Goal: Task Accomplishment & Management: Complete application form

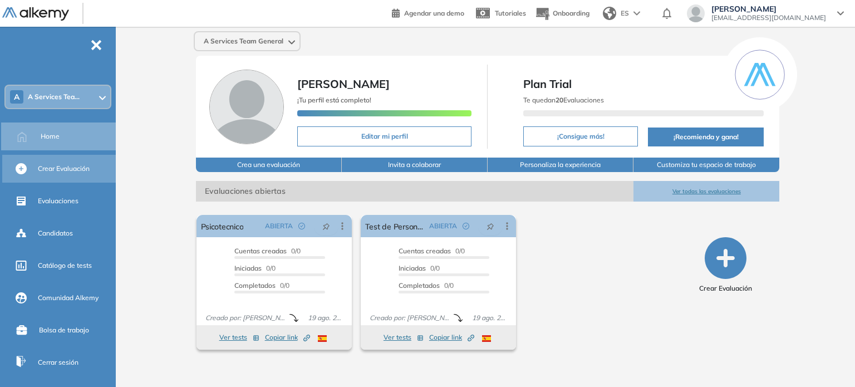
click at [68, 165] on span "Crear Evaluación" at bounding box center [64, 169] width 52 height 10
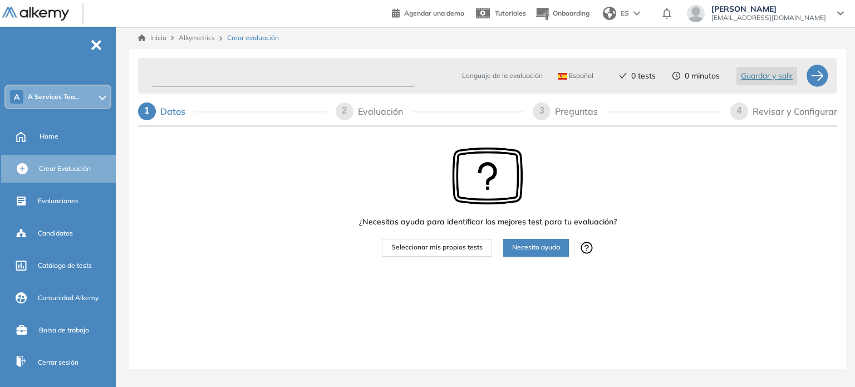
click at [278, 80] on input "text" at bounding box center [283, 76] width 264 height 22
type input "**********"
click at [433, 250] on span "Seleccionar mis propios tests" at bounding box center [436, 247] width 91 height 11
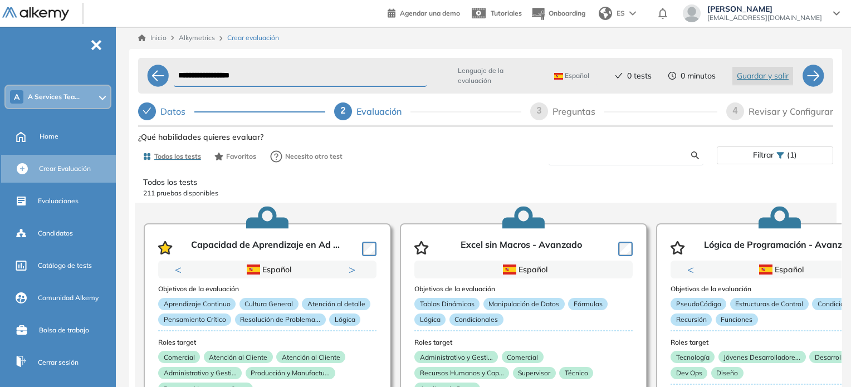
click at [598, 158] on input "text" at bounding box center [624, 155] width 134 height 10
click at [693, 153] on div "**********" at bounding box center [485, 298] width 695 height 338
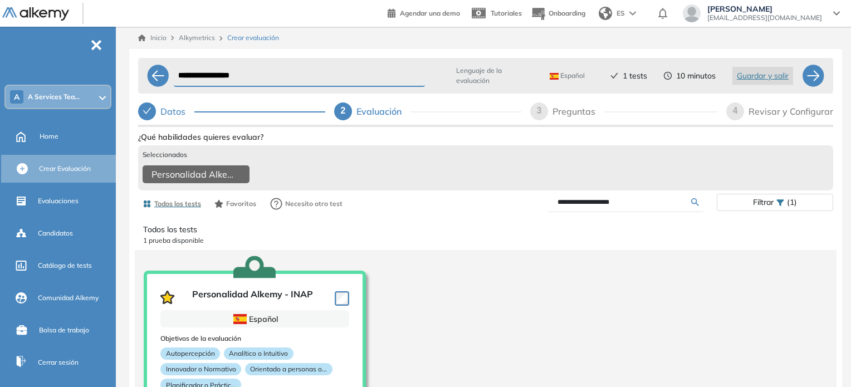
click at [632, 205] on input "**********" at bounding box center [624, 202] width 134 height 10
click at [693, 207] on div "**********" at bounding box center [485, 322] width 695 height 386
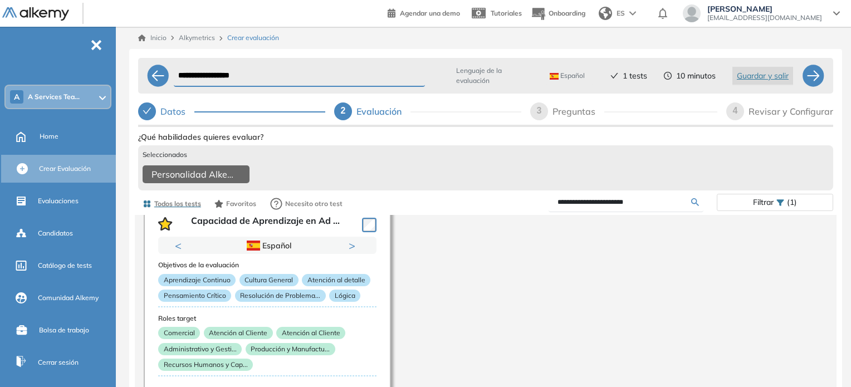
scroll to position [16, 0]
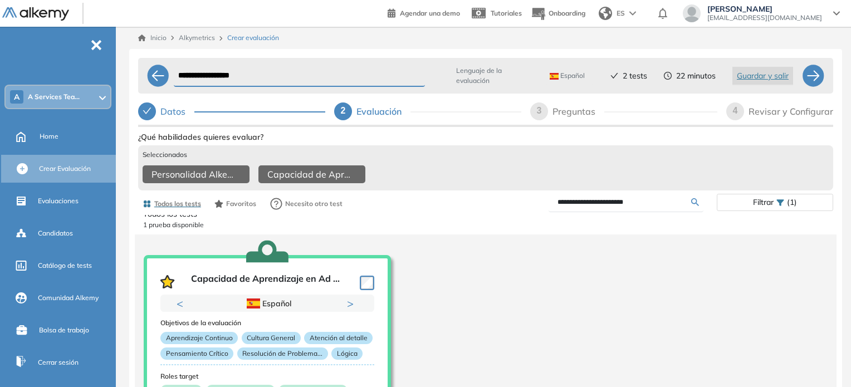
click at [652, 207] on input "**********" at bounding box center [624, 202] width 134 height 10
type input "**********"
click at [694, 209] on div "**********" at bounding box center [485, 322] width 695 height 386
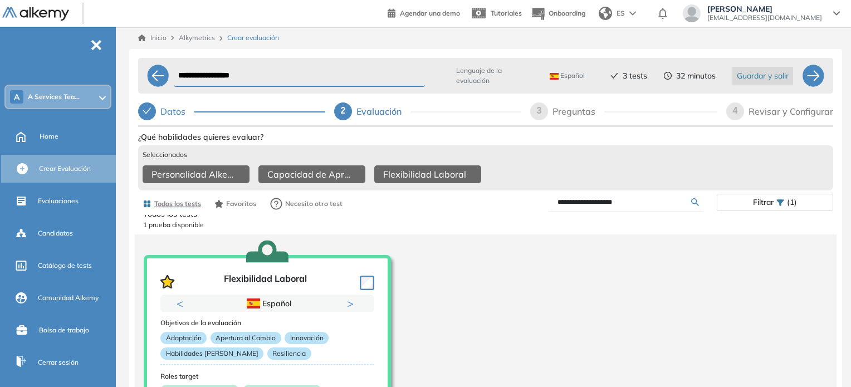
click at [746, 77] on span "Guardar y salir" at bounding box center [763, 76] width 52 height 12
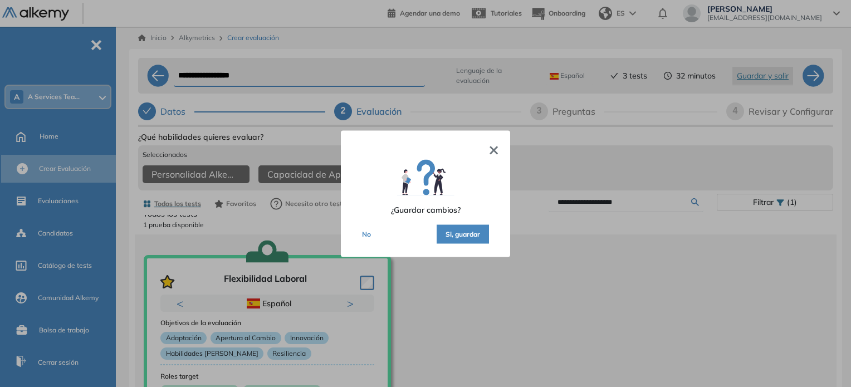
click at [467, 233] on button "Si, guardar" at bounding box center [462, 233] width 52 height 19
click at [472, 233] on button "Si, guardar" at bounding box center [462, 233] width 52 height 19
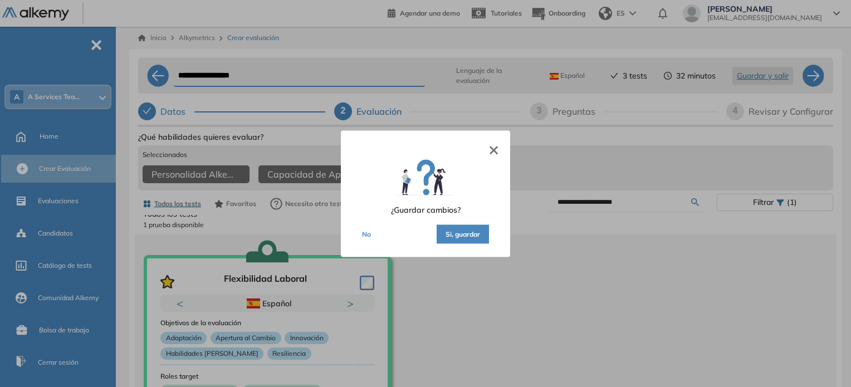
click at [472, 233] on button "Si, guardar" at bounding box center [462, 233] width 52 height 19
click at [538, 286] on div at bounding box center [425, 193] width 851 height 387
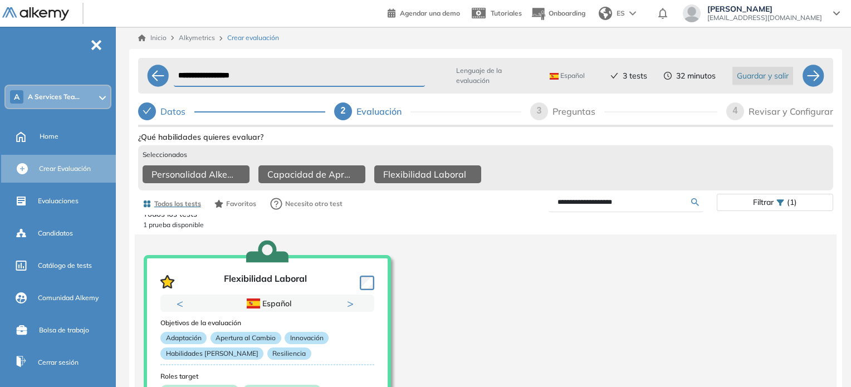
click at [753, 74] on span "Guardar y salir" at bounding box center [763, 76] width 52 height 12
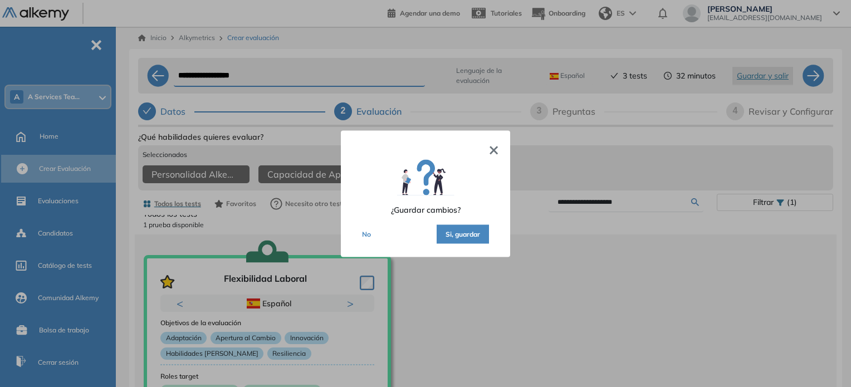
click at [468, 230] on button "Si, guardar" at bounding box center [462, 233] width 52 height 19
click at [499, 148] on div "× ¿Guardar cambios? No Si, guardar" at bounding box center [425, 193] width 169 height 126
click at [464, 234] on button "Si, guardar" at bounding box center [462, 233] width 52 height 19
click at [494, 146] on button "×" at bounding box center [493, 147] width 11 height 13
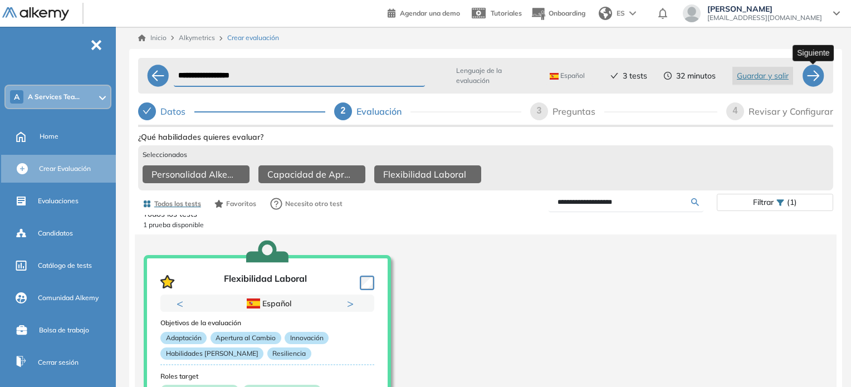
click at [812, 72] on div at bounding box center [813, 76] width 22 height 22
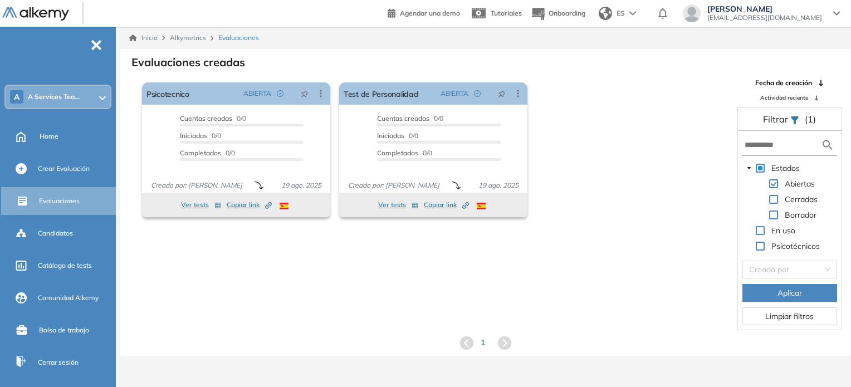
click at [771, 188] on div "Abiertas" at bounding box center [779, 185] width 75 height 16
click at [770, 184] on span at bounding box center [773, 183] width 9 height 9
click at [790, 322] on button "Limpiar filtros" at bounding box center [789, 316] width 95 height 18
click at [662, 150] on div "El proctoring será activado ¡Importante!: Los usuarios que ya realizaron la eva…" at bounding box center [433, 150] width 591 height 144
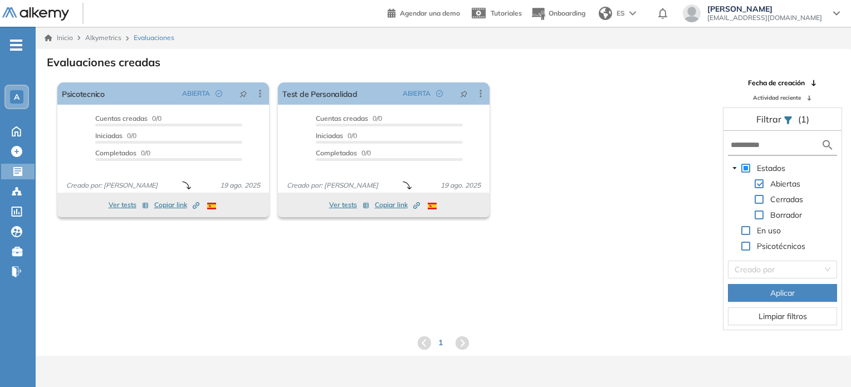
click at [22, 41] on span "-" at bounding box center [16, 44] width 12 height 9
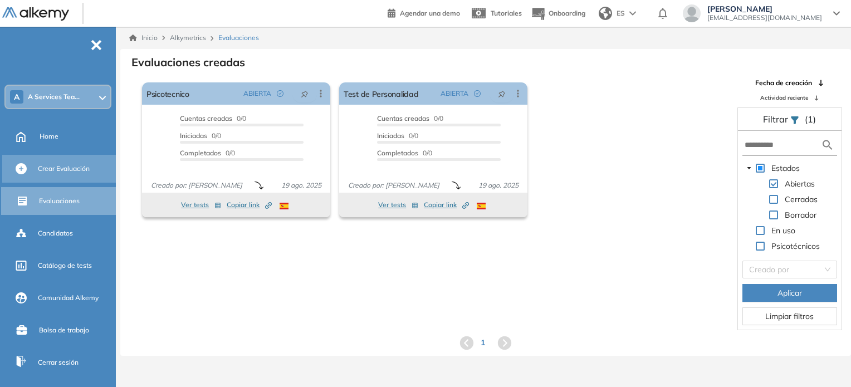
click at [70, 157] on div "Crear Evaluación" at bounding box center [60, 169] width 116 height 28
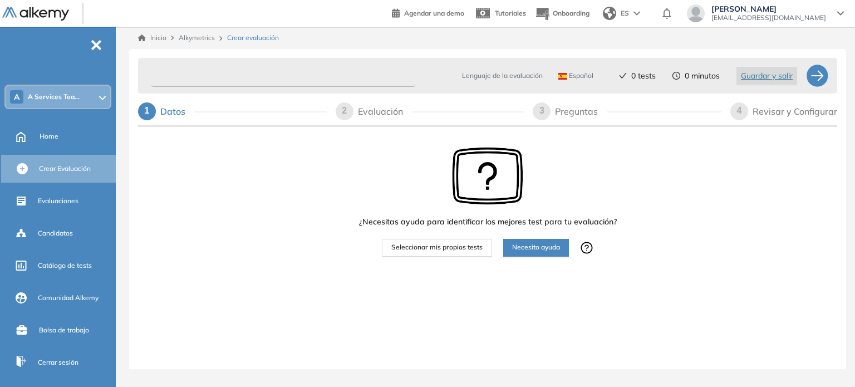
click at [248, 78] on input "text" at bounding box center [283, 76] width 264 height 22
type input "*"
type input "**********"
click at [449, 247] on span "Seleccionar mis propios tests" at bounding box center [436, 247] width 91 height 11
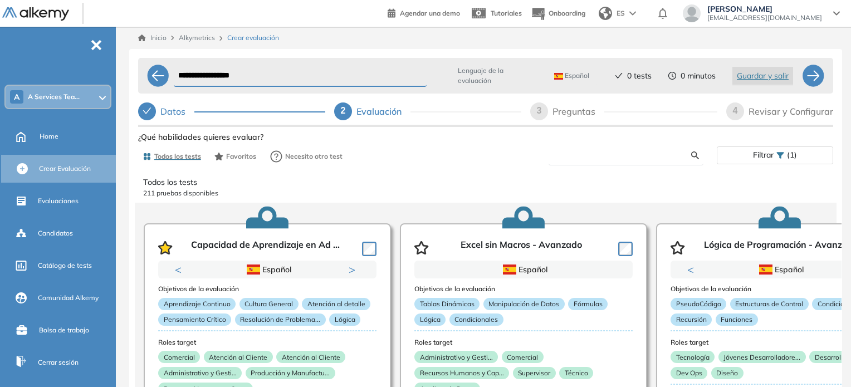
click at [593, 153] on input "text" at bounding box center [624, 155] width 134 height 10
click at [698, 153] on div "**********" at bounding box center [485, 298] width 695 height 338
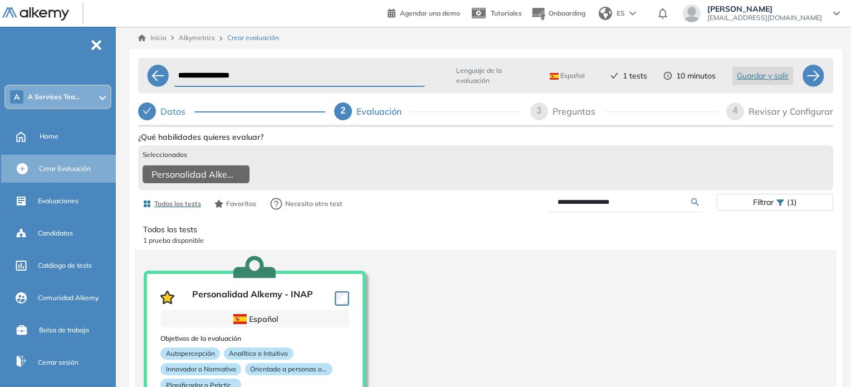
click at [642, 203] on input "**********" at bounding box center [624, 202] width 134 height 10
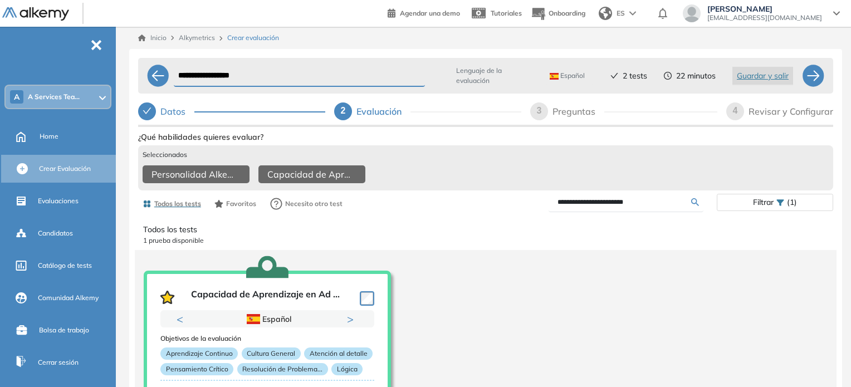
click at [641, 207] on input "**********" at bounding box center [624, 202] width 134 height 10
type input "**********"
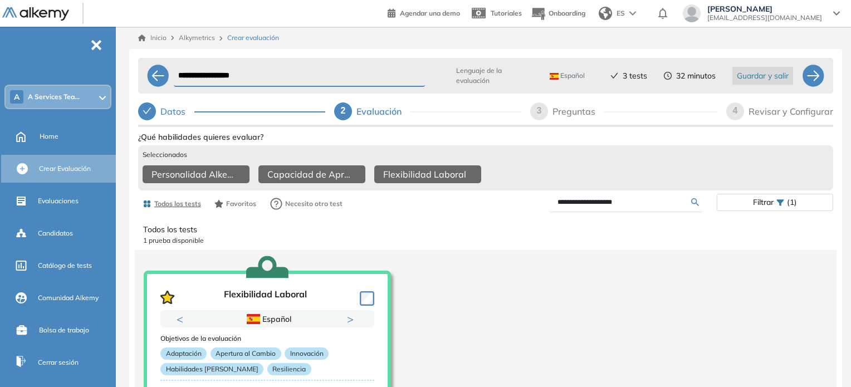
click at [764, 76] on span "Guardar y salir" at bounding box center [763, 76] width 52 height 12
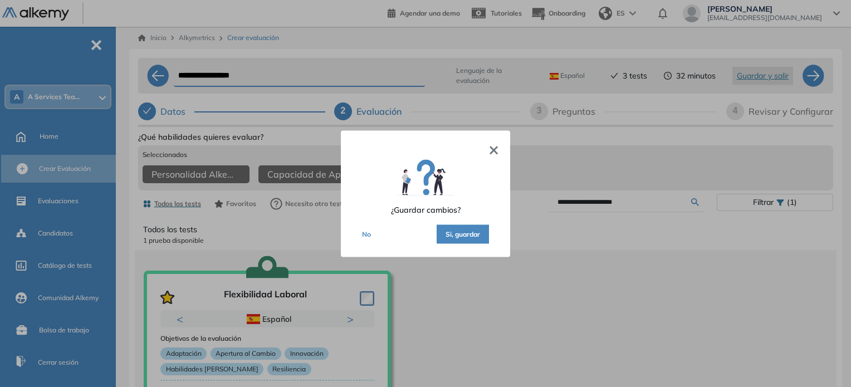
click at [461, 235] on button "Si, guardar" at bounding box center [462, 233] width 52 height 19
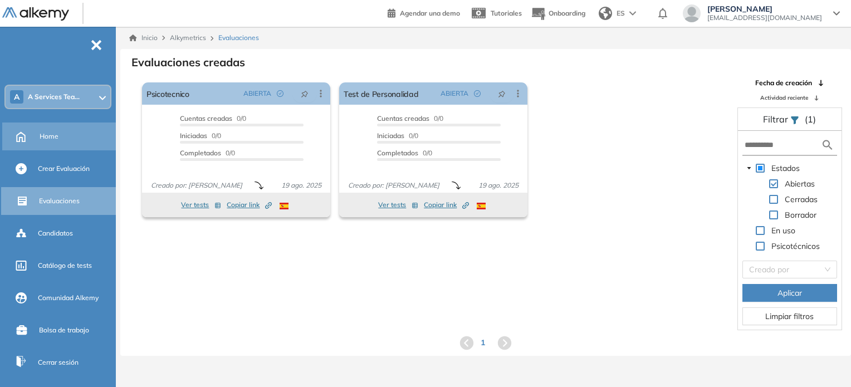
click at [35, 135] on div "Home" at bounding box center [60, 136] width 116 height 28
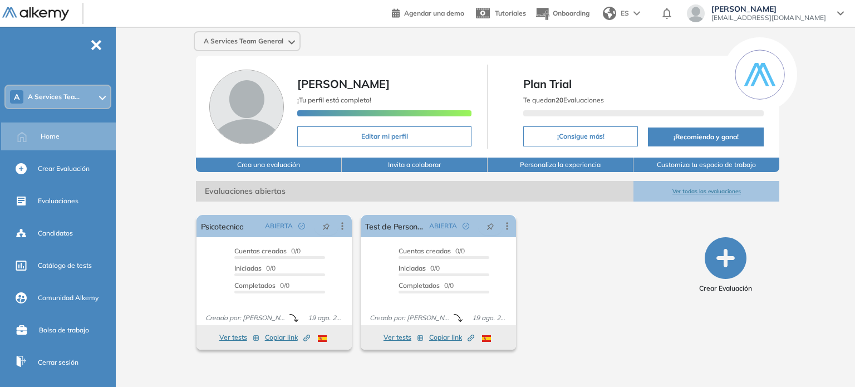
click at [688, 195] on button "Ver todas las evaluaciones" at bounding box center [707, 191] width 146 height 21
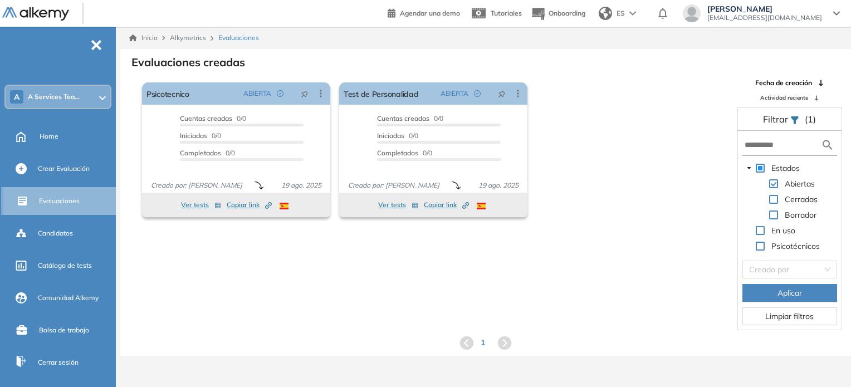
click at [49, 202] on span "Evaluaciones" at bounding box center [59, 201] width 41 height 10
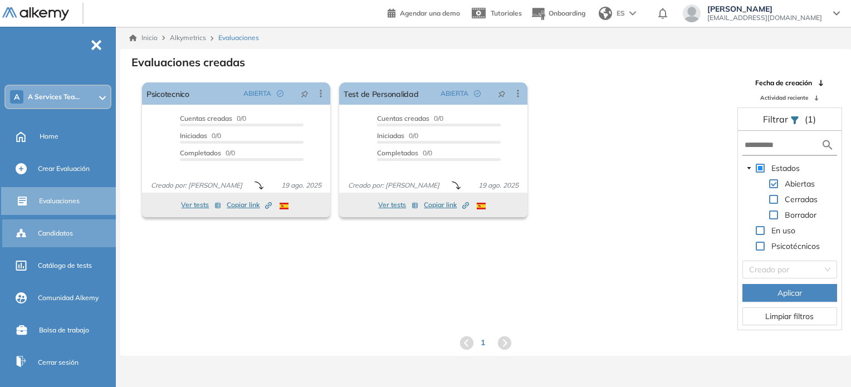
click at [43, 228] on span "Candidatos" at bounding box center [55, 233] width 35 height 10
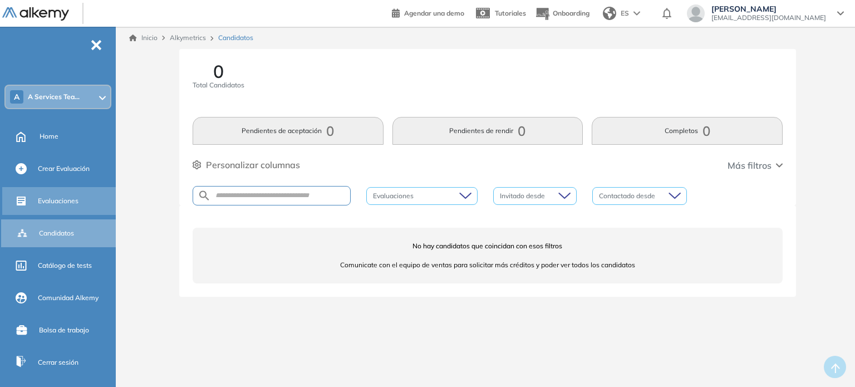
click at [55, 195] on div "Evaluaciones" at bounding box center [76, 201] width 76 height 19
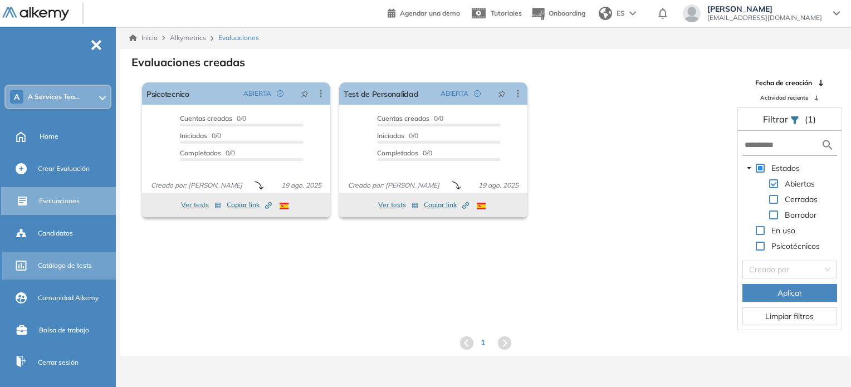
click at [62, 261] on span "Catálogo de tests" at bounding box center [65, 266] width 54 height 10
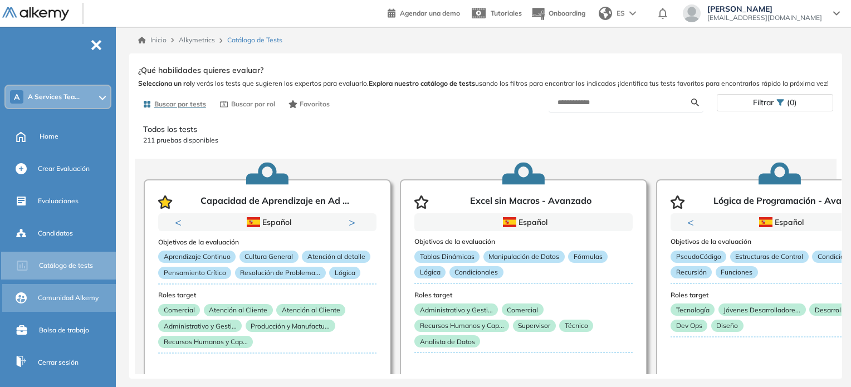
click at [54, 291] on div "Comunidad Alkemy" at bounding box center [76, 297] width 76 height 19
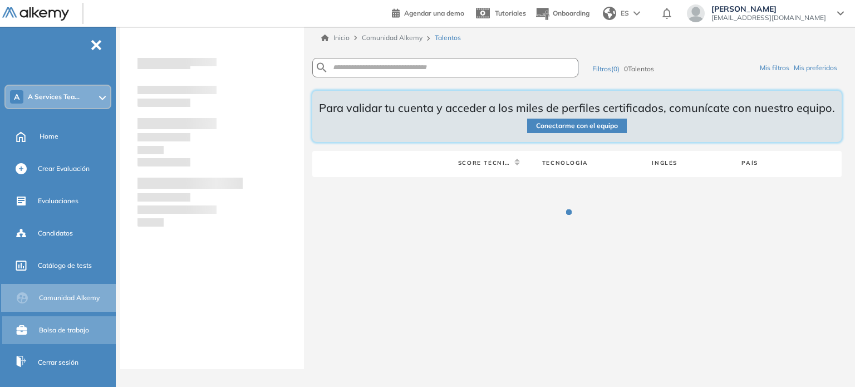
click at [57, 329] on span "Bolsa de trabajo" at bounding box center [64, 330] width 50 height 10
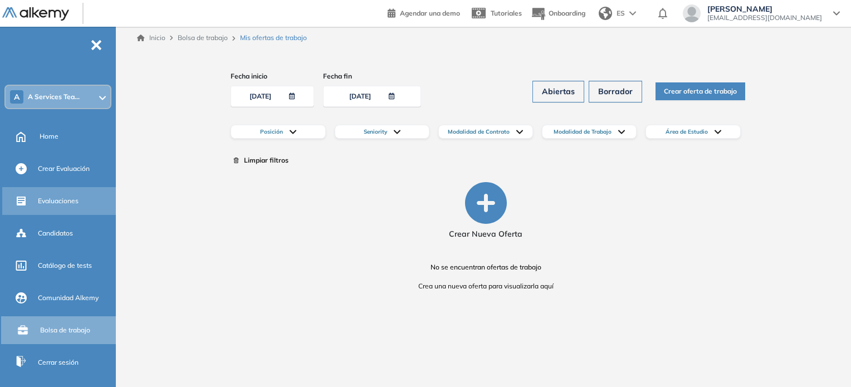
click at [56, 204] on span "Evaluaciones" at bounding box center [58, 201] width 41 height 10
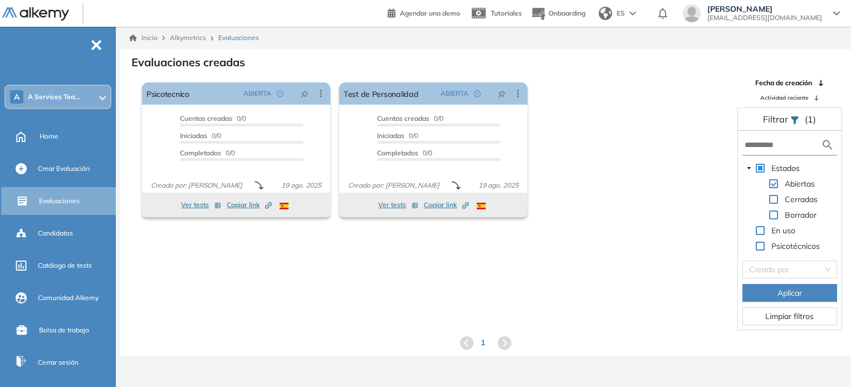
click at [648, 146] on div "El proctoring será activado ¡Importante!: Los usuarios que ya realizaron la eva…" at bounding box center [433, 150] width 591 height 144
click at [434, 289] on div "El proctoring será activado ¡Importante!: Los usuarios que ya realizaron la eva…" at bounding box center [485, 204] width 729 height 252
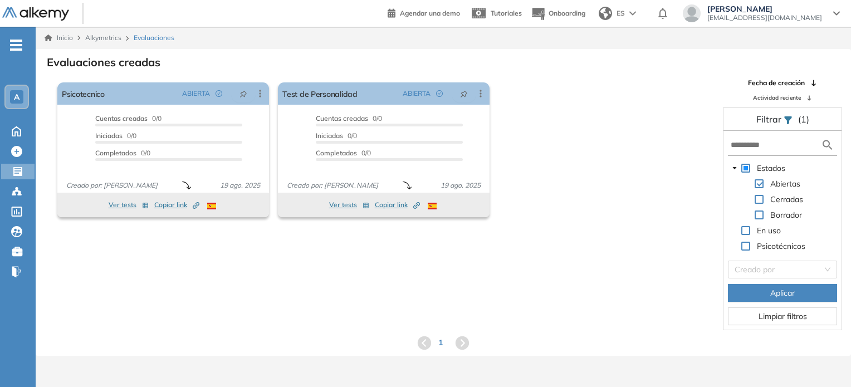
click at [617, 154] on div "El proctoring será activado ¡Importante!: Los usuarios que ya realizaron la eva…" at bounding box center [383, 150] width 661 height 144
click at [624, 188] on div "El proctoring será activado ¡Importante!: Los usuarios que ya realizaron la eva…" at bounding box center [383, 150] width 661 height 144
click at [748, 167] on span at bounding box center [745, 168] width 9 height 9
click at [782, 287] on span "Aplicar" at bounding box center [782, 293] width 24 height 12
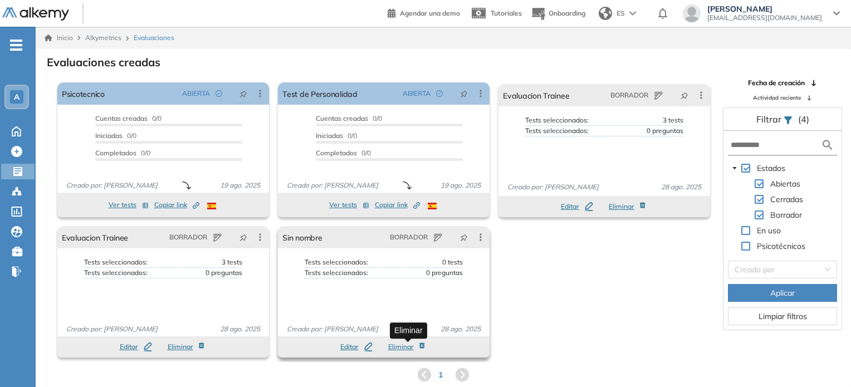
click at [394, 344] on span "Eliminar" at bounding box center [401, 347] width 26 height 10
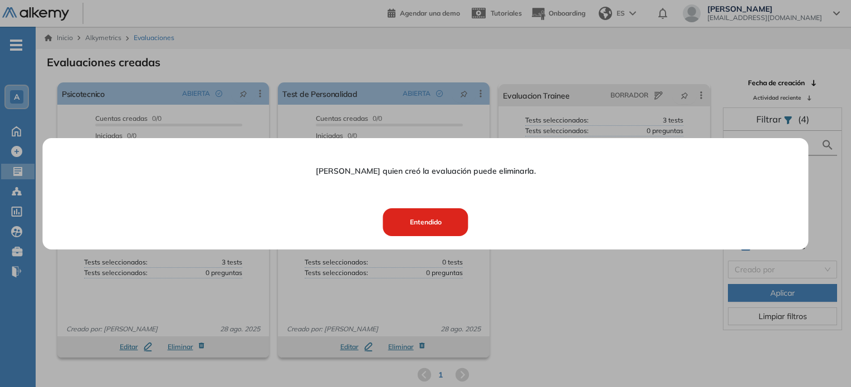
click at [434, 220] on button "Entendido" at bounding box center [425, 222] width 85 height 28
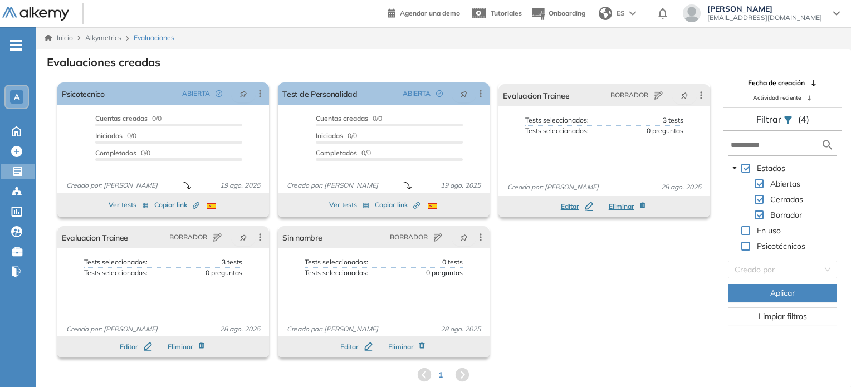
click at [587, 317] on div "El proctoring será activado ¡Importante!: Los usuarios que ya realizaron la eva…" at bounding box center [383, 220] width 661 height 284
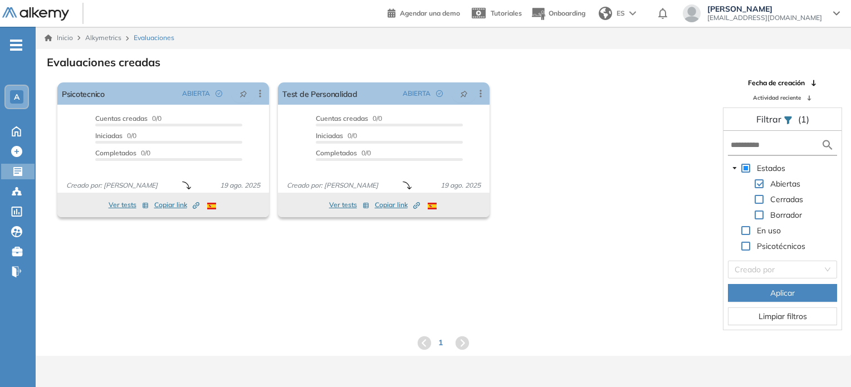
click at [747, 166] on span at bounding box center [745, 168] width 9 height 9
click at [775, 300] on button "Aplicar" at bounding box center [782, 293] width 109 height 18
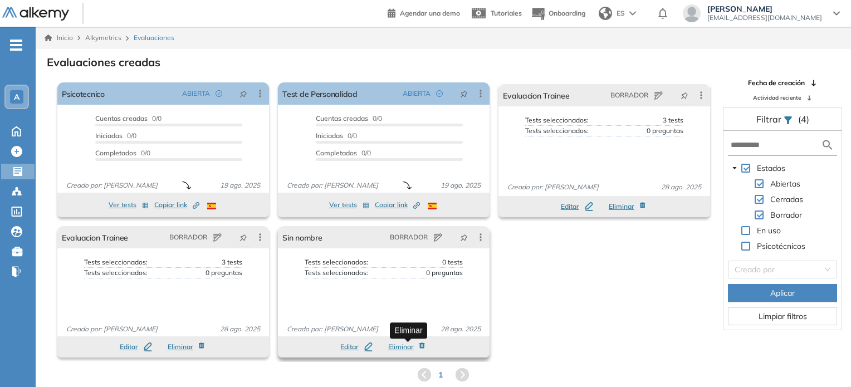
click at [399, 347] on span "Eliminar" at bounding box center [401, 347] width 26 height 10
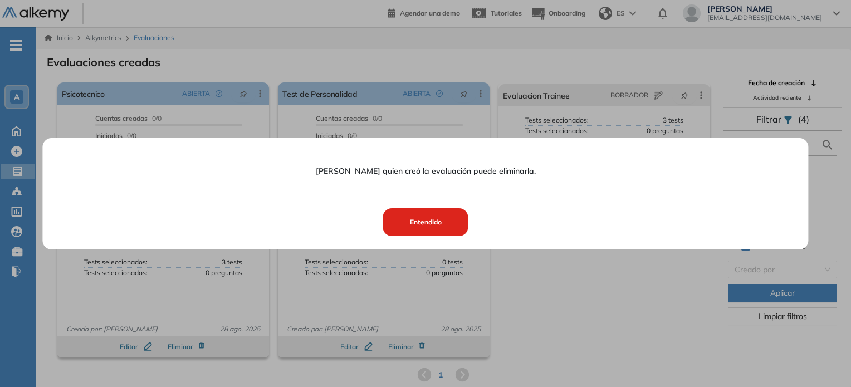
click at [419, 214] on button "Entendido" at bounding box center [425, 222] width 85 height 28
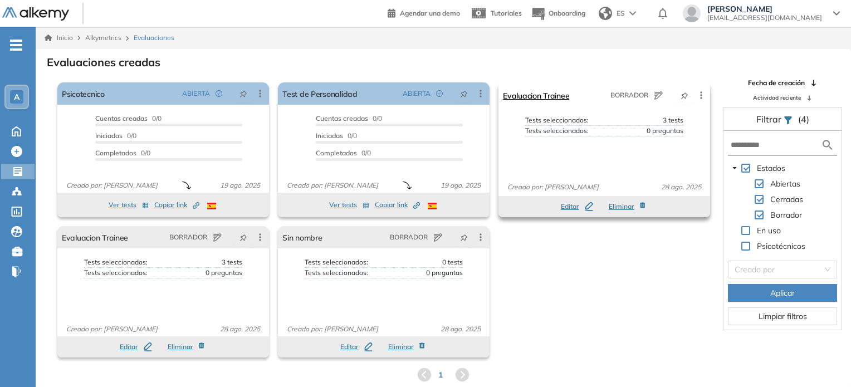
click at [657, 94] on icon at bounding box center [659, 95] width 8 height 8
click at [536, 95] on link "Evaluacion Trainee" at bounding box center [536, 95] width 66 height 22
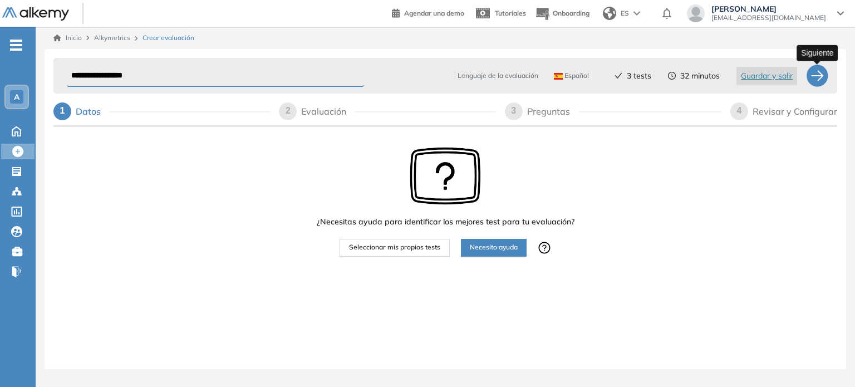
click at [819, 76] on div at bounding box center [817, 76] width 22 height 22
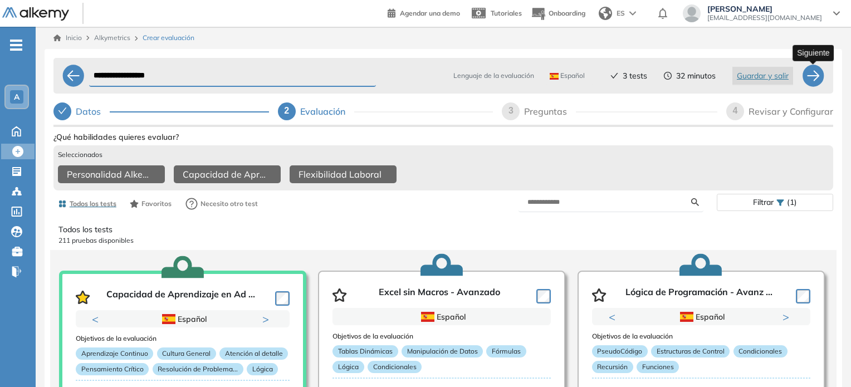
click at [811, 76] on div at bounding box center [813, 76] width 22 height 22
select select "*****"
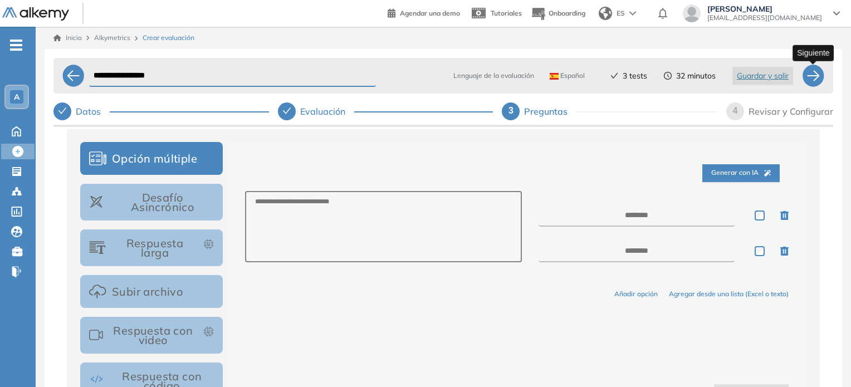
click at [817, 71] on div at bounding box center [813, 76] width 22 height 22
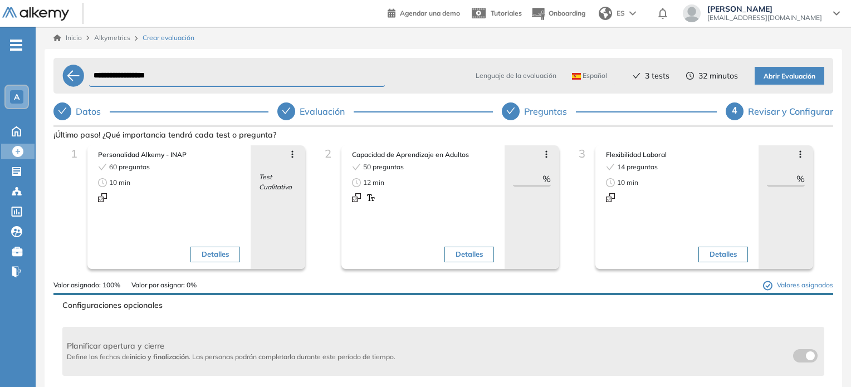
click at [289, 153] on icon at bounding box center [292, 154] width 9 height 9
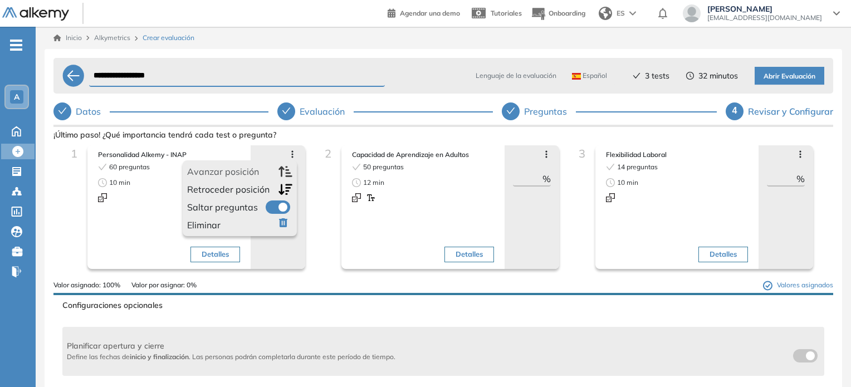
click at [289, 153] on icon at bounding box center [292, 154] width 9 height 9
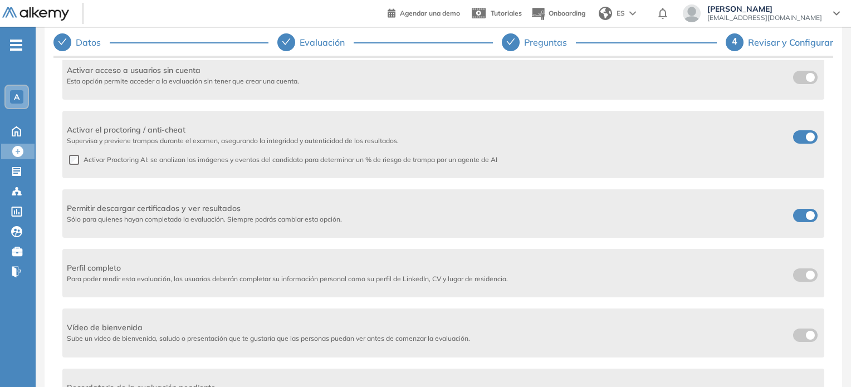
scroll to position [102, 0]
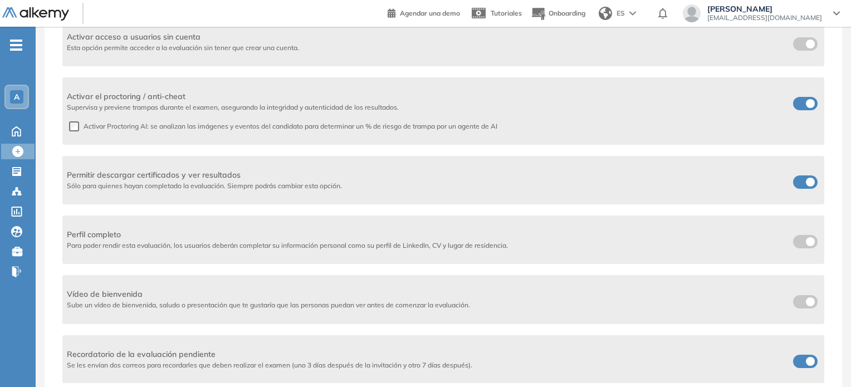
click at [794, 182] on span at bounding box center [797, 179] width 9 height 9
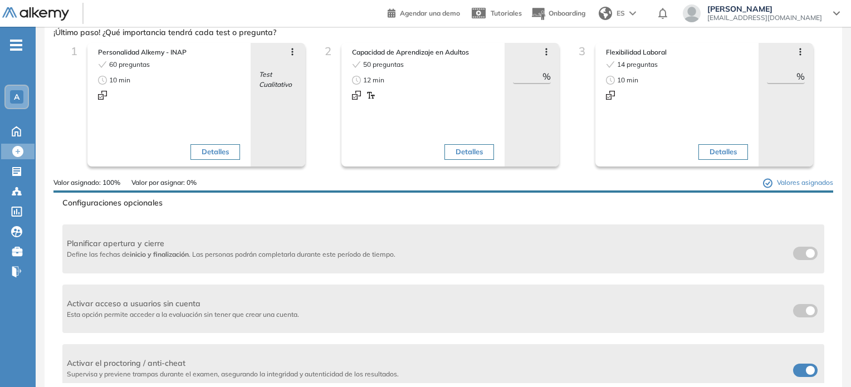
scroll to position [0, 0]
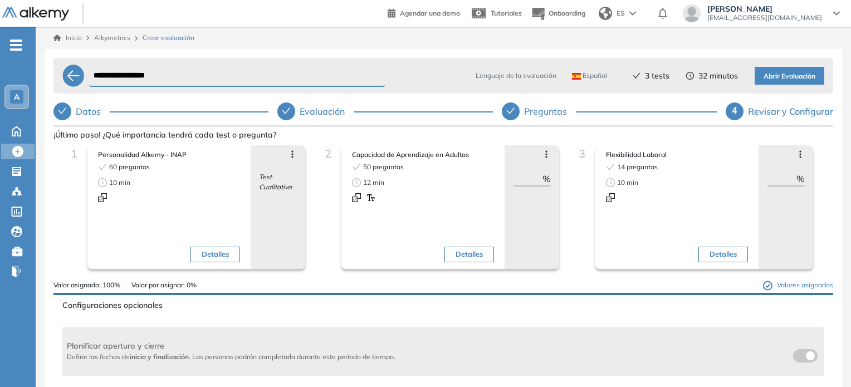
click at [801, 74] on span "Abrir Evaluación" at bounding box center [789, 76] width 52 height 11
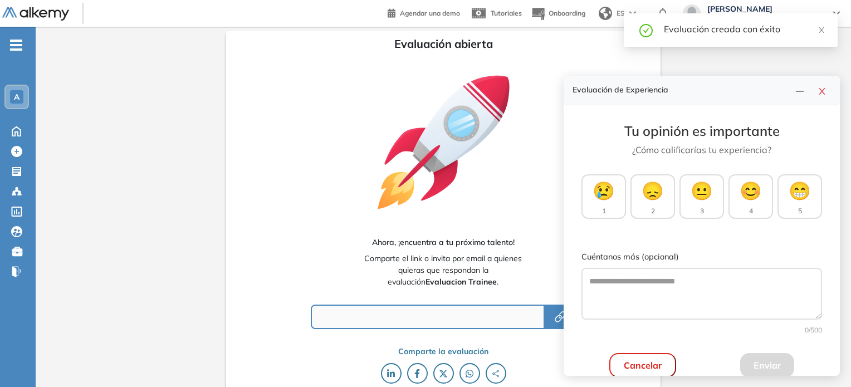
type input "**********"
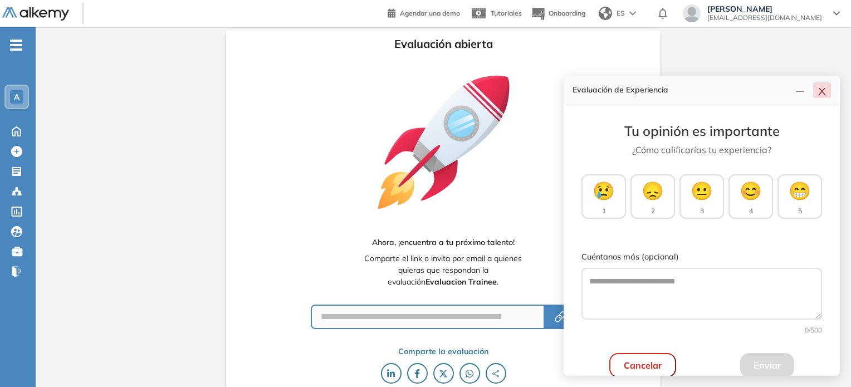
click at [822, 89] on icon "close" at bounding box center [821, 91] width 9 height 9
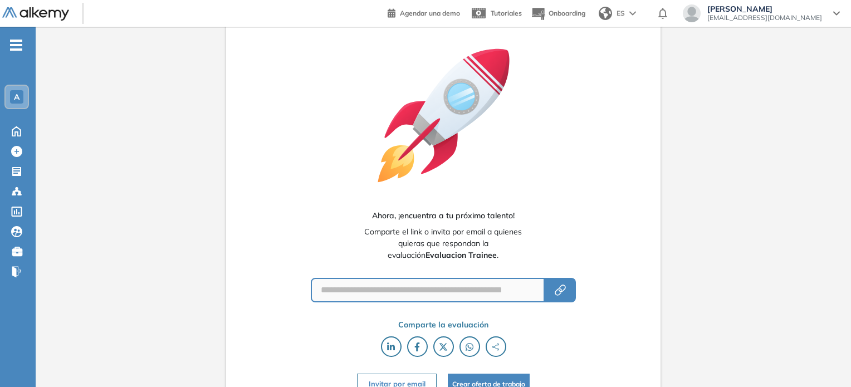
scroll to position [42, 0]
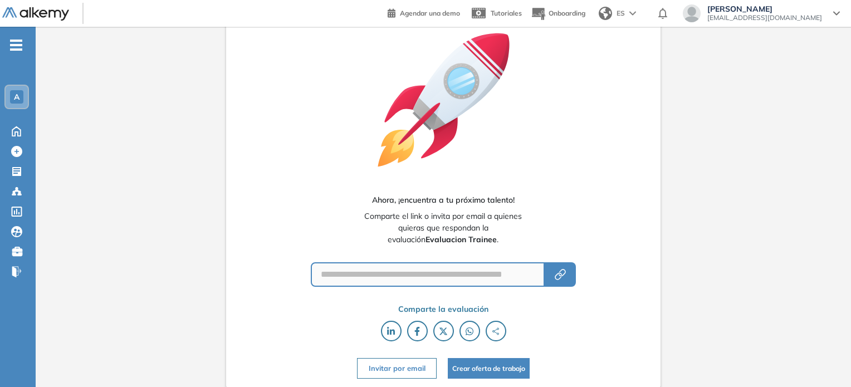
click at [406, 365] on button "Invitar por email" at bounding box center [396, 368] width 79 height 21
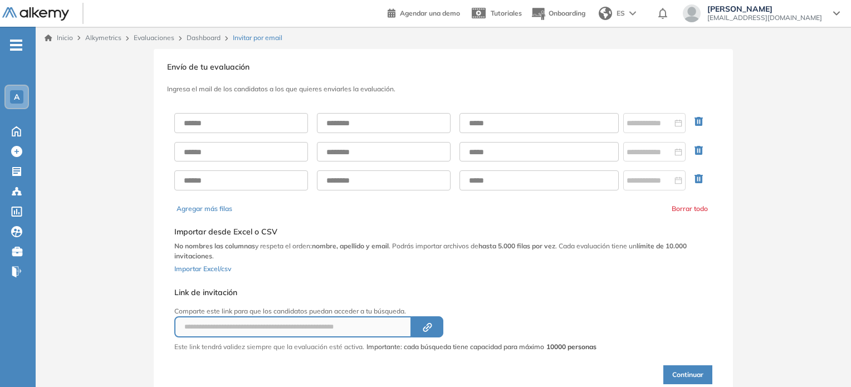
click at [203, 207] on button "Agregar más filas" at bounding box center [204, 209] width 56 height 10
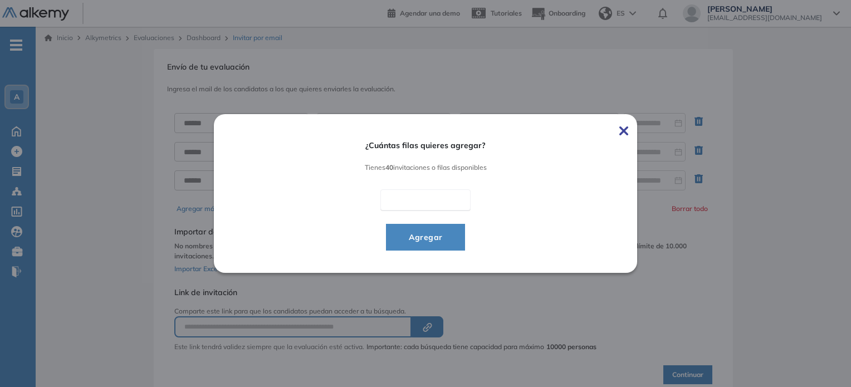
click at [398, 207] on input "*" at bounding box center [425, 199] width 90 height 21
click at [628, 132] on img at bounding box center [623, 130] width 9 height 9
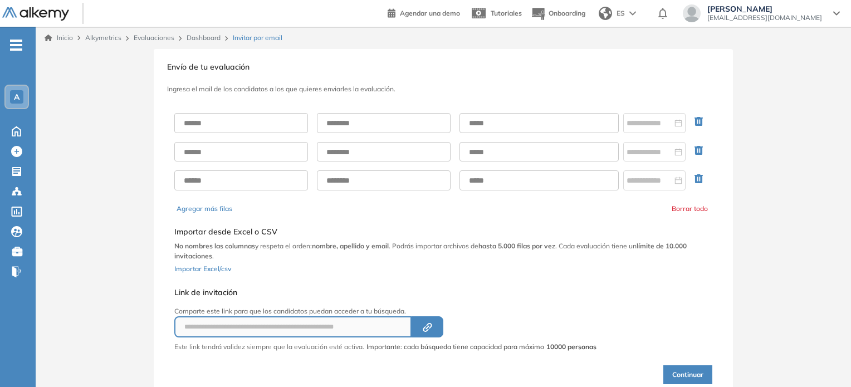
click at [767, 202] on div "**********" at bounding box center [443, 226] width 815 height 355
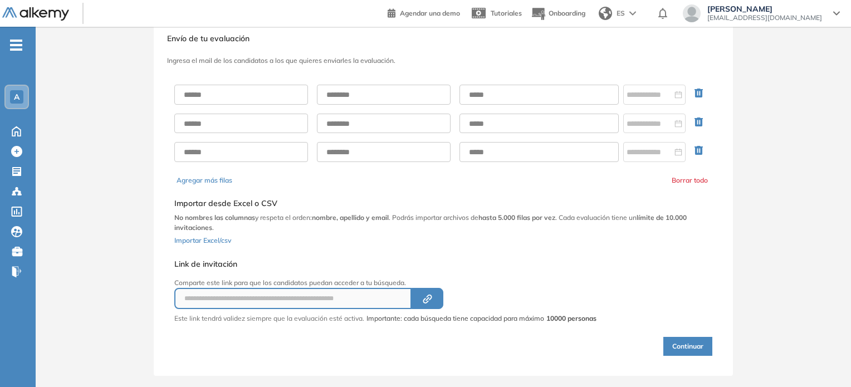
scroll to position [42, 0]
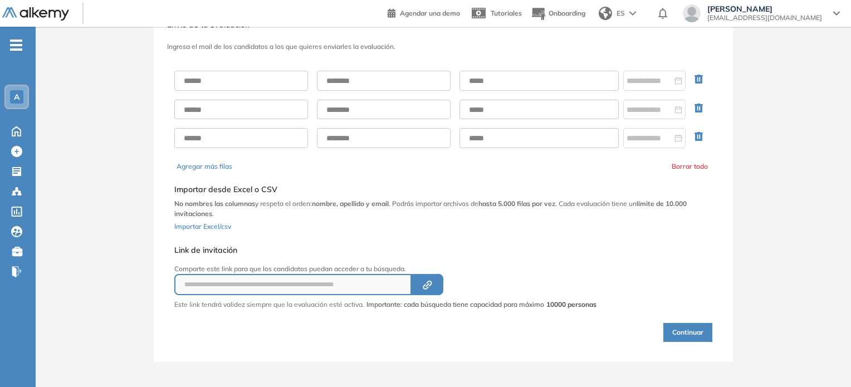
click at [689, 327] on button "Continuar" at bounding box center [687, 332] width 49 height 19
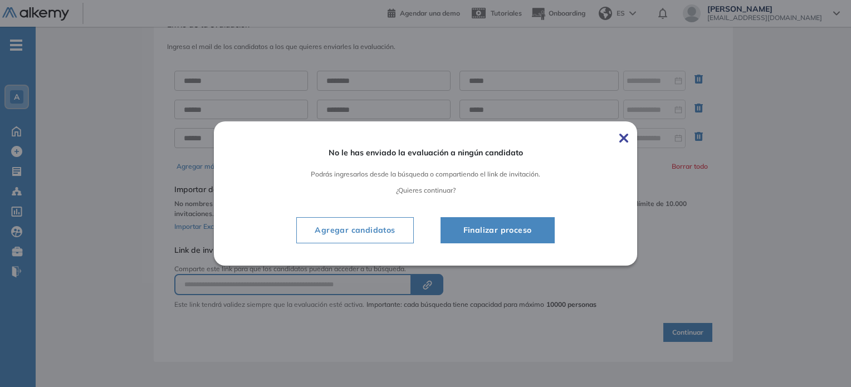
click at [499, 237] on span "Finalizar proceso" at bounding box center [497, 229] width 86 height 13
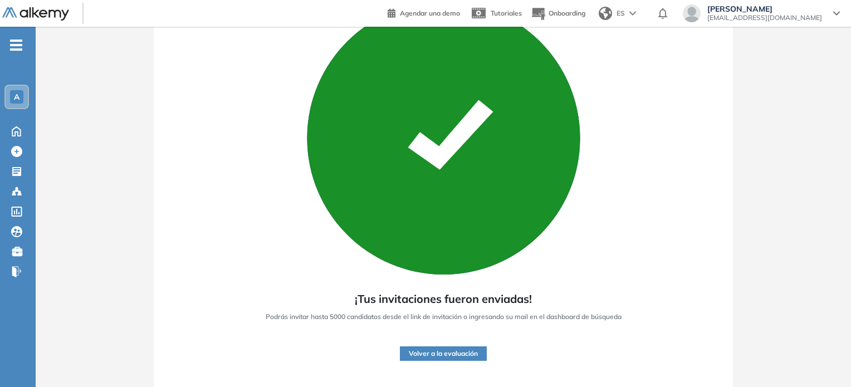
scroll to position [104, 0]
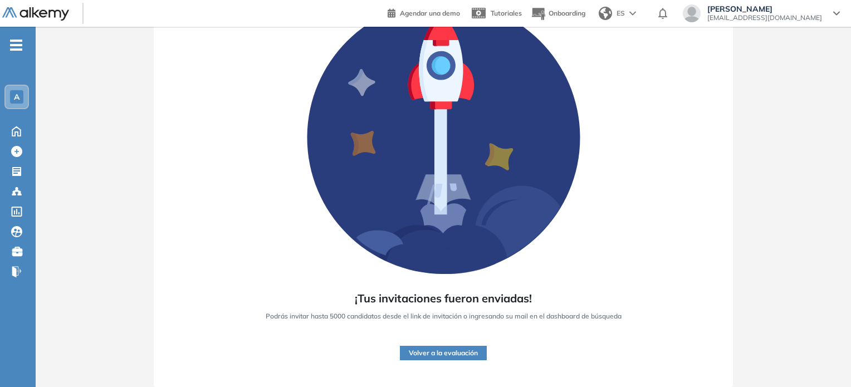
click at [441, 352] on button "Volver a la evaluación" at bounding box center [443, 353] width 87 height 14
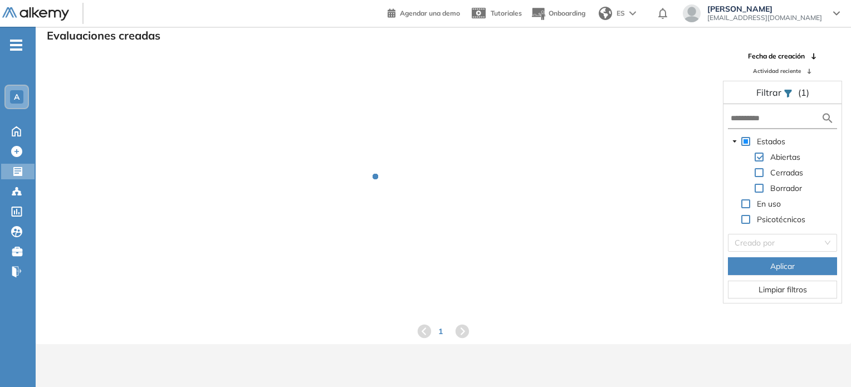
scroll to position [27, 0]
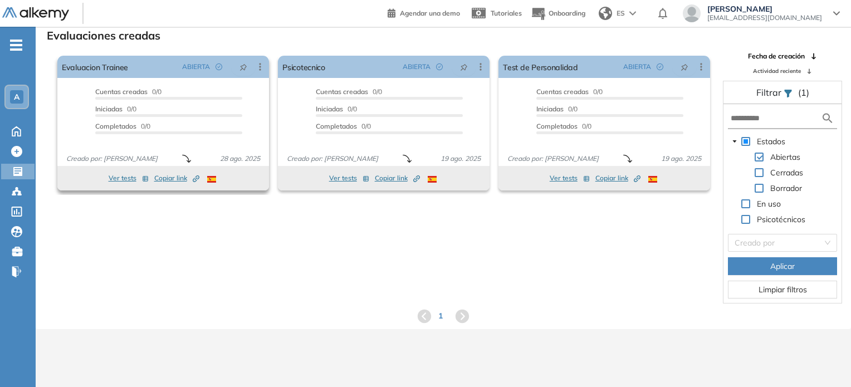
click at [115, 173] on button "Ver tests" at bounding box center [129, 177] width 40 height 13
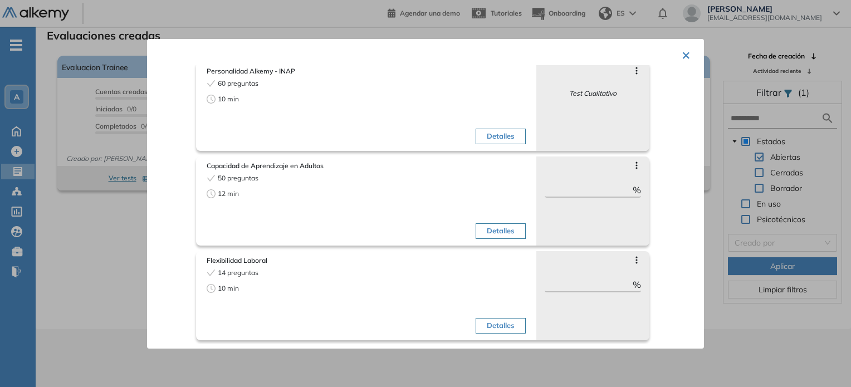
scroll to position [0, 0]
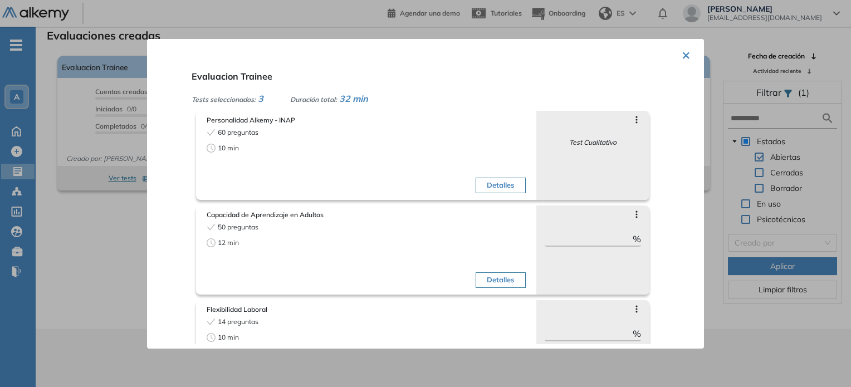
click at [681, 55] on button "×" at bounding box center [685, 54] width 9 height 22
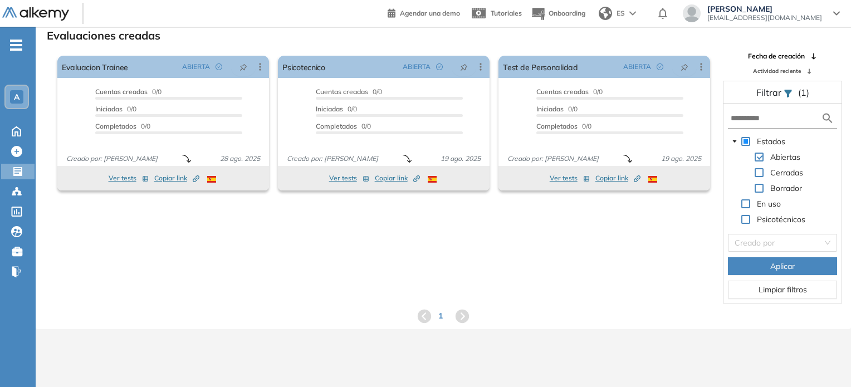
click at [10, 47] on span "-" at bounding box center [16, 44] width 12 height 9
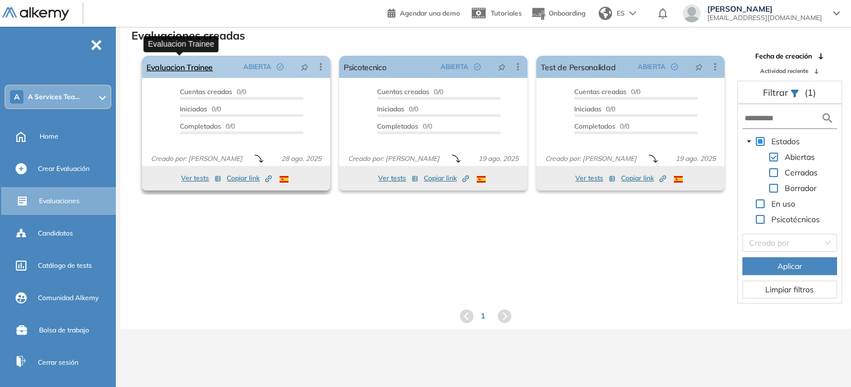
click at [190, 67] on link "Evaluacion Trainee" at bounding box center [179, 67] width 66 height 22
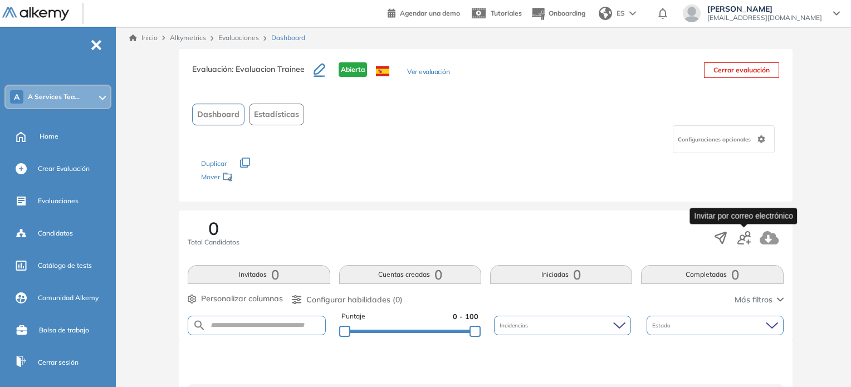
click at [744, 234] on icon "button" at bounding box center [743, 237] width 13 height 13
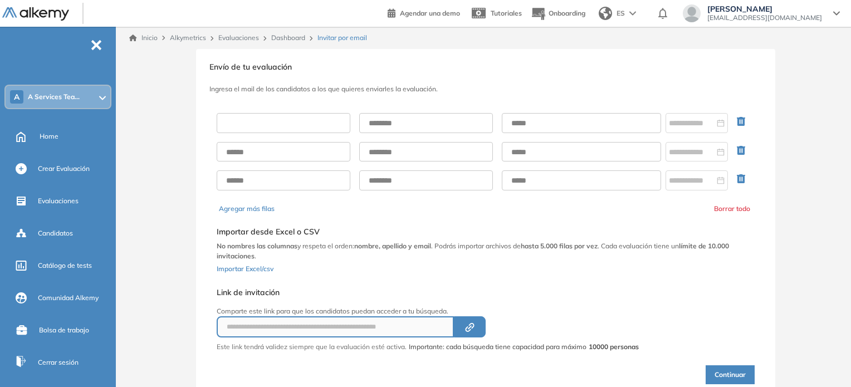
click at [301, 126] on input "text" at bounding box center [284, 123] width 134 height 20
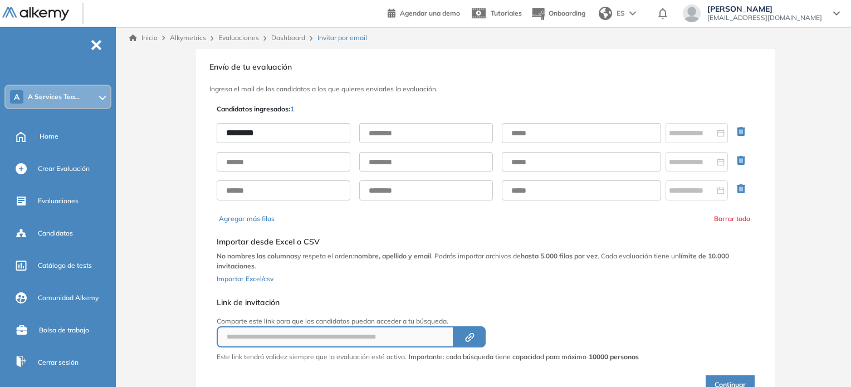
type input "********"
type input "*******"
paste input "**********"
type input "**********"
click at [721, 132] on div at bounding box center [697, 133] width 56 height 12
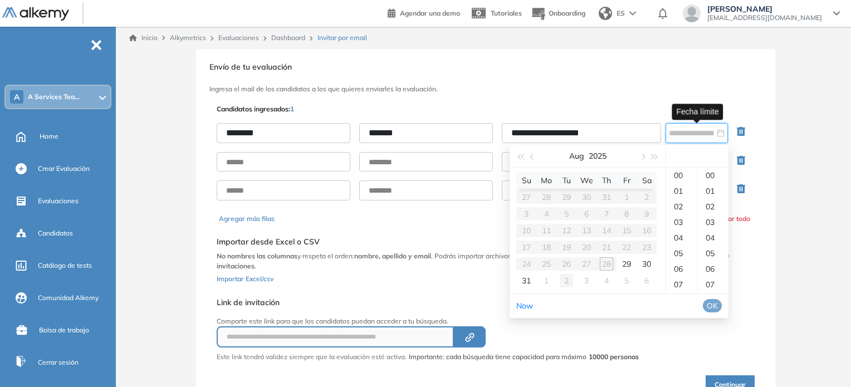
click at [568, 282] on div "2" at bounding box center [565, 280] width 13 height 13
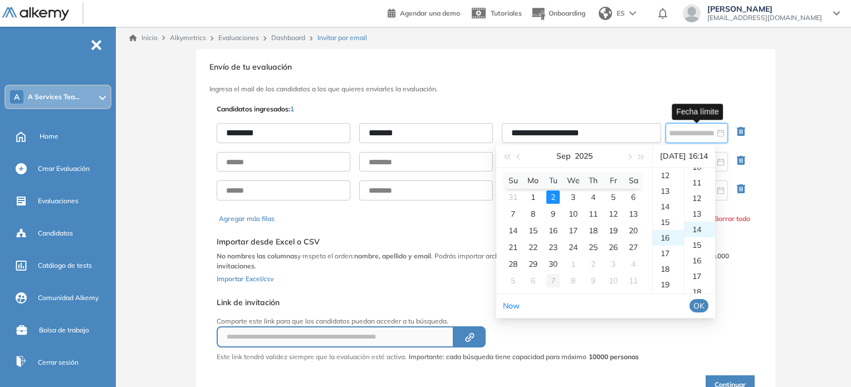
scroll to position [218, 0]
type input "**********"
click at [704, 306] on span "OK" at bounding box center [698, 306] width 11 height 12
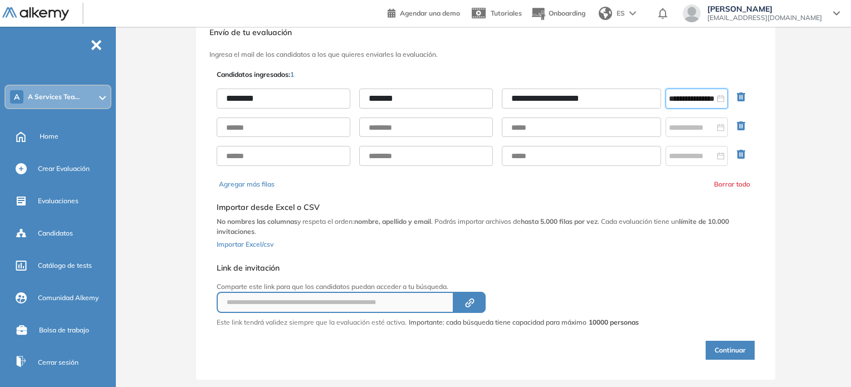
scroll to position [52, 0]
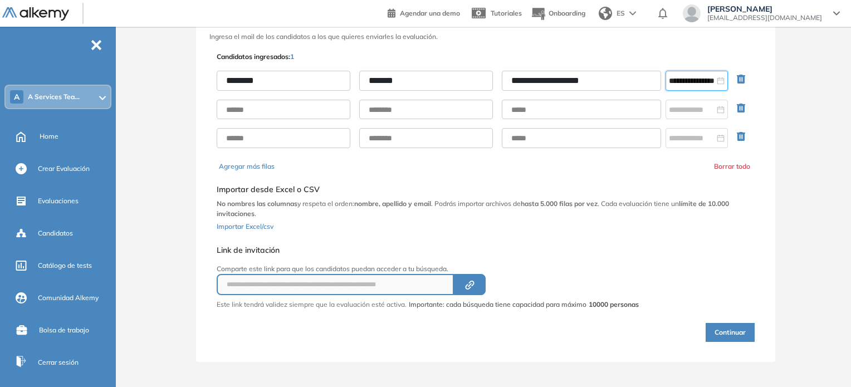
click at [722, 328] on button "Continuar" at bounding box center [729, 332] width 49 height 19
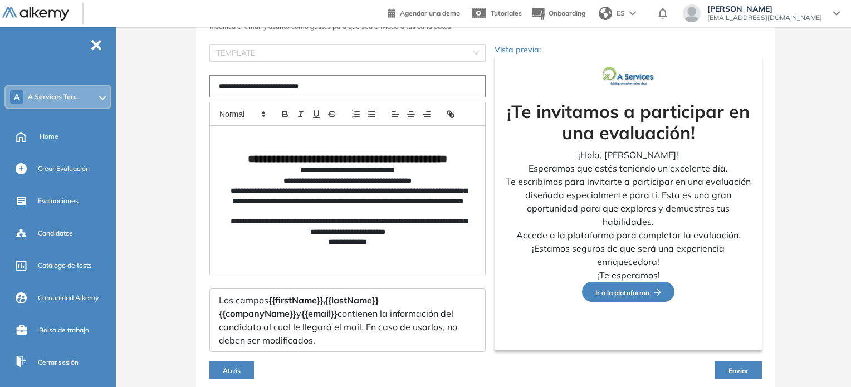
scroll to position [56, 0]
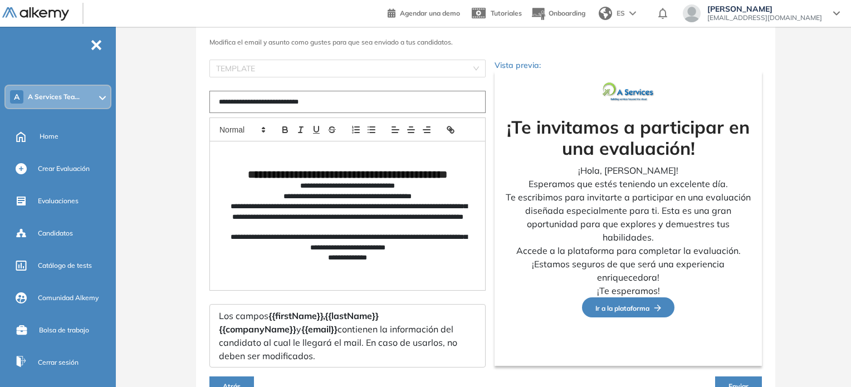
click at [248, 176] on strong "**********" at bounding box center [347, 174] width 199 height 11
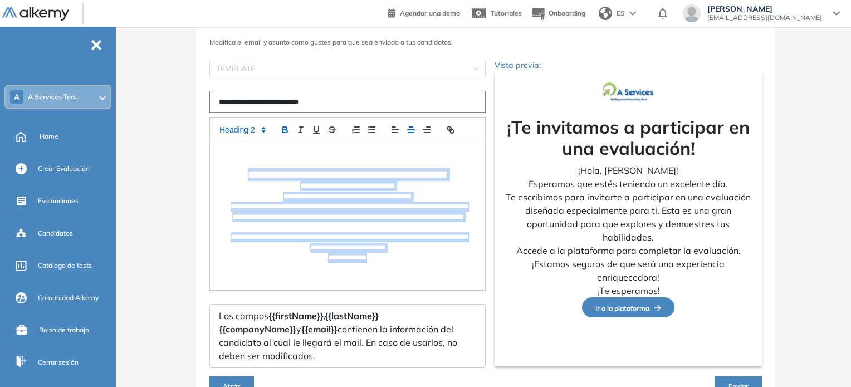
drag, startPoint x: 381, startPoint y: 266, endPoint x: 223, endPoint y: 176, distance: 182.2
click at [223, 176] on div "**********" at bounding box center [347, 215] width 275 height 149
copy div "**********"
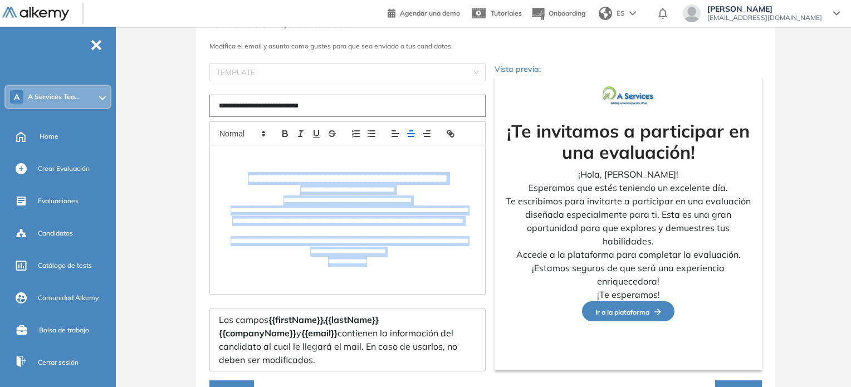
scroll to position [0, 0]
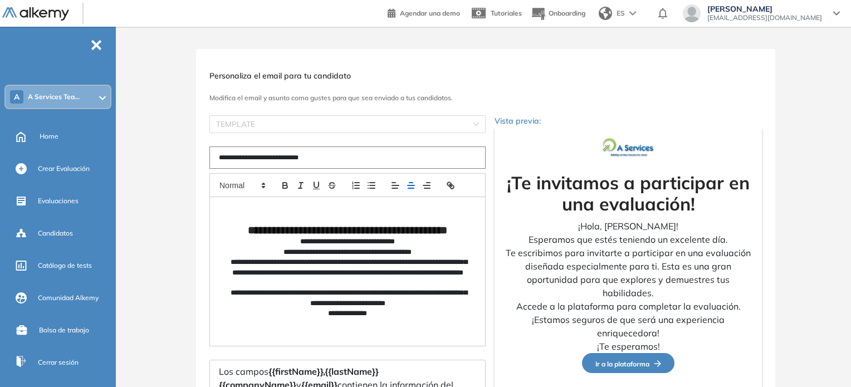
drag, startPoint x: 337, startPoint y: 158, endPoint x: 203, endPoint y: 160, distance: 134.7
click at [203, 160] on div "**********" at bounding box center [485, 276] width 579 height 454
paste input "**********"
type input "**********"
click at [470, 238] on div "**********" at bounding box center [347, 271] width 275 height 149
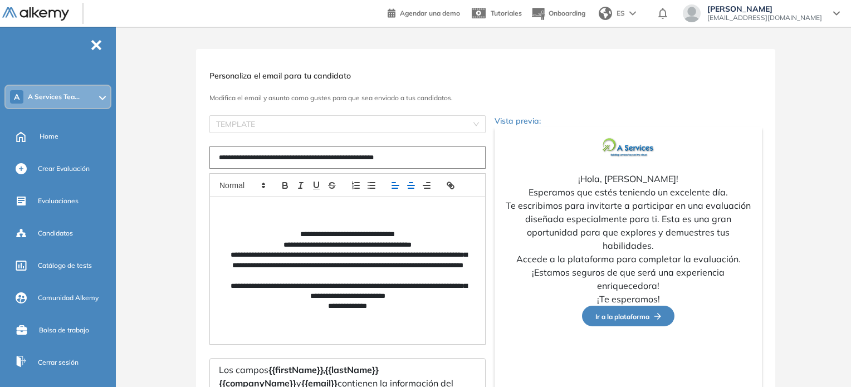
click at [390, 187] on icon "button" at bounding box center [395, 185] width 10 height 10
click at [410, 183] on line "button" at bounding box center [410, 183] width 3 height 0
click at [427, 250] on p "**********" at bounding box center [347, 245] width 239 height 10
click at [307, 262] on p "**********" at bounding box center [347, 265] width 239 height 31
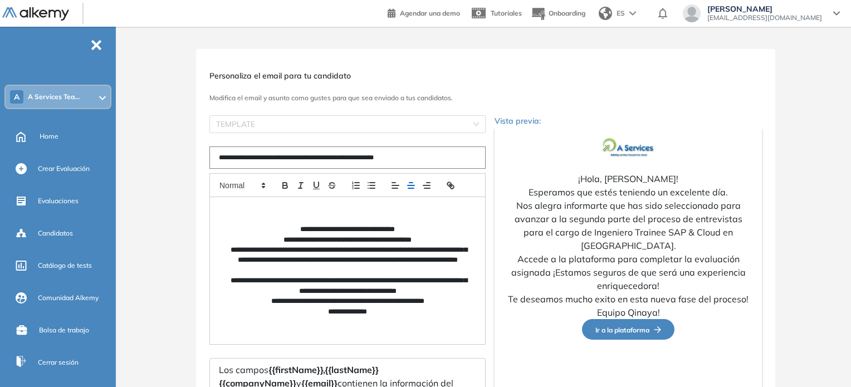
click at [420, 267] on p "**********" at bounding box center [347, 260] width 239 height 31
click at [287, 185] on icon "button" at bounding box center [285, 185] width 10 height 10
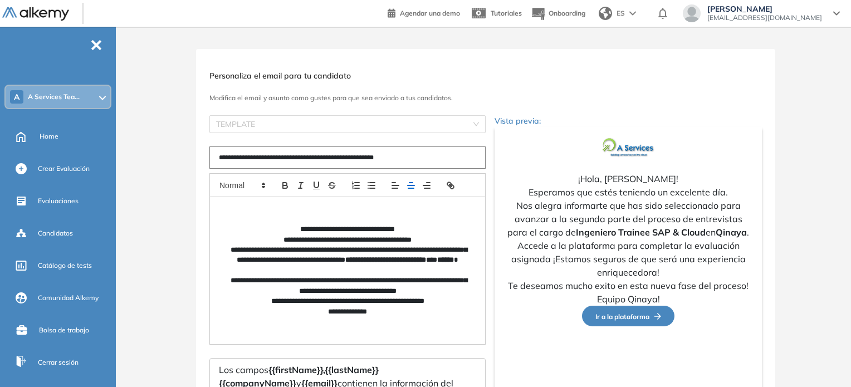
click at [400, 327] on div "**********" at bounding box center [347, 270] width 275 height 147
click at [433, 244] on p "**********" at bounding box center [347, 240] width 239 height 10
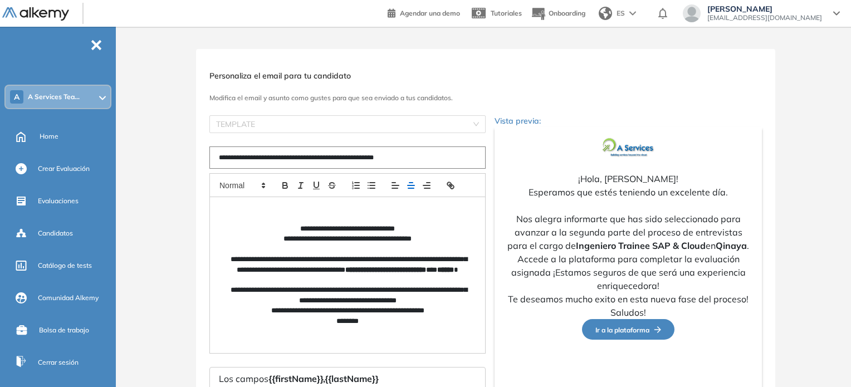
drag, startPoint x: 230, startPoint y: 293, endPoint x: 390, endPoint y: 367, distance: 175.6
click at [232, 293] on p "**********" at bounding box center [347, 295] width 239 height 21
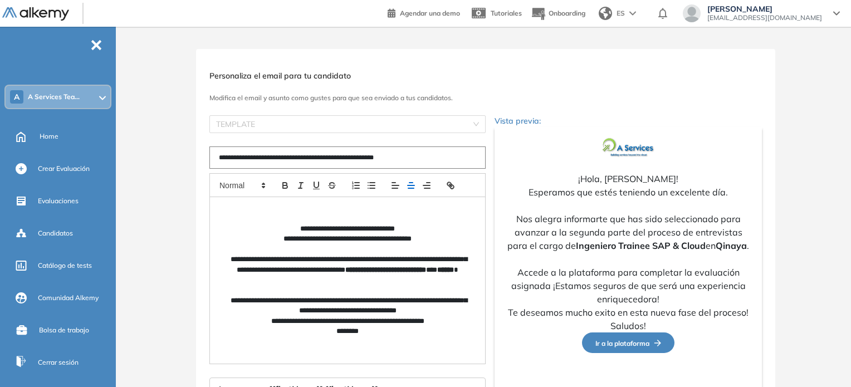
click at [251, 320] on p "**********" at bounding box center [347, 321] width 239 height 10
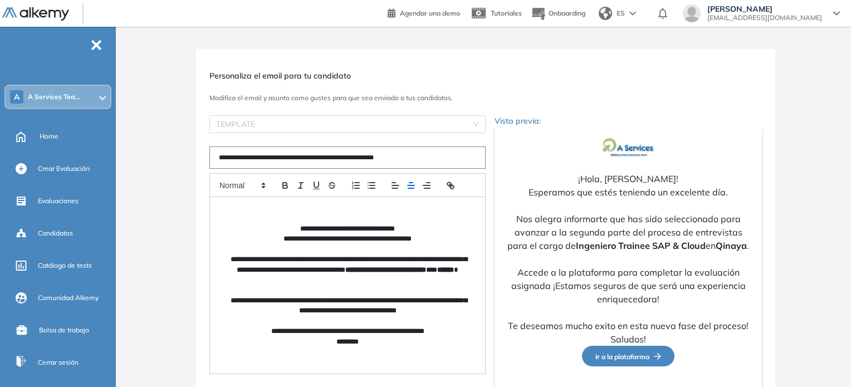
click at [804, 285] on div "**********" at bounding box center [485, 290] width 730 height 482
click at [479, 123] on div "TEMPLATE" at bounding box center [347, 124] width 276 height 18
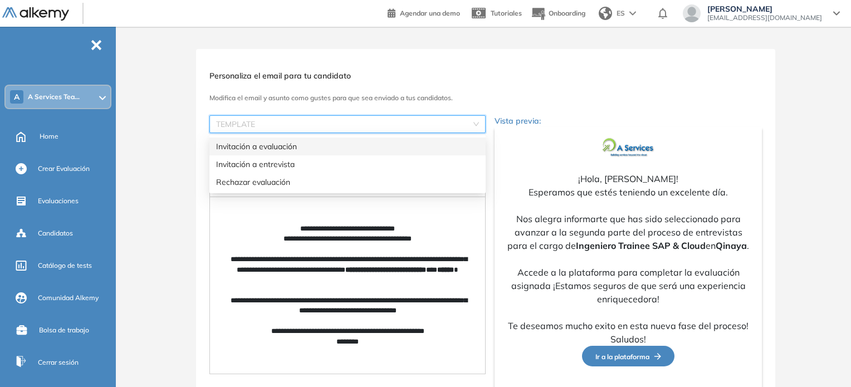
click at [580, 76] on h3 "Personaliza el email para tu candidato" at bounding box center [485, 75] width 552 height 9
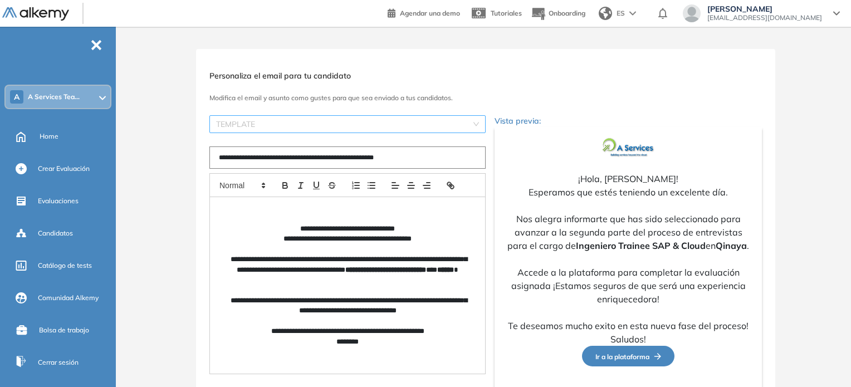
click at [470, 120] on input "search" at bounding box center [343, 124] width 255 height 17
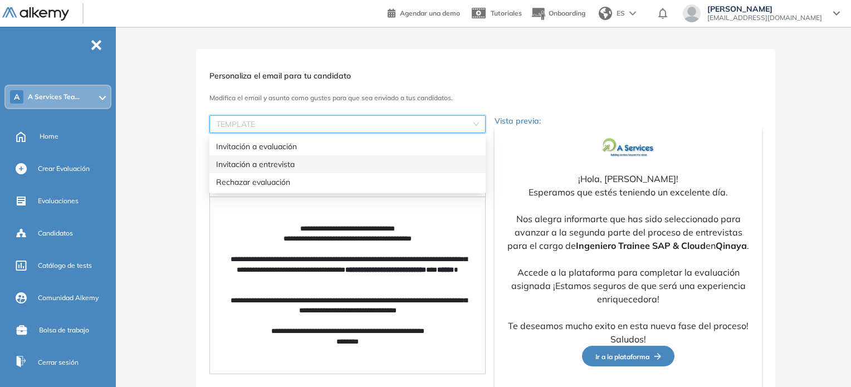
click at [315, 166] on div "Invitación a entrevista" at bounding box center [347, 164] width 263 height 12
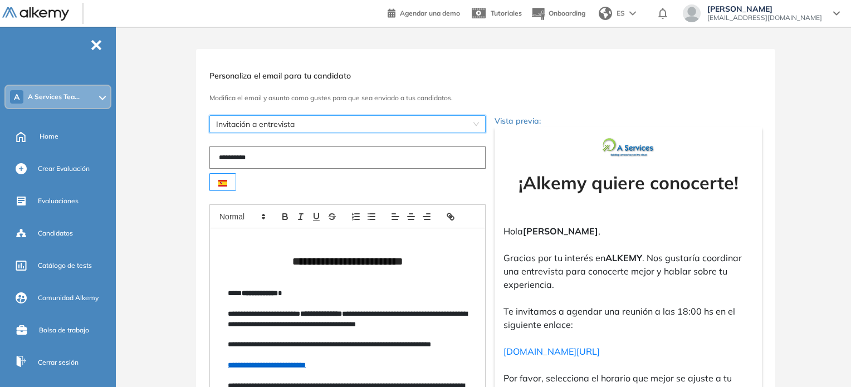
click at [479, 120] on div "Invitación a entrevista" at bounding box center [347, 124] width 276 height 18
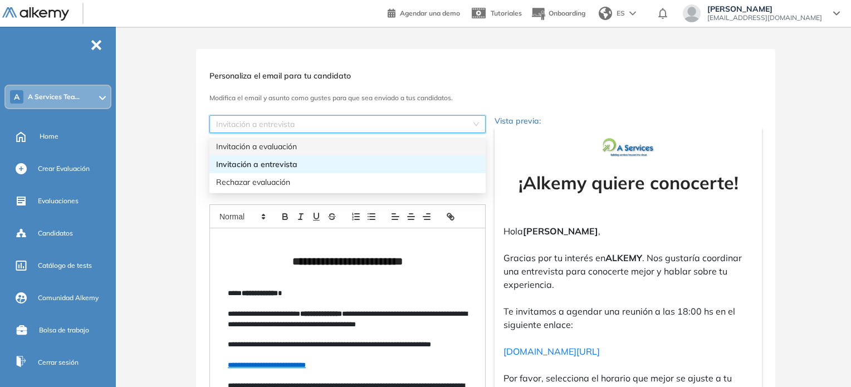
click at [343, 146] on div "Invitación a evaluación" at bounding box center [347, 146] width 263 height 12
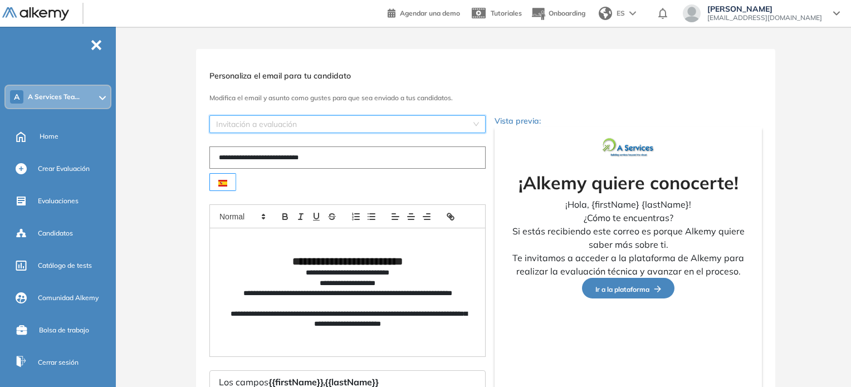
click at [388, 124] on span "Invitación a evaluación" at bounding box center [347, 124] width 263 height 17
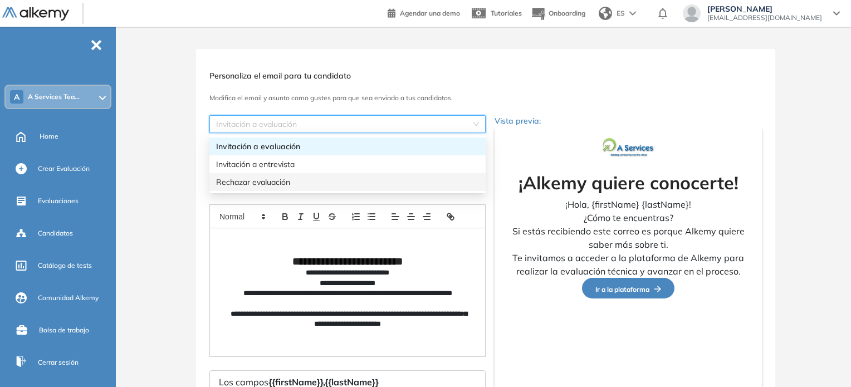
click at [276, 181] on div "Rechazar evaluación" at bounding box center [347, 182] width 263 height 12
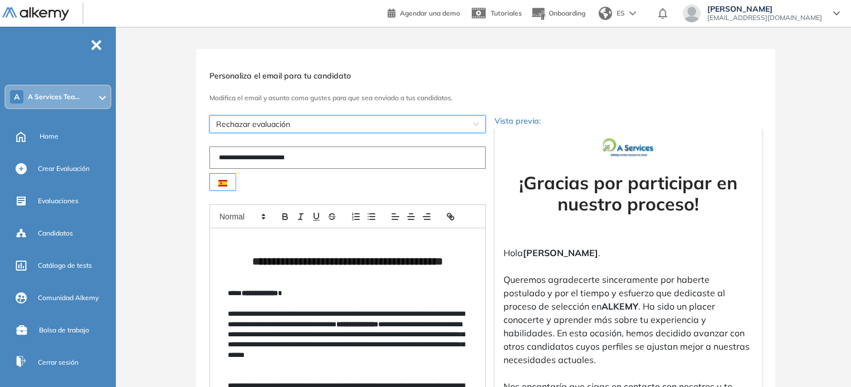
drag, startPoint x: 336, startPoint y: 122, endPoint x: 321, endPoint y: 128, distance: 16.7
click at [336, 122] on span "Rechazar evaluación" at bounding box center [347, 124] width 263 height 17
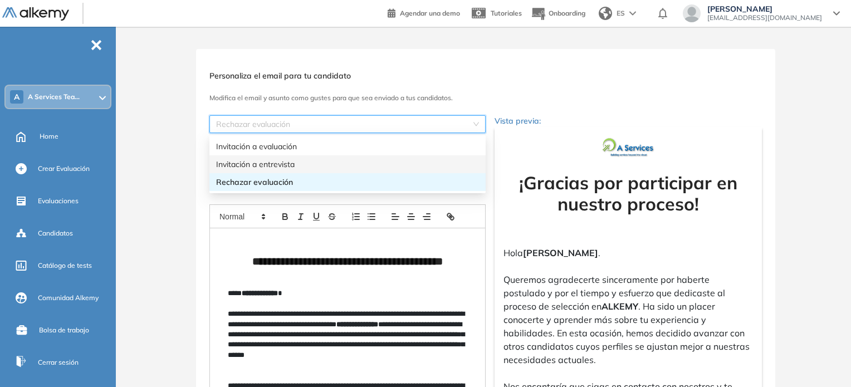
click at [259, 164] on div "Invitación a entrevista" at bounding box center [347, 164] width 263 height 12
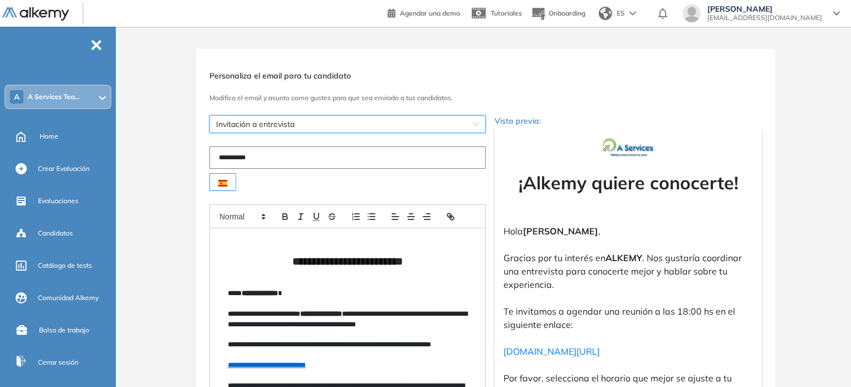
click at [399, 116] on span "Invitación a entrevista" at bounding box center [347, 124] width 263 height 17
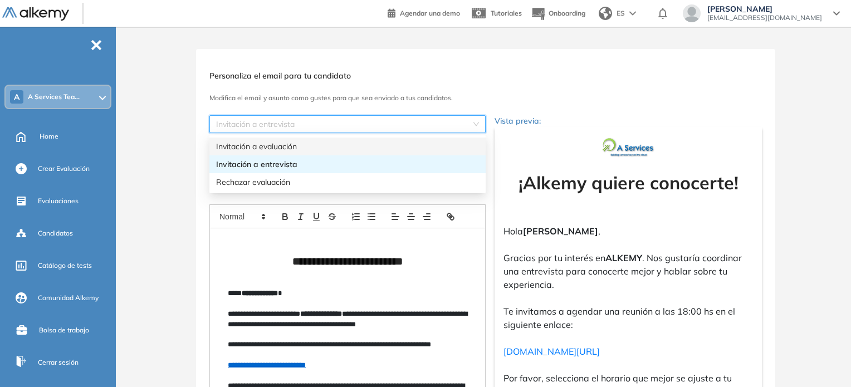
click at [323, 149] on div "Invitación a evaluación" at bounding box center [347, 146] width 263 height 12
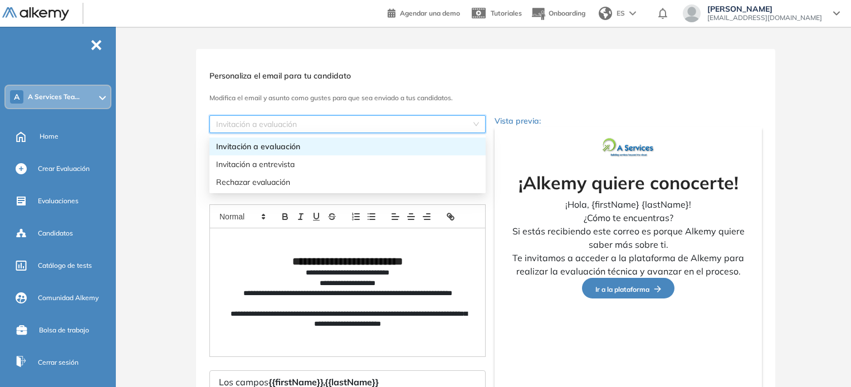
click at [477, 124] on span "Invitación a evaluación" at bounding box center [347, 124] width 263 height 17
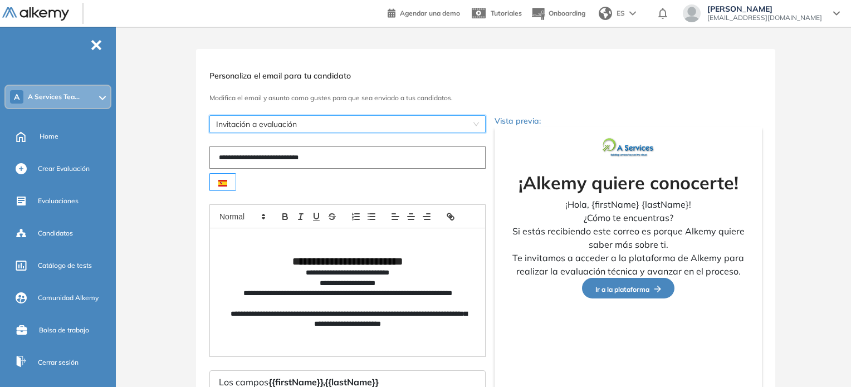
click at [362, 265] on strong "**********" at bounding box center [347, 261] width 110 height 11
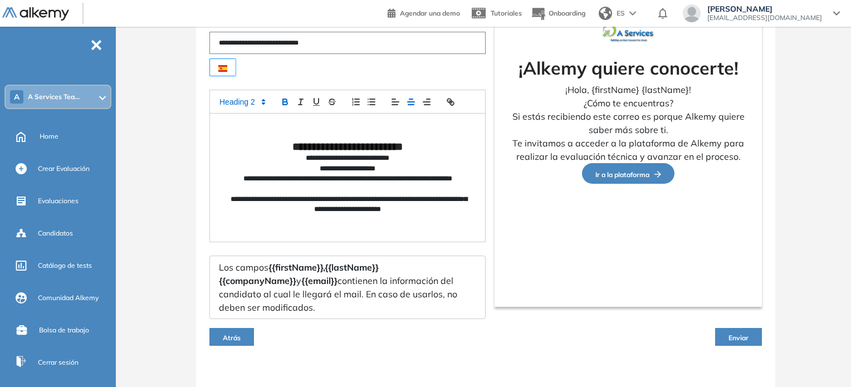
scroll to position [3, 0]
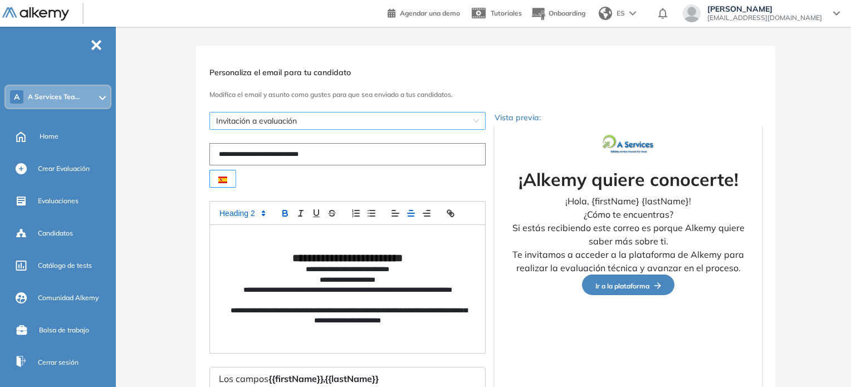
click at [474, 117] on span "Invitación a evaluación" at bounding box center [347, 120] width 263 height 17
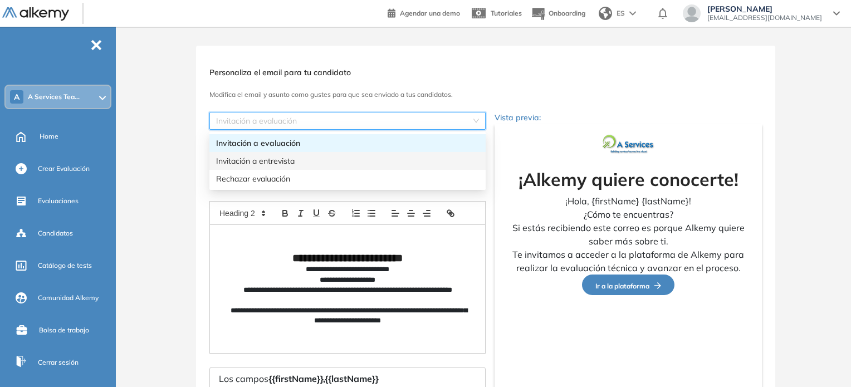
click at [274, 164] on div "Invitación a entrevista" at bounding box center [347, 161] width 263 height 12
type input "**********"
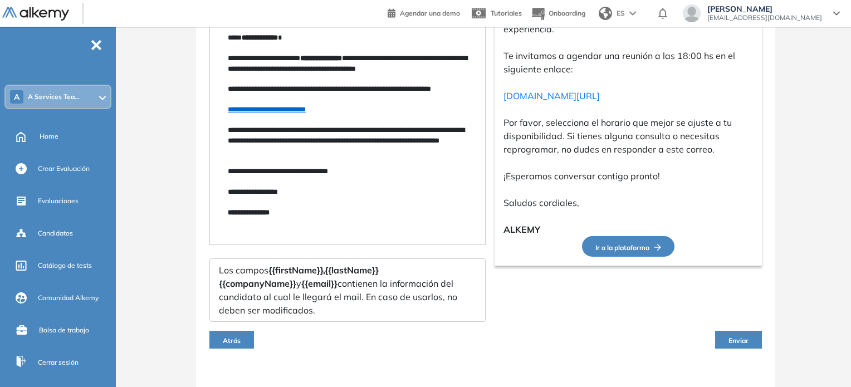
scroll to position [257, 0]
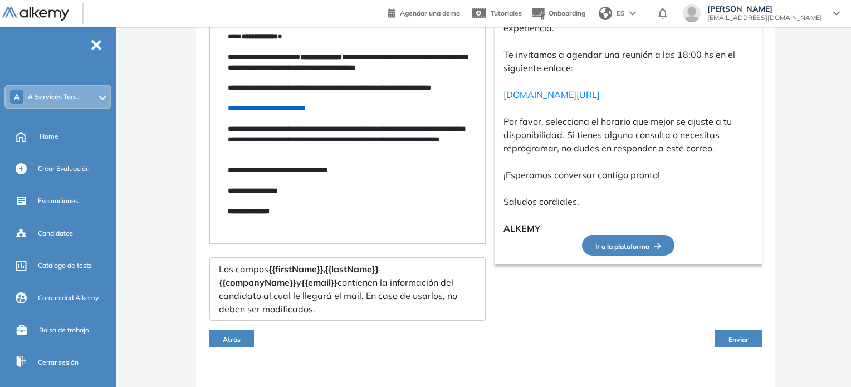
click at [225, 335] on span "Atrás" at bounding box center [232, 339] width 18 height 8
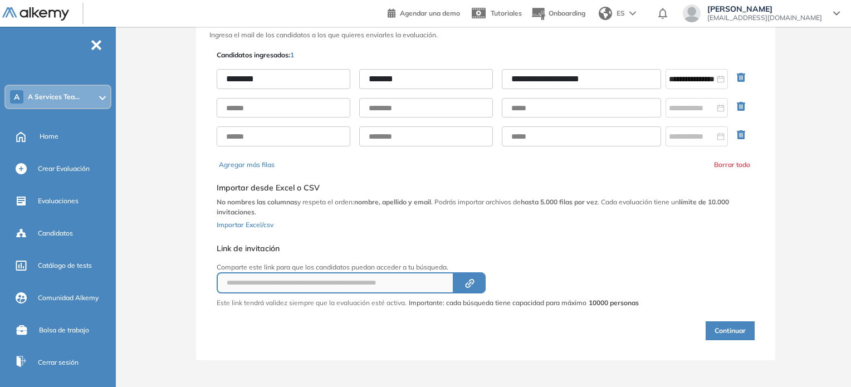
scroll to position [52, 0]
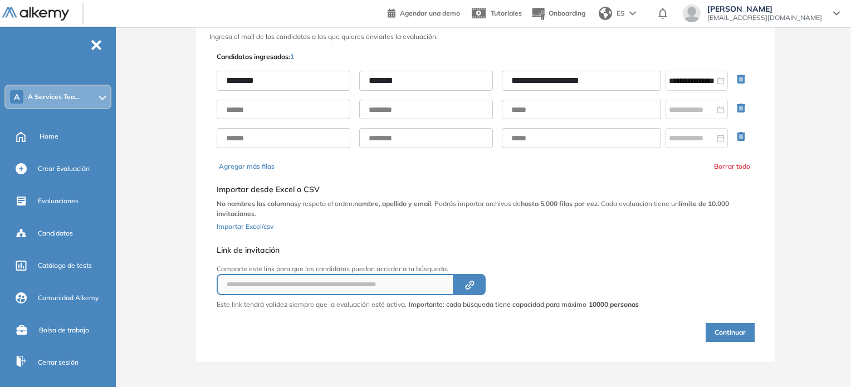
click at [728, 332] on button "Continuar" at bounding box center [729, 332] width 49 height 19
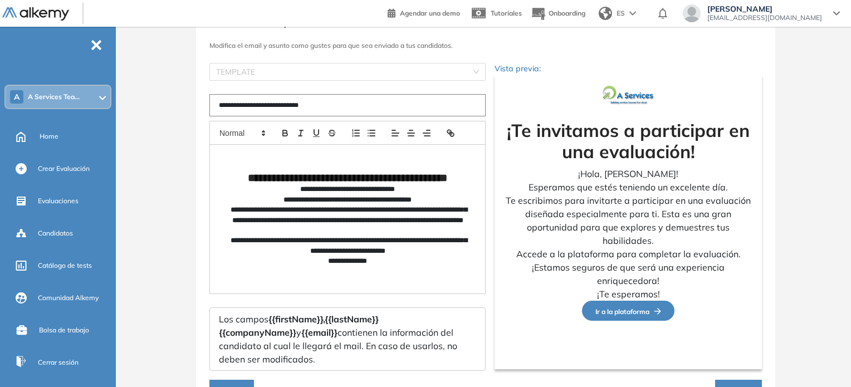
drag, startPoint x: 332, startPoint y: 106, endPoint x: 199, endPoint y: 115, distance: 132.8
click at [199, 115] on div "**********" at bounding box center [485, 224] width 579 height 454
paste input "**********"
type input "**********"
click at [452, 205] on p "**********" at bounding box center [347, 200] width 239 height 10
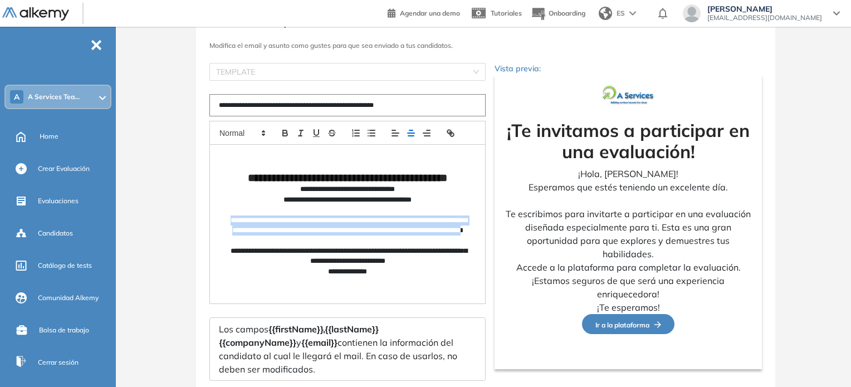
drag, startPoint x: 239, startPoint y: 220, endPoint x: 390, endPoint y: 242, distance: 151.9
click at [390, 242] on p "**********" at bounding box center [347, 230] width 239 height 31
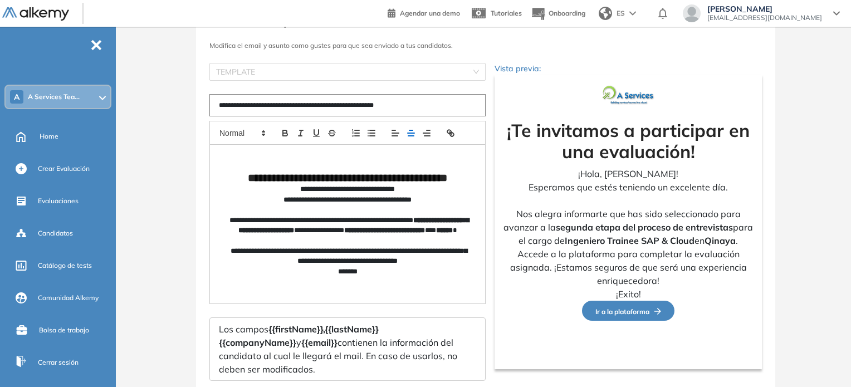
drag, startPoint x: 462, startPoint y: 176, endPoint x: 516, endPoint y: 197, distance: 57.6
click at [447, 176] on strong "**********" at bounding box center [347, 178] width 199 height 11
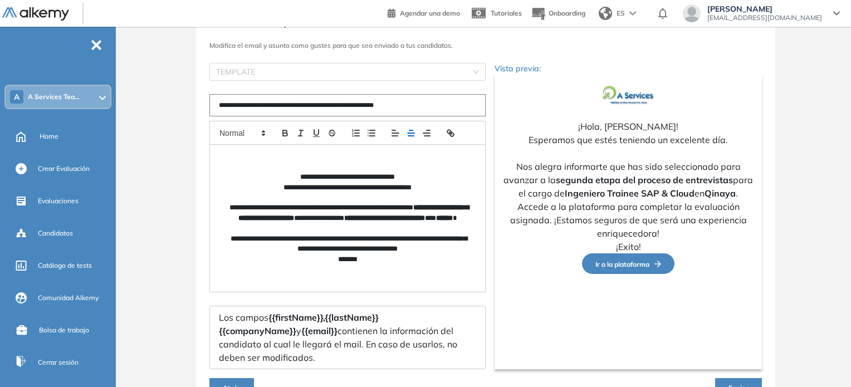
click at [449, 254] on p "**********" at bounding box center [347, 244] width 239 height 21
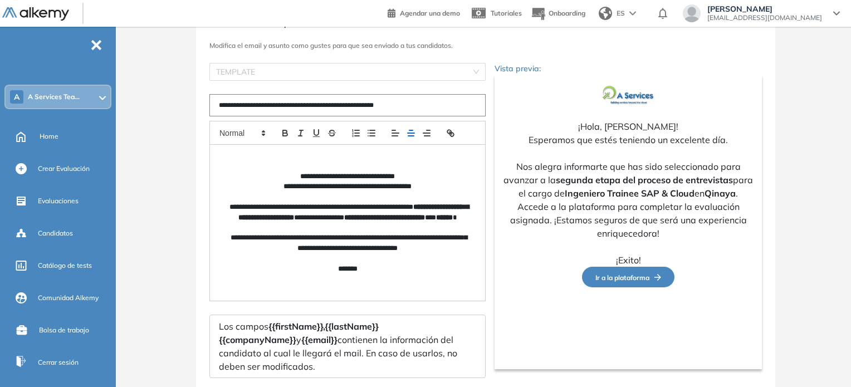
click at [416, 231] on p "**********" at bounding box center [347, 217] width 239 height 31
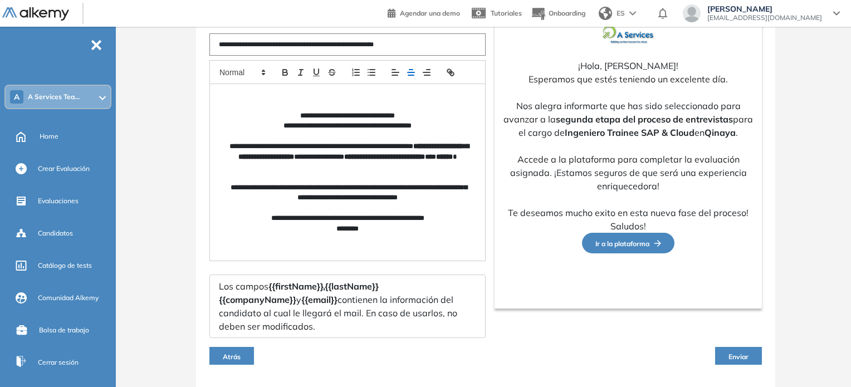
scroll to position [131, 0]
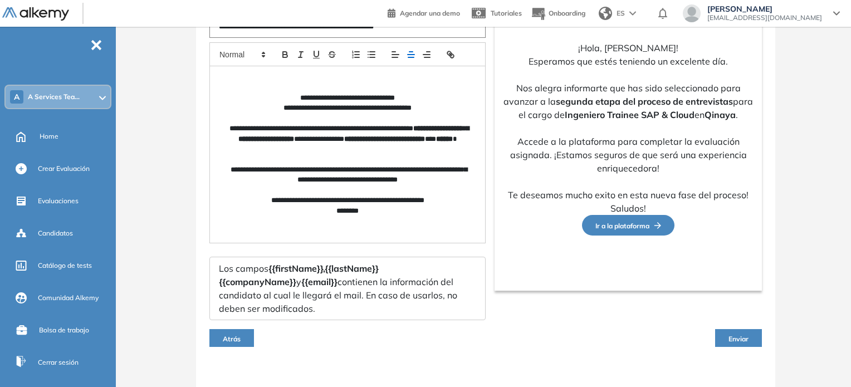
click at [740, 335] on span "Enviar" at bounding box center [738, 339] width 20 height 8
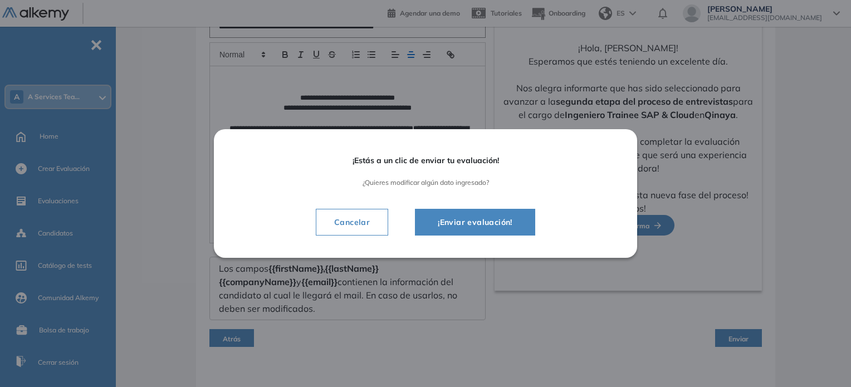
click at [492, 217] on span "¡Enviar evaluación!" at bounding box center [475, 221] width 92 height 13
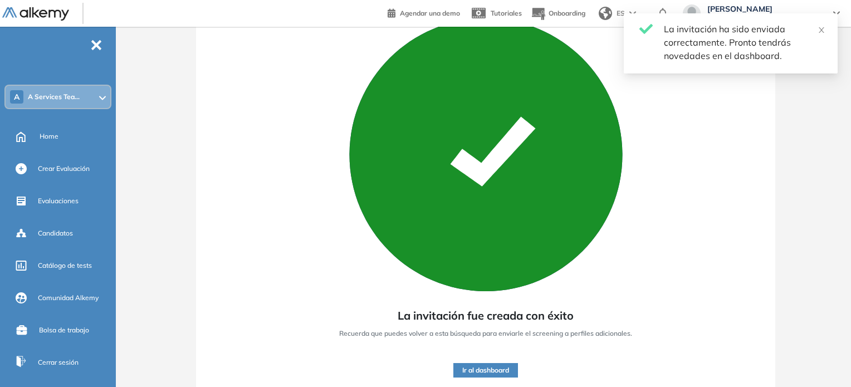
scroll to position [104, 0]
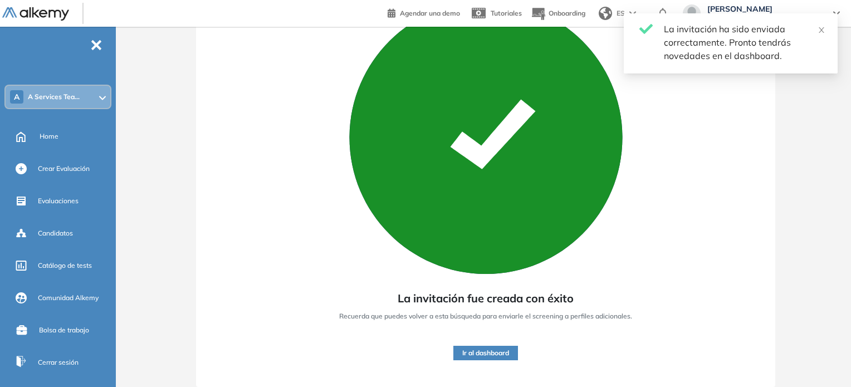
click at [488, 355] on button "Ir al dashboard" at bounding box center [485, 353] width 65 height 14
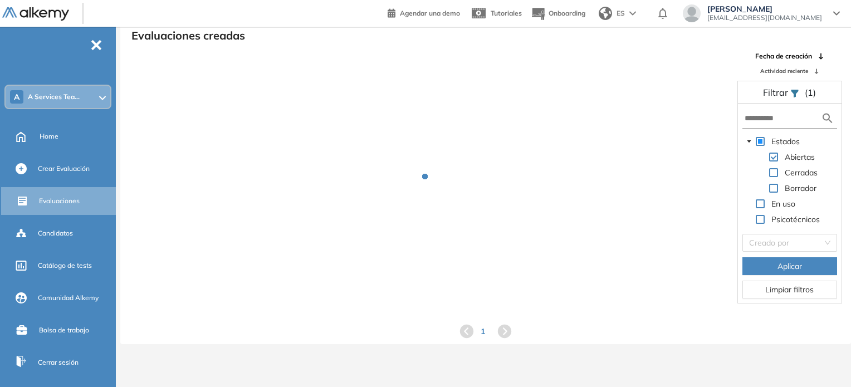
scroll to position [27, 0]
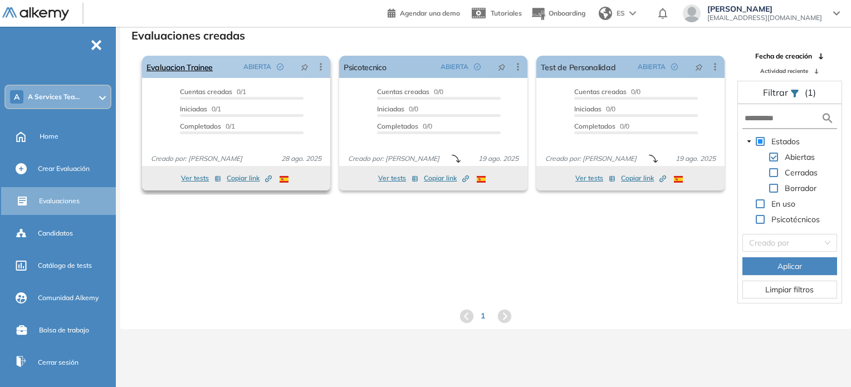
click at [320, 67] on icon at bounding box center [320, 66] width 11 height 11
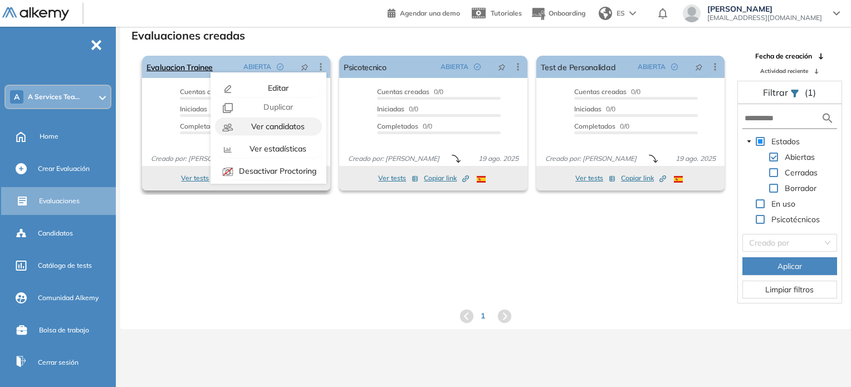
click at [276, 126] on span "Ver candidatos" at bounding box center [277, 126] width 56 height 10
click at [259, 149] on span "Ver estadísticas" at bounding box center [276, 149] width 59 height 10
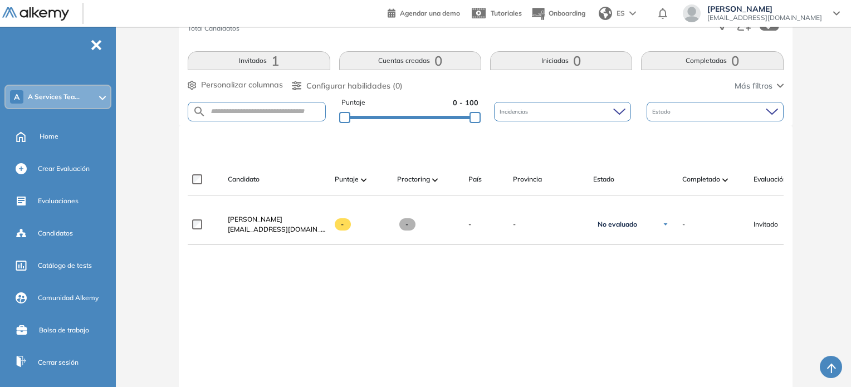
scroll to position [223, 0]
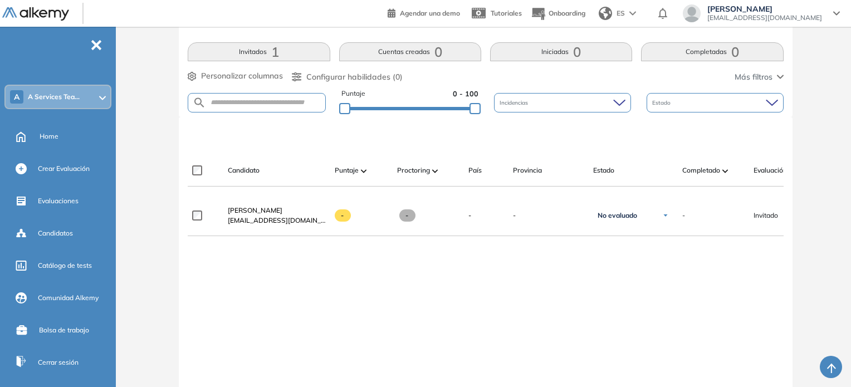
click at [434, 168] on span at bounding box center [435, 170] width 6 height 11
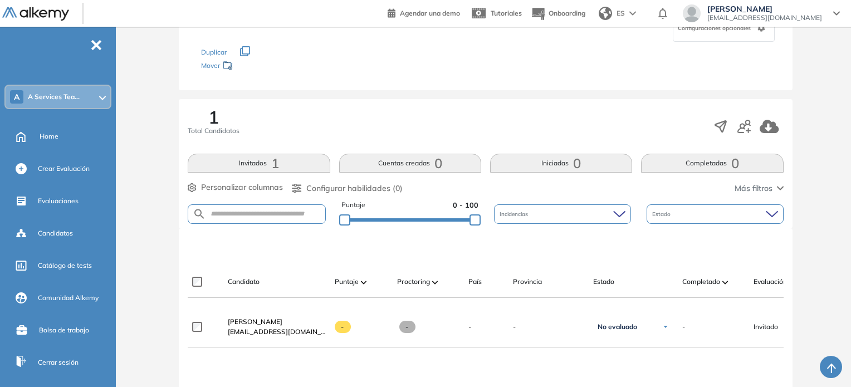
scroll to position [0, 0]
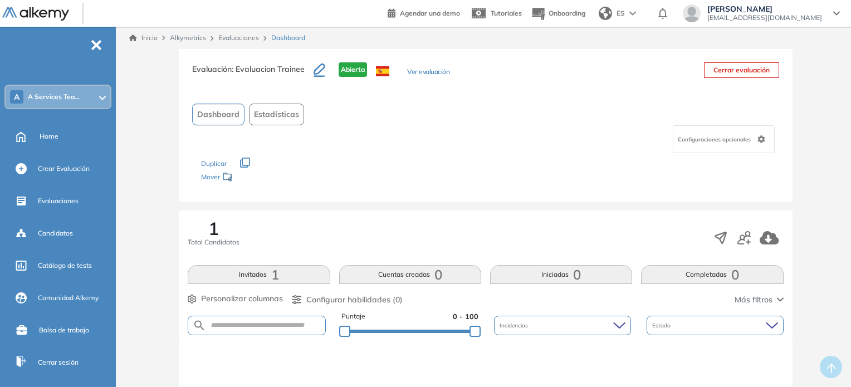
click at [301, 296] on icon "button" at bounding box center [296, 299] width 9 height 9
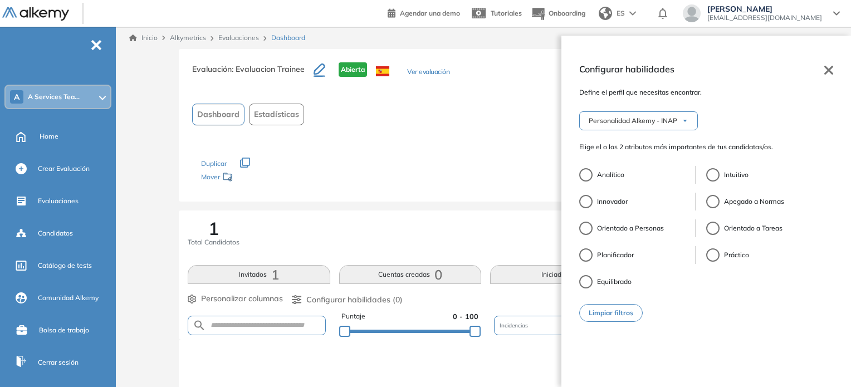
click at [826, 67] on icon at bounding box center [828, 70] width 9 height 9
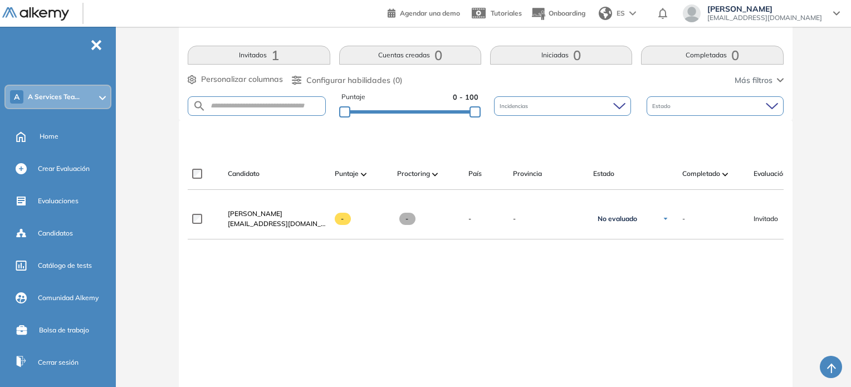
scroll to position [298, 0]
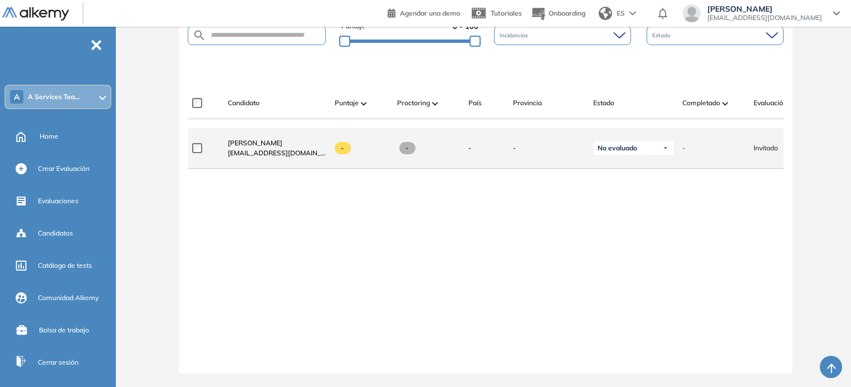
click at [666, 145] on img at bounding box center [665, 148] width 7 height 7
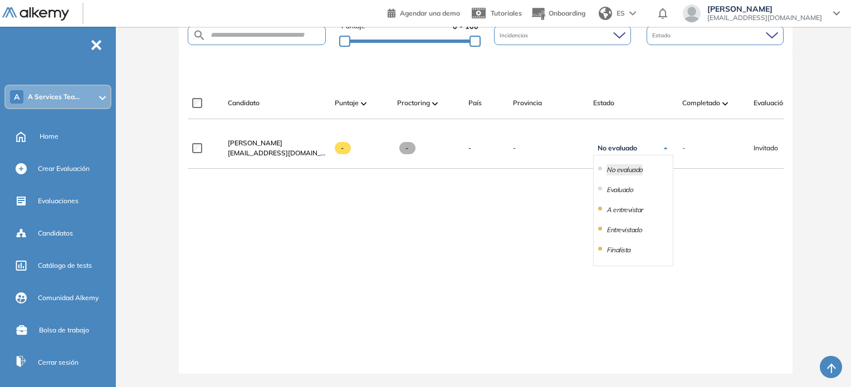
click at [824, 230] on div "Evaluación : Evaluacion Trainee Abierta Ver evaluación Cerrar evaluación Dashbo…" at bounding box center [485, 73] width 721 height 628
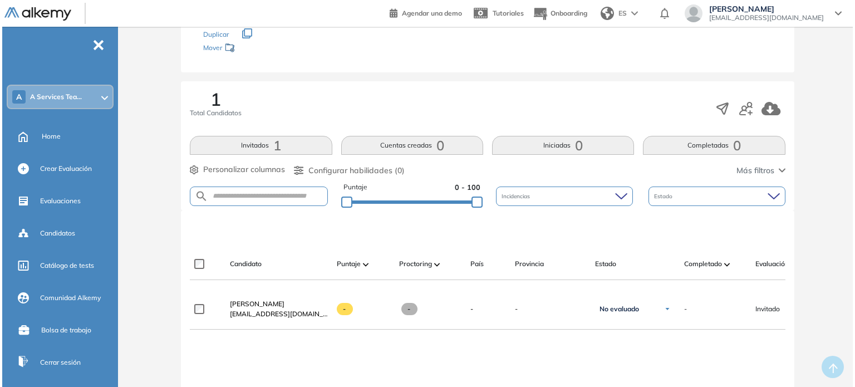
scroll to position [0, 0]
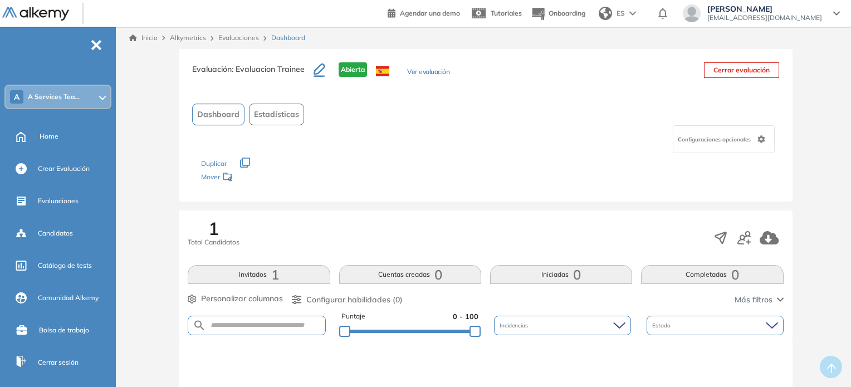
click at [836, 13] on icon at bounding box center [836, 13] width 7 height 4
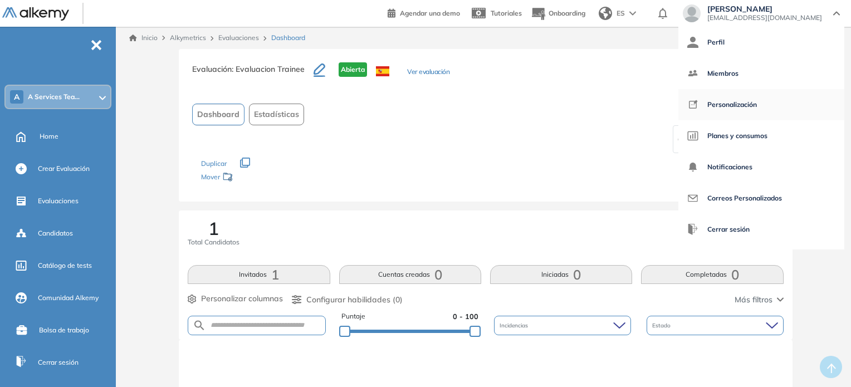
click at [757, 104] on span "Personalización" at bounding box center [732, 104] width 50 height 27
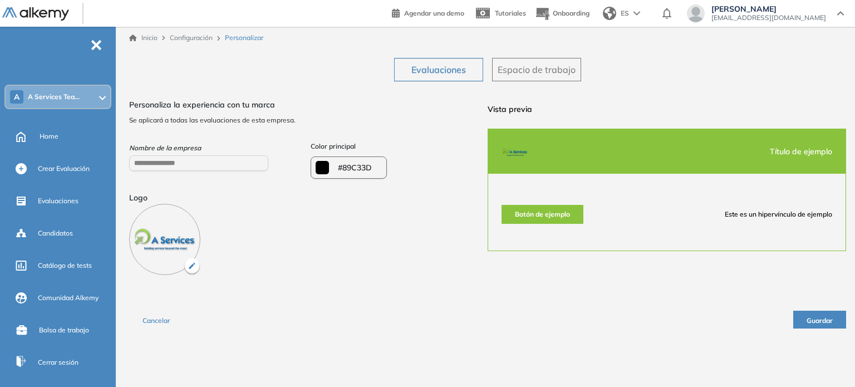
click at [634, 307] on div "Cancelar Guardar" at bounding box center [487, 315] width 717 height 27
click at [40, 131] on span "Home" at bounding box center [49, 136] width 19 height 10
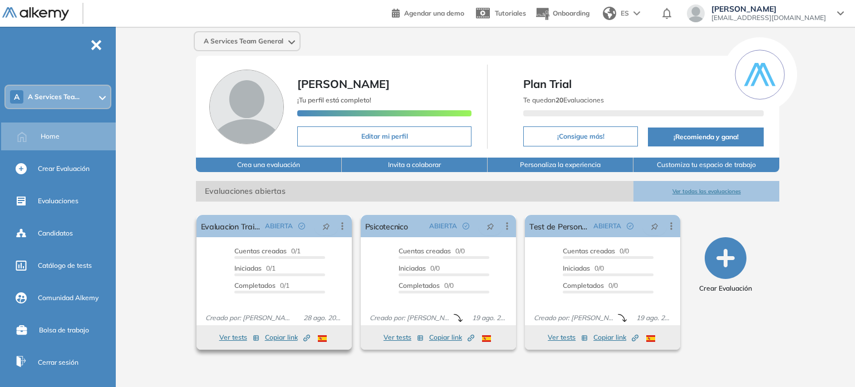
click at [229, 335] on button "Ver tests" at bounding box center [239, 337] width 40 height 13
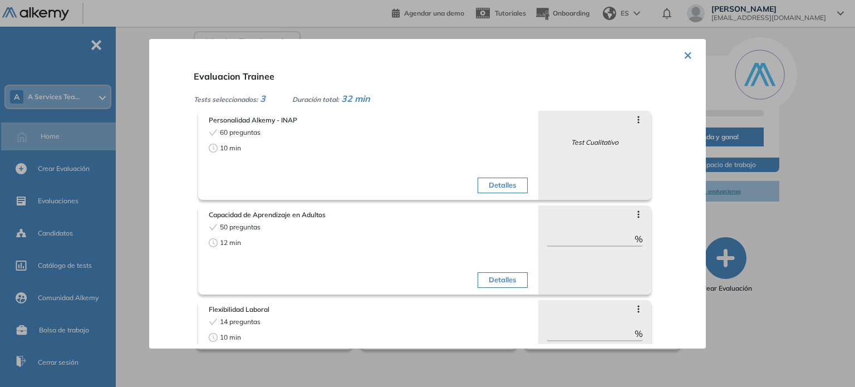
click at [264, 360] on div at bounding box center [427, 193] width 855 height 387
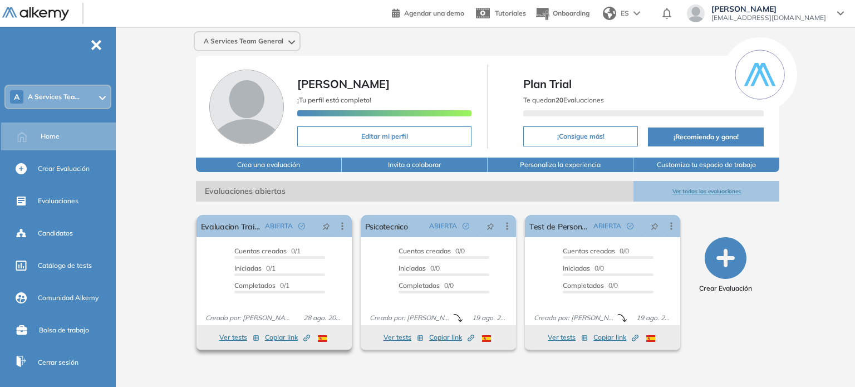
click at [229, 337] on button "Ver tests" at bounding box center [239, 337] width 40 height 13
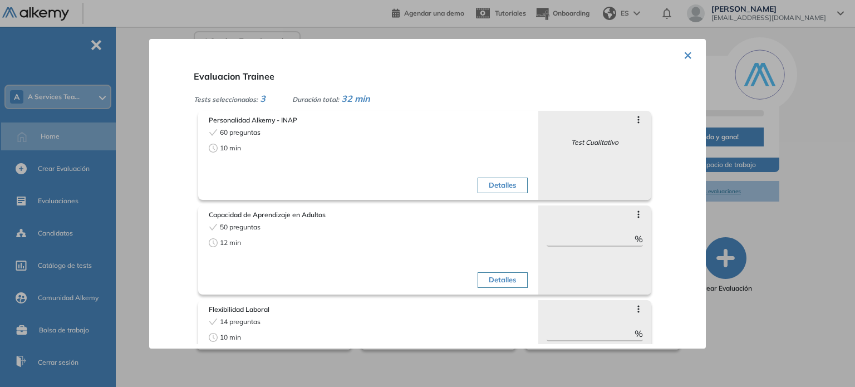
click at [684, 54] on button "×" at bounding box center [688, 54] width 9 height 22
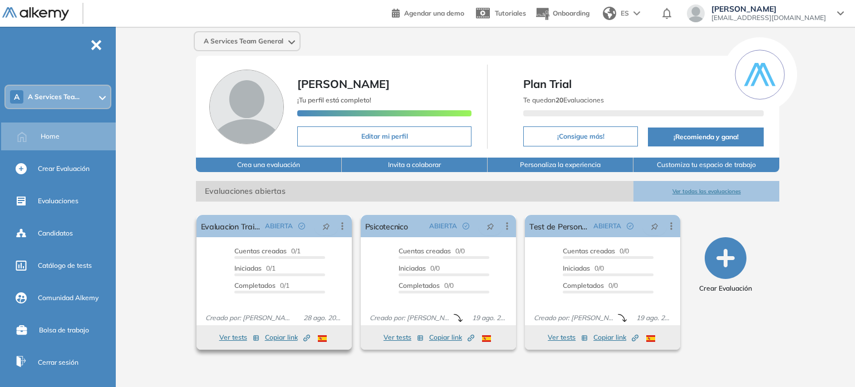
click at [228, 337] on button "Ver tests" at bounding box center [239, 337] width 40 height 13
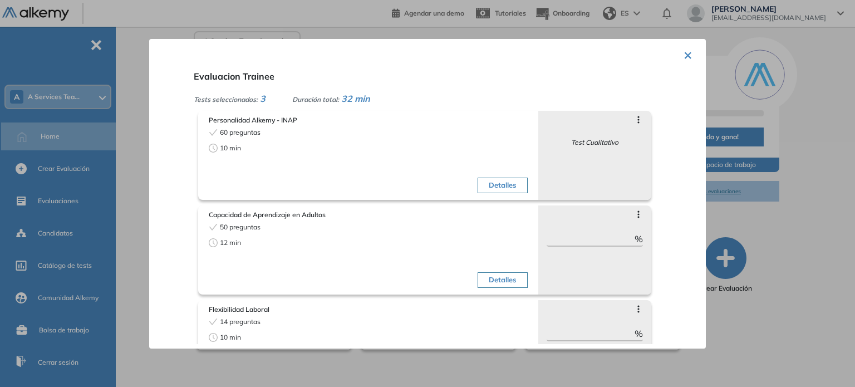
click at [684, 55] on button "×" at bounding box center [688, 54] width 9 height 22
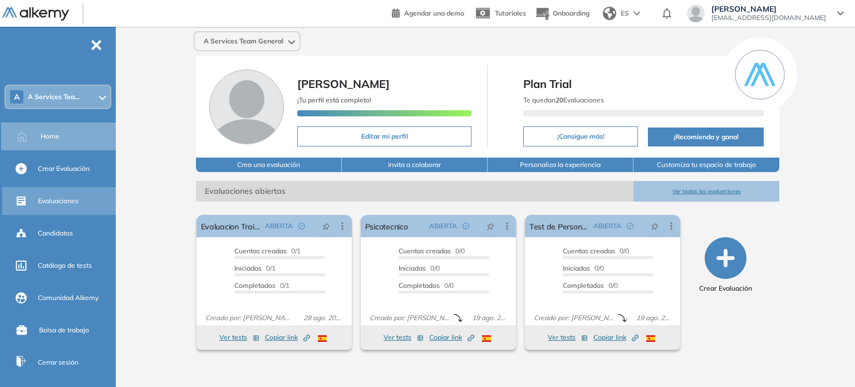
click at [53, 203] on span "Evaluaciones" at bounding box center [58, 201] width 41 height 10
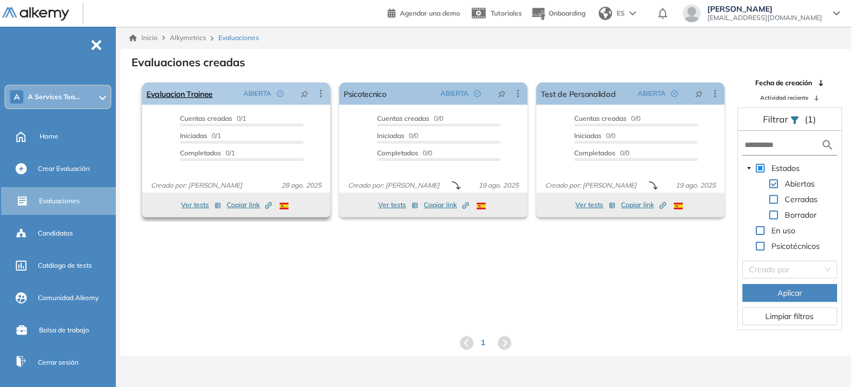
click at [318, 95] on icon at bounding box center [320, 93] width 11 height 11
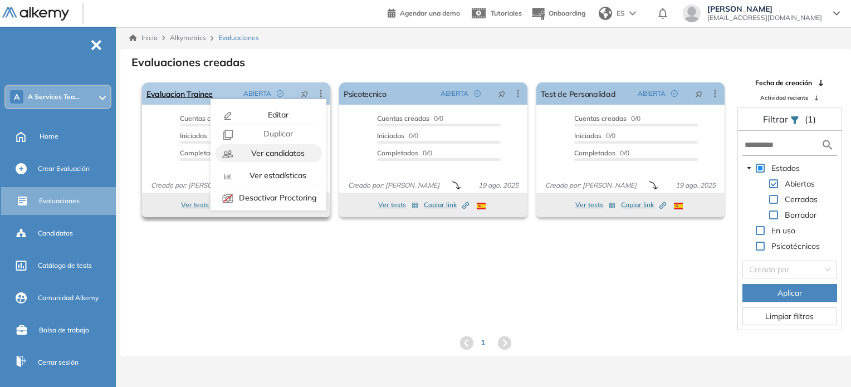
click at [257, 151] on span "Ver candidatos" at bounding box center [277, 153] width 56 height 10
click at [262, 155] on span "Ver candidatos" at bounding box center [277, 153] width 56 height 10
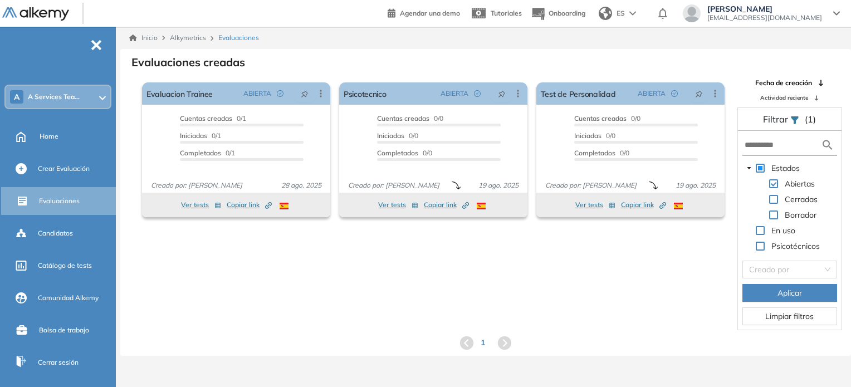
click at [323, 242] on div "El proctoring será activado ¡Importante!: Los usuarios que ya realizaron la eva…" at bounding box center [485, 204] width 729 height 252
click at [325, 88] on icon at bounding box center [320, 93] width 11 height 11
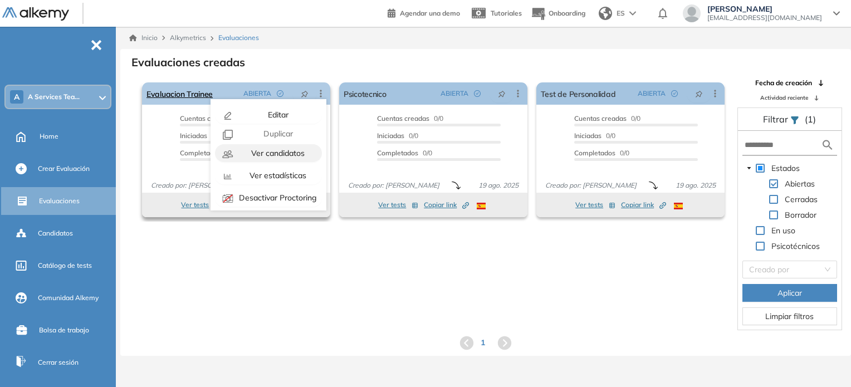
click at [276, 151] on span "Ver candidatos" at bounding box center [277, 153] width 56 height 10
click at [239, 157] on div "Ver candidatos" at bounding box center [277, 153] width 82 height 12
drag, startPoint x: 272, startPoint y: 155, endPoint x: 275, endPoint y: 125, distance: 30.2
click at [274, 134] on ul "Editar Los siguientes tests ya no están disponibles o tienen una nueva versión …" at bounding box center [268, 154] width 116 height 111
drag, startPoint x: 275, startPoint y: 125, endPoint x: 281, endPoint y: 112, distance: 14.0
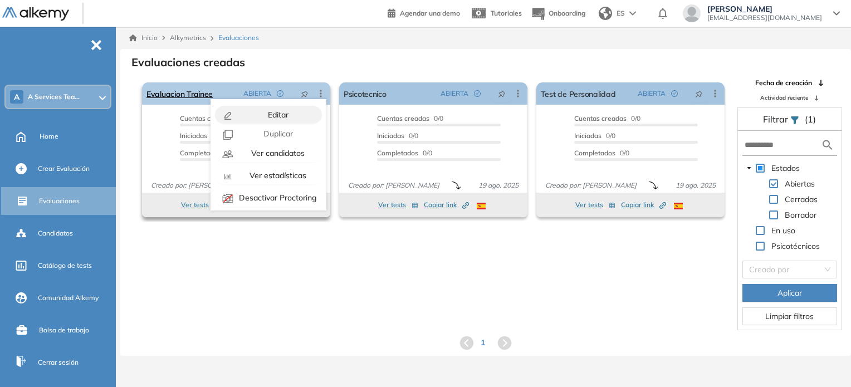
click at [278, 116] on li "Editar" at bounding box center [268, 115] width 116 height 22
click at [281, 112] on span "Editar" at bounding box center [277, 115] width 23 height 10
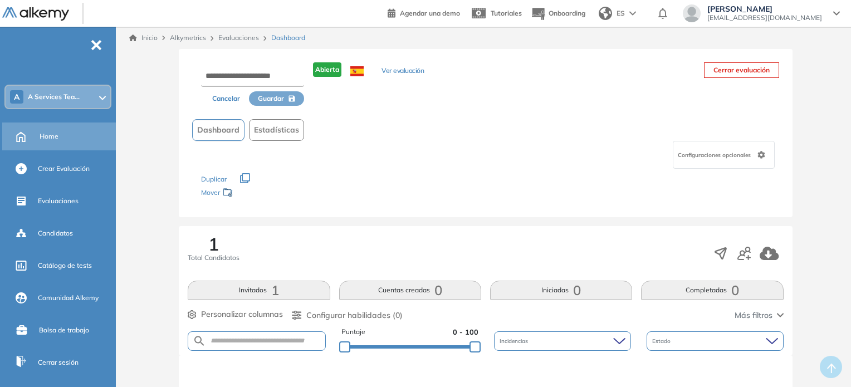
click at [47, 135] on span "Home" at bounding box center [49, 136] width 19 height 10
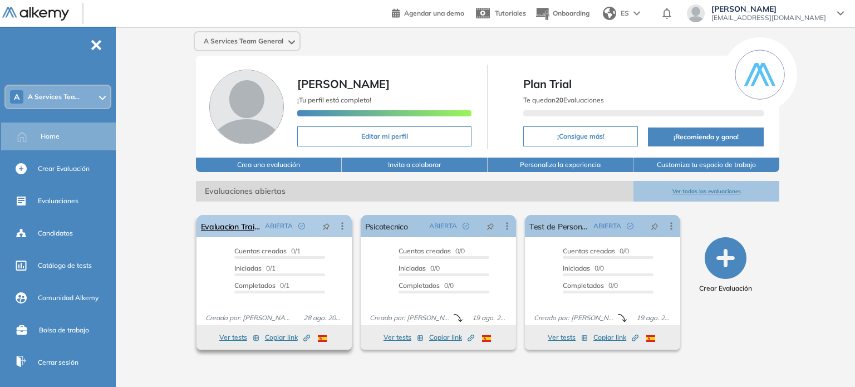
click at [335, 229] on div "Editar Los siguientes tests ya no están disponibles o tienen una nueva versión …" at bounding box center [342, 225] width 20 height 11
click at [343, 227] on icon at bounding box center [342, 225] width 11 height 11
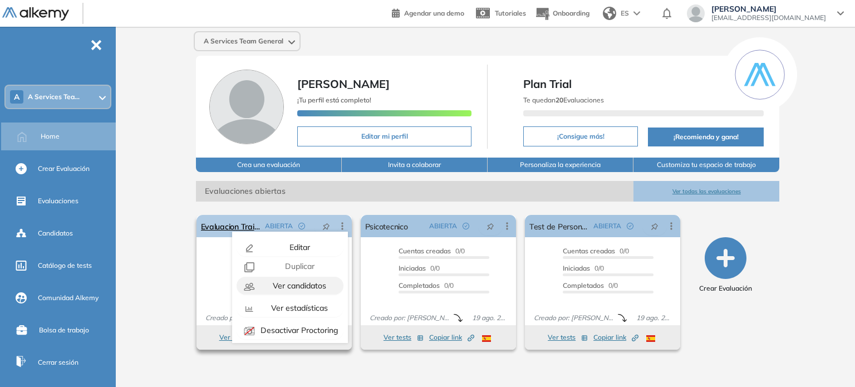
click at [295, 285] on span "Ver candidatos" at bounding box center [299, 286] width 56 height 10
click at [291, 310] on span "Ver estadísticas" at bounding box center [298, 308] width 59 height 10
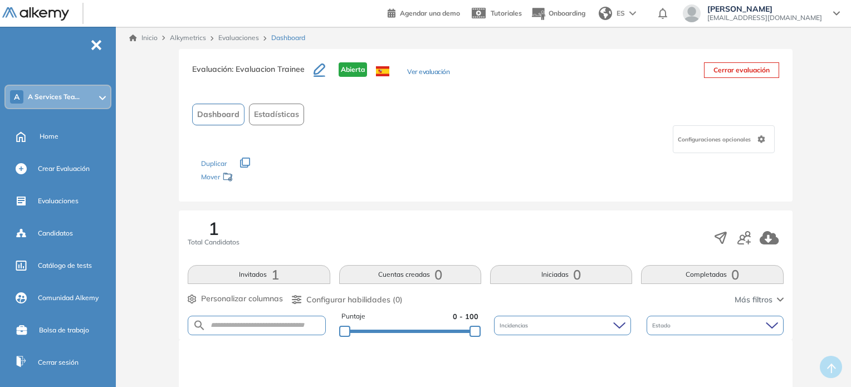
click at [742, 142] on span "Configuraciones opcionales" at bounding box center [715, 139] width 75 height 8
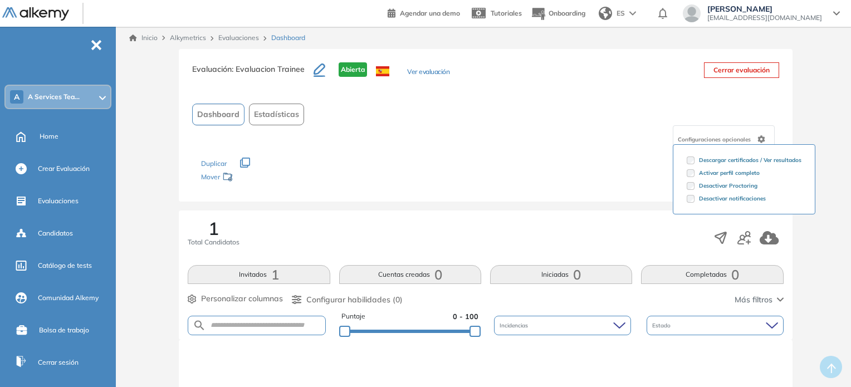
click at [811, 100] on div "Evaluación : Evaluacion Trainee Abierta Ver evaluación Cerrar evaluación Dashbo…" at bounding box center [485, 363] width 721 height 628
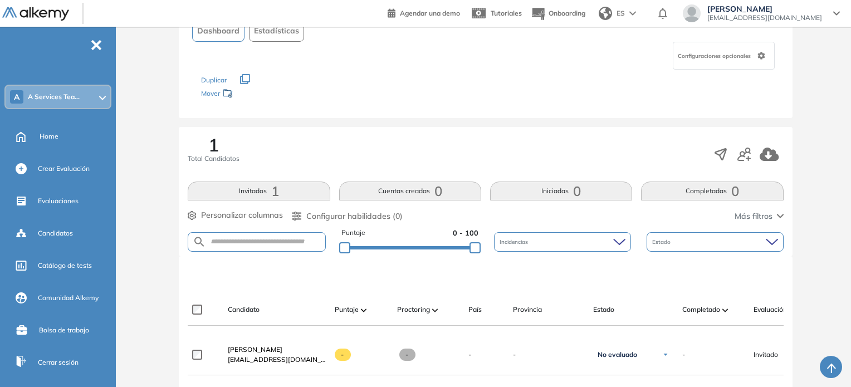
scroll to position [186, 0]
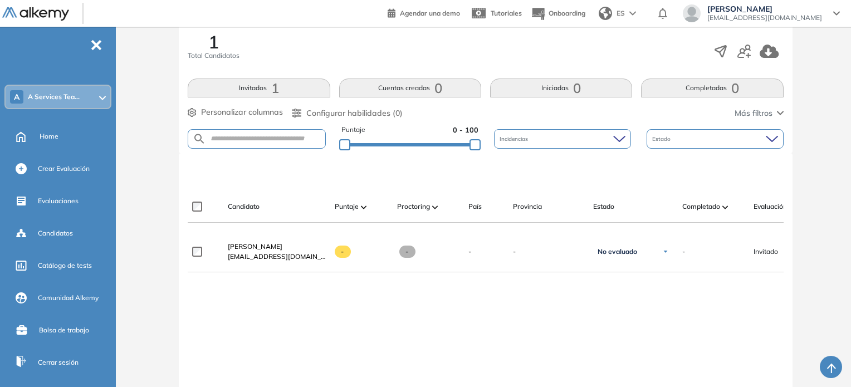
click at [259, 91] on button "Invitados 1" at bounding box center [259, 87] width 142 height 19
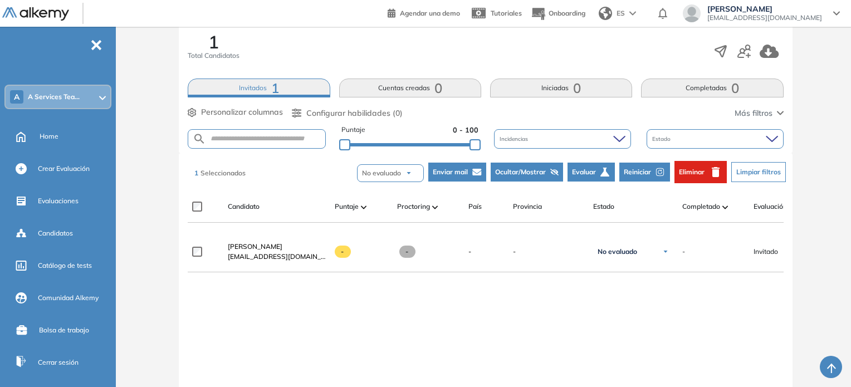
click at [413, 173] on button "No evaluado" at bounding box center [390, 173] width 67 height 18
click at [556, 332] on div "**********" at bounding box center [486, 346] width 596 height 228
click at [303, 107] on button "Configurar habilidades (0)" at bounding box center [347, 113] width 111 height 12
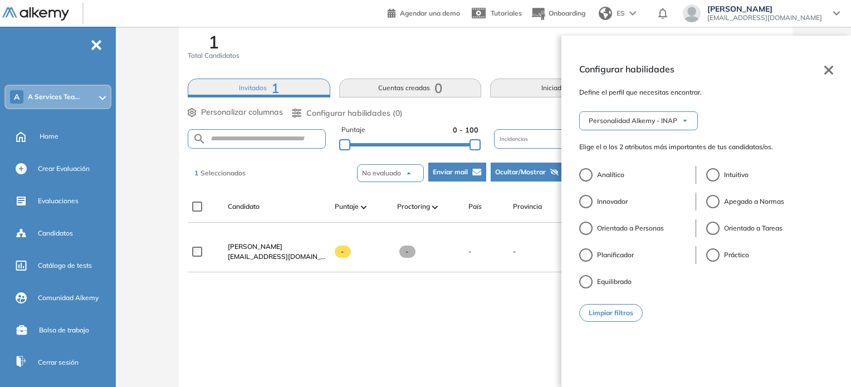
drag, startPoint x: 401, startPoint y: 333, endPoint x: 384, endPoint y: 336, distance: 17.5
click at [400, 333] on div "**********" at bounding box center [486, 346] width 596 height 228
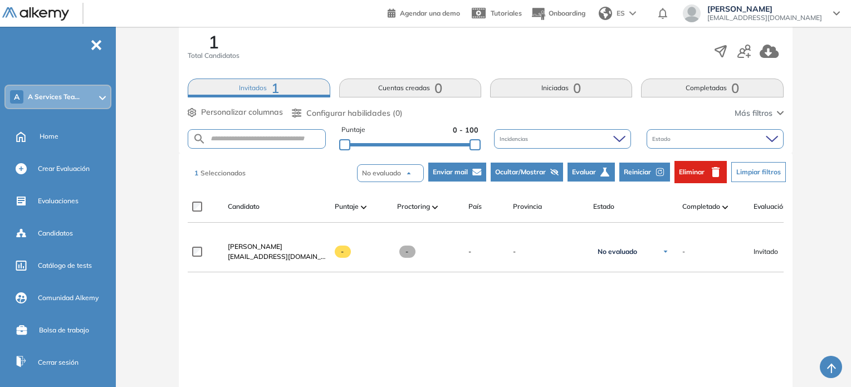
click at [387, 315] on div "**********" at bounding box center [486, 346] width 596 height 228
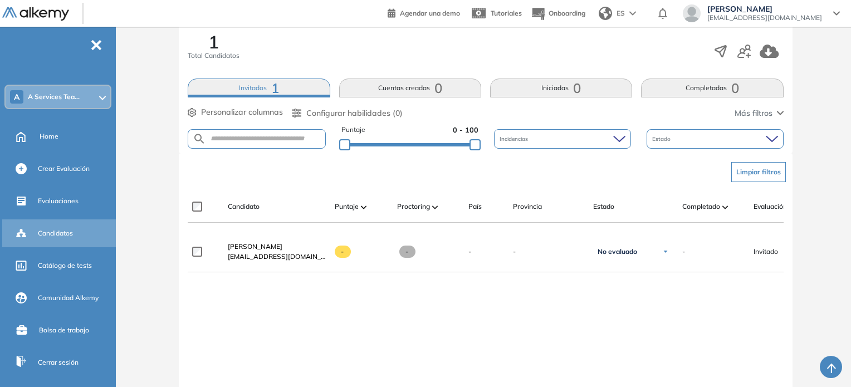
click at [71, 230] on span "Candidatos" at bounding box center [55, 233] width 35 height 10
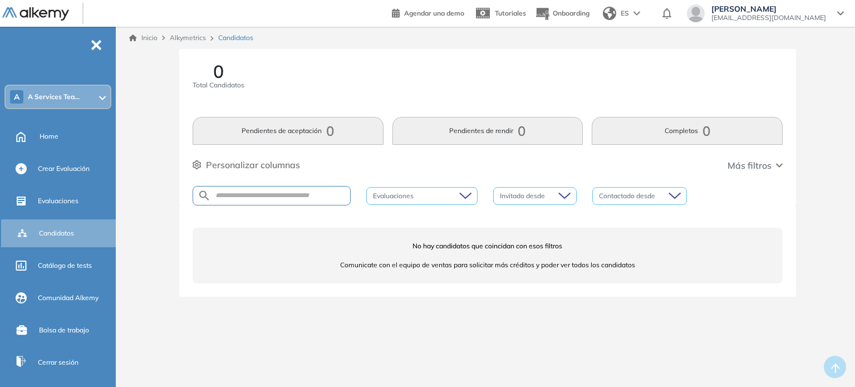
click at [282, 131] on button "Pendientes de aceptación 0" at bounding box center [288, 131] width 191 height 28
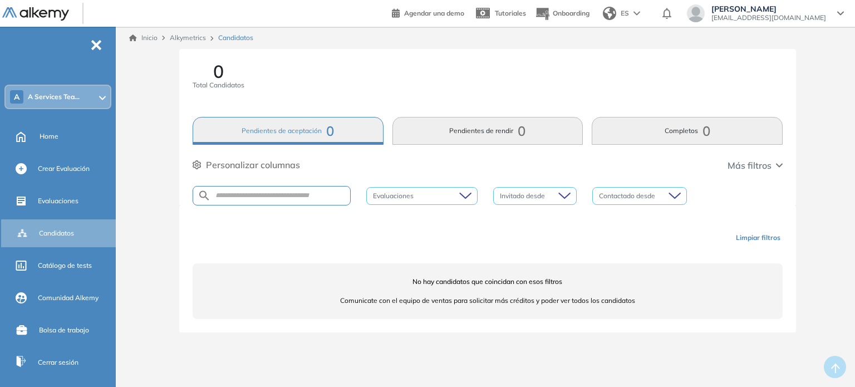
click at [473, 122] on button "Pendientes de rendir 0" at bounding box center [487, 131] width 191 height 28
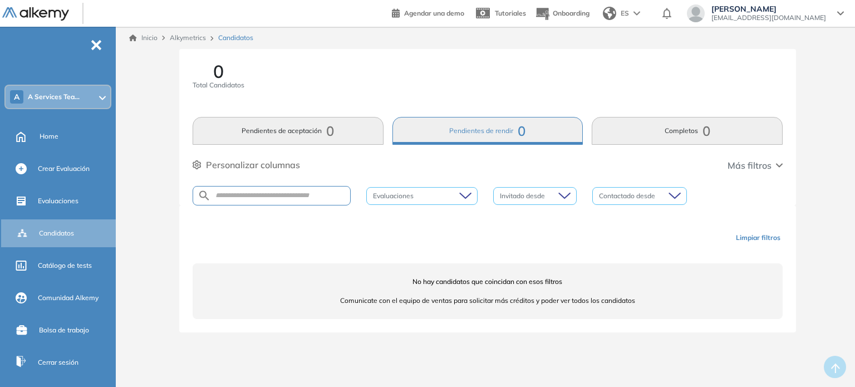
click at [681, 127] on button "Completos 0" at bounding box center [687, 131] width 191 height 28
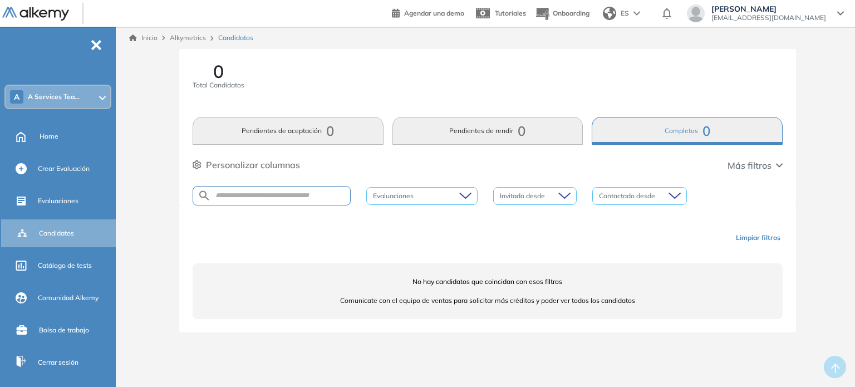
click at [266, 122] on button "Pendientes de aceptación 0" at bounding box center [288, 131] width 191 height 28
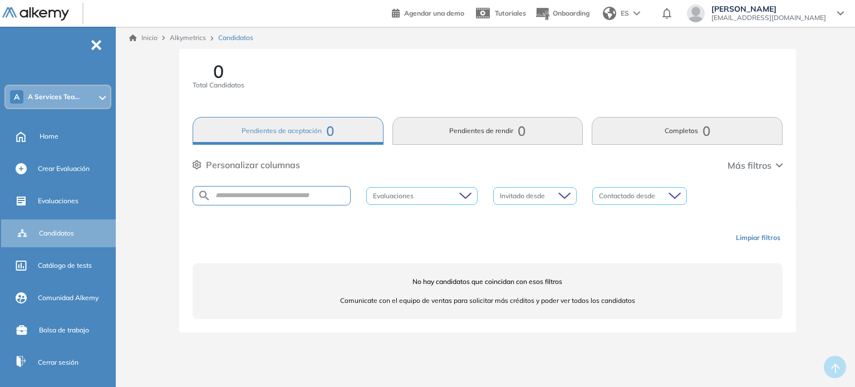
click at [514, 227] on div "Limpiar filtros" at bounding box center [490, 237] width 590 height 33
click at [41, 188] on div "Evaluaciones" at bounding box center [60, 201] width 116 height 28
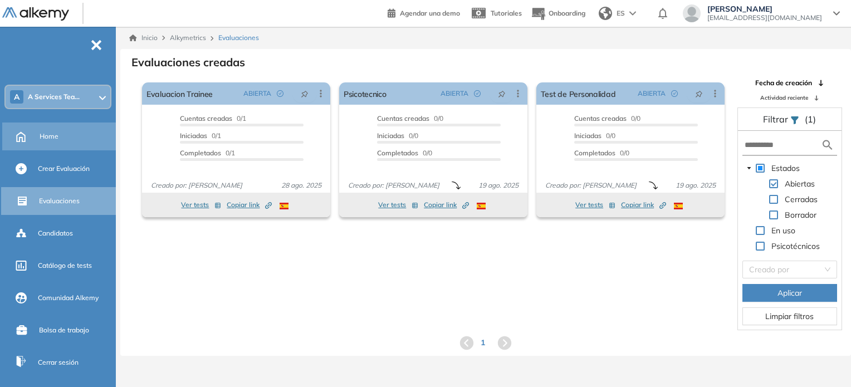
click at [57, 128] on div "Home" at bounding box center [77, 136] width 74 height 19
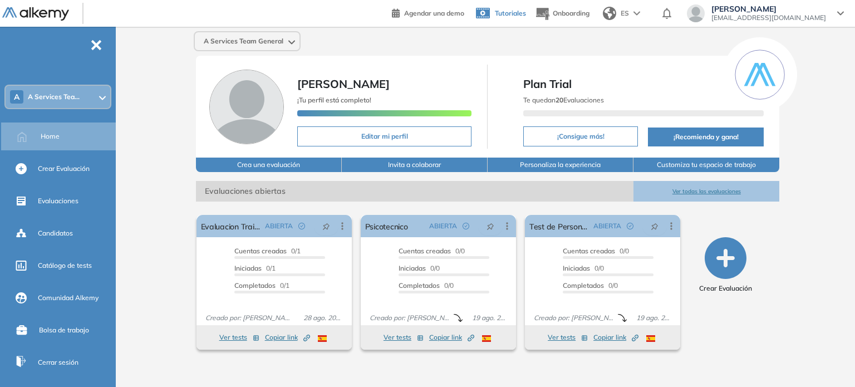
click at [526, 12] on span "Tutoriales" at bounding box center [510, 13] width 31 height 8
click at [60, 200] on span "Evaluaciones" at bounding box center [58, 201] width 41 height 10
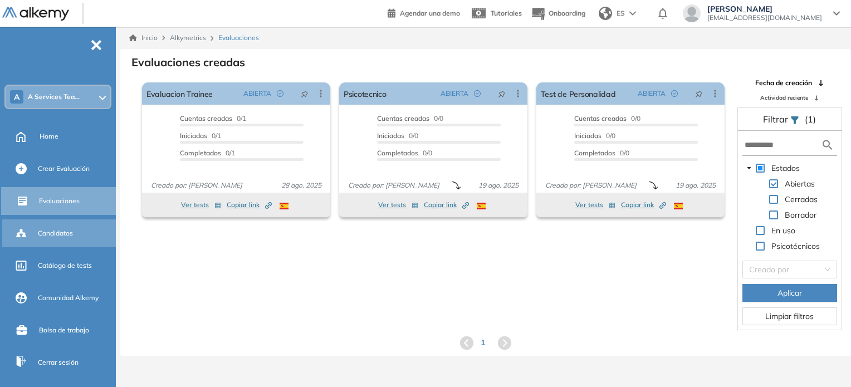
click at [38, 235] on span "Candidatos" at bounding box center [55, 233] width 35 height 10
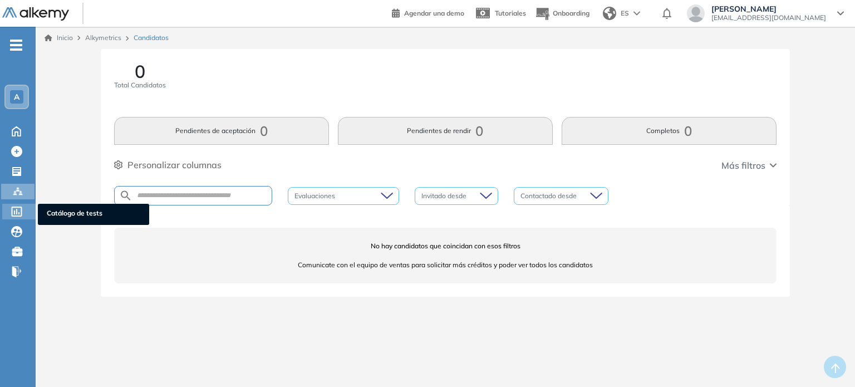
click at [18, 214] on icon at bounding box center [16, 212] width 11 height 10
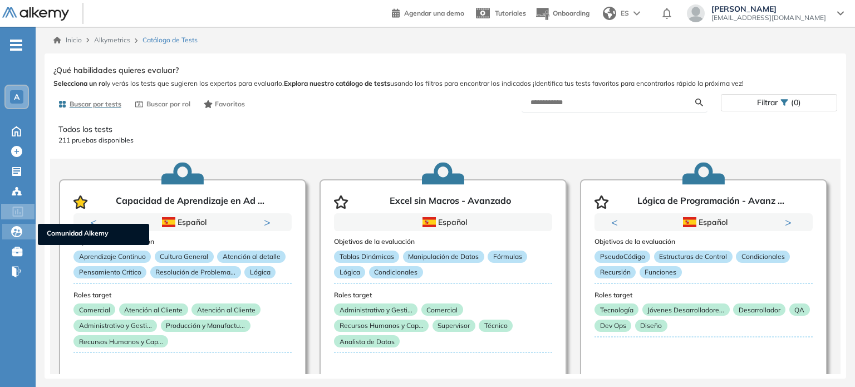
click at [16, 231] on icon at bounding box center [16, 231] width 11 height 11
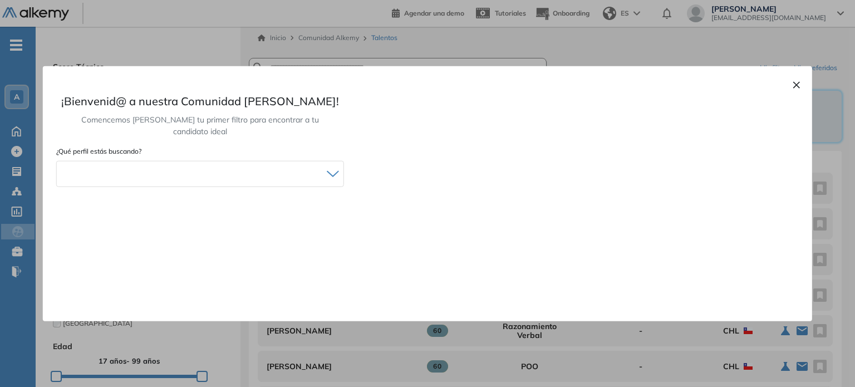
click at [798, 84] on button "×" at bounding box center [796, 83] width 9 height 13
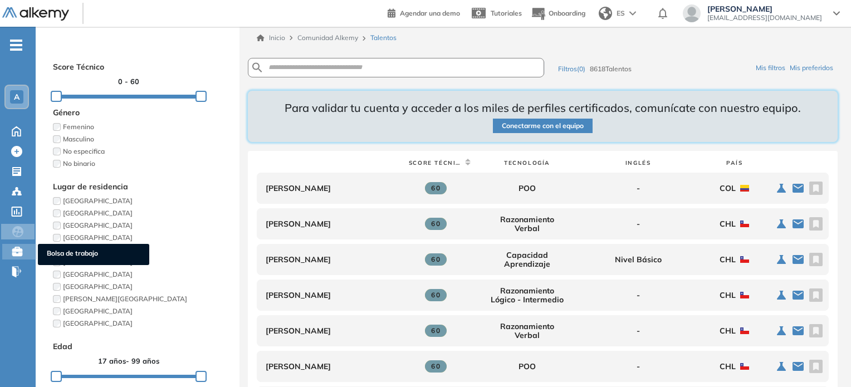
click at [19, 249] on icon at bounding box center [17, 251] width 10 height 9
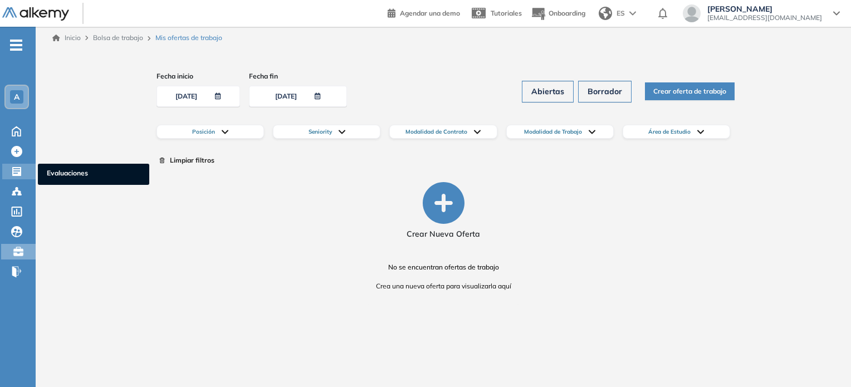
click at [15, 167] on icon at bounding box center [16, 171] width 11 height 11
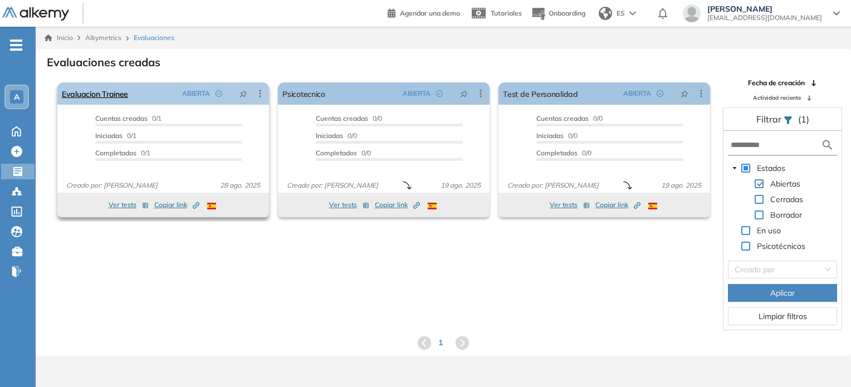
click at [262, 92] on icon at bounding box center [259, 93] width 11 height 11
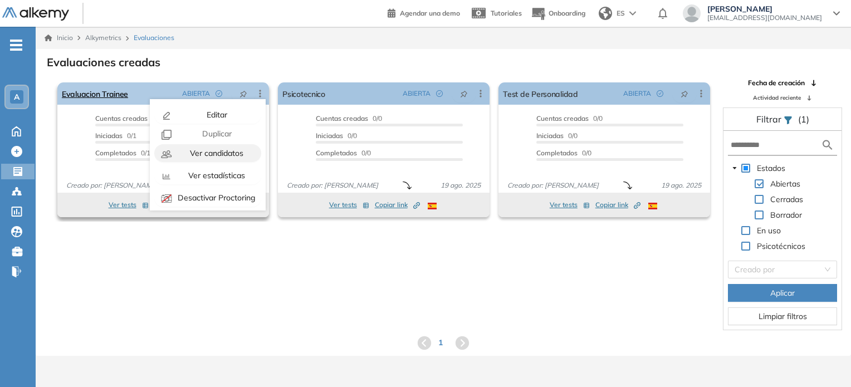
click at [213, 154] on span "Ver candidatos" at bounding box center [216, 153] width 56 height 10
click at [198, 153] on span "Ver candidatos" at bounding box center [216, 153] width 56 height 10
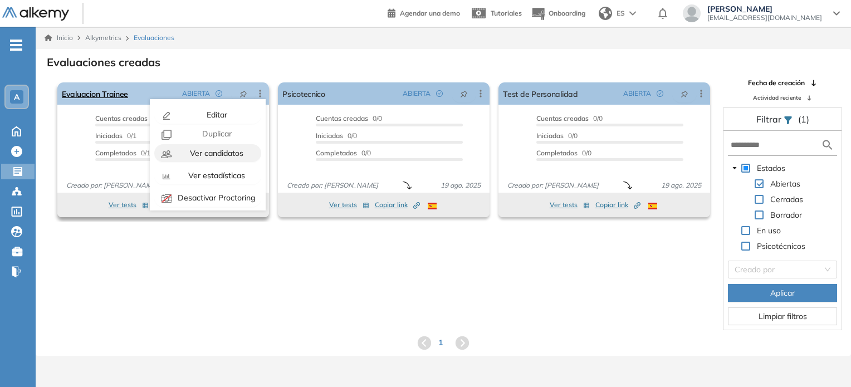
click at [198, 153] on span "Ver candidatos" at bounding box center [216, 153] width 56 height 10
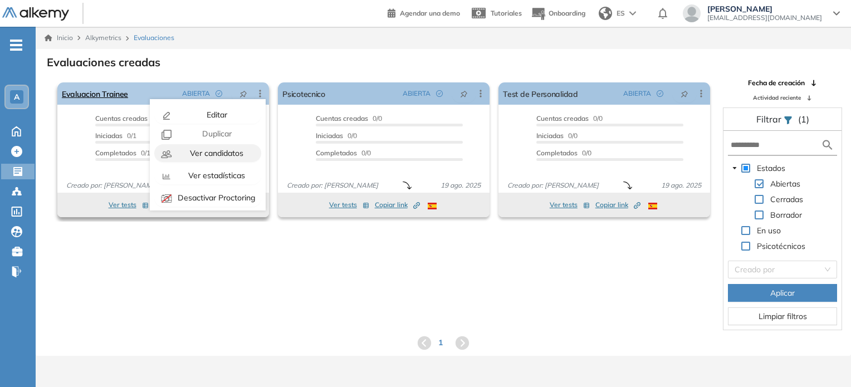
click at [198, 153] on span "Ver candidatos" at bounding box center [216, 153] width 56 height 10
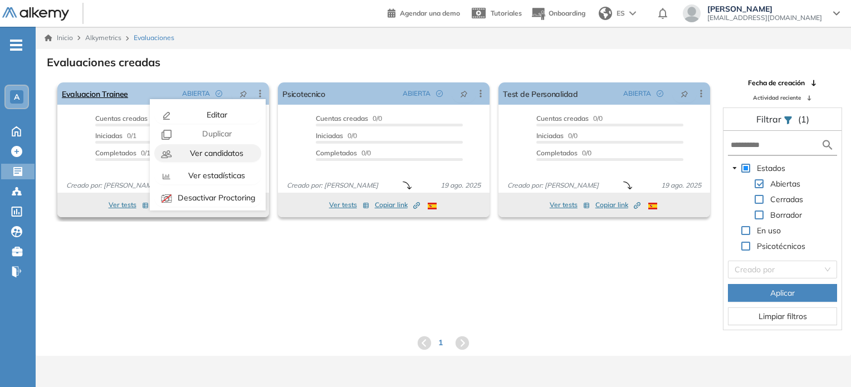
click at [198, 153] on span "Ver candidatos" at bounding box center [216, 153] width 56 height 10
click at [203, 179] on span "Ver estadísticas" at bounding box center [215, 175] width 59 height 10
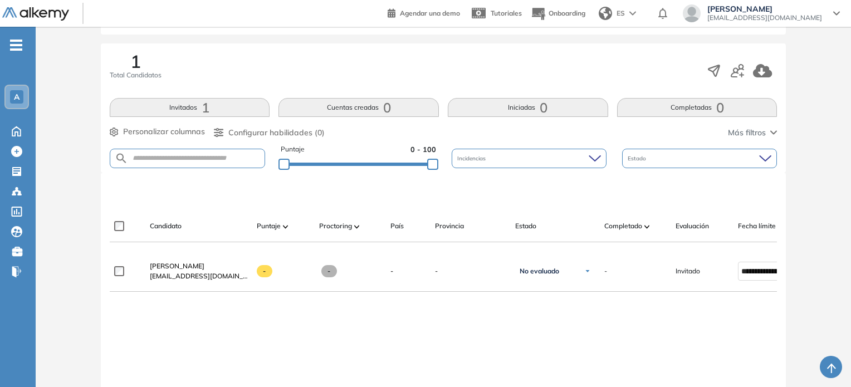
click at [183, 106] on button "Invitados 1" at bounding box center [190, 107] width 160 height 19
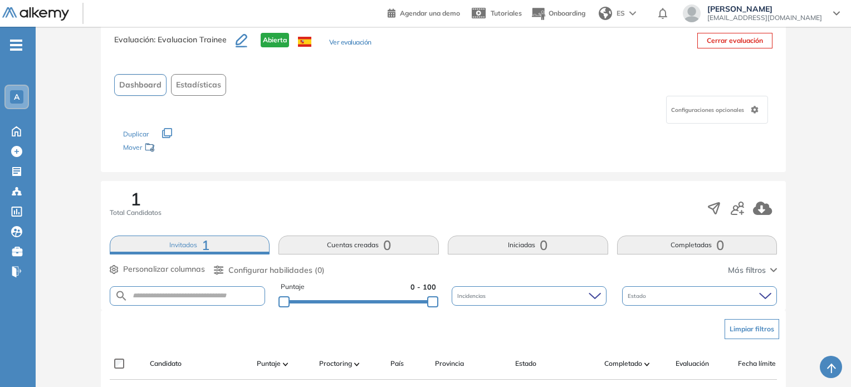
scroll to position [167, 0]
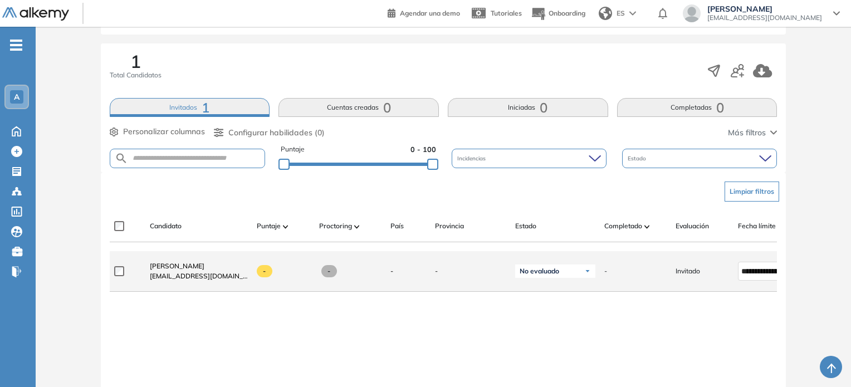
click at [686, 274] on span "Invitado" at bounding box center [687, 271] width 24 height 10
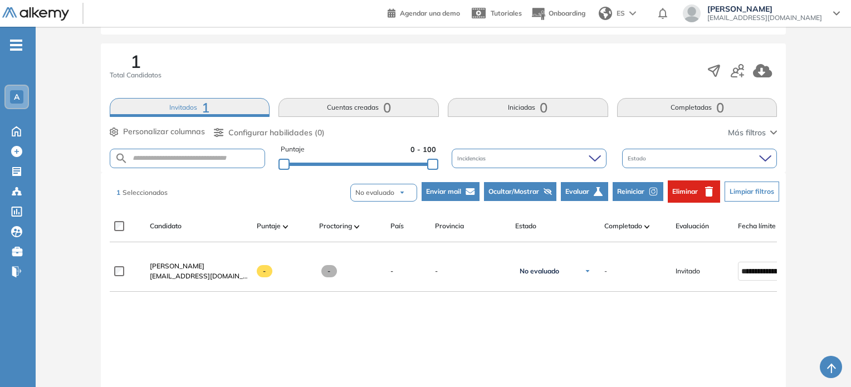
click at [695, 186] on span "Eliminar" at bounding box center [685, 191] width 26 height 10
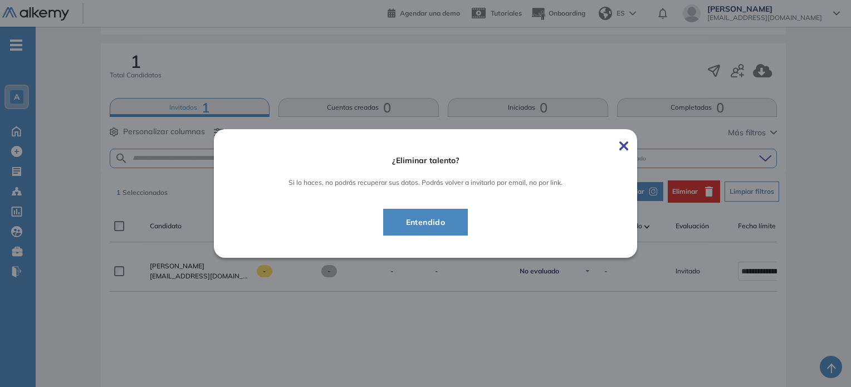
click at [434, 223] on span "Entendido" at bounding box center [425, 221] width 57 height 13
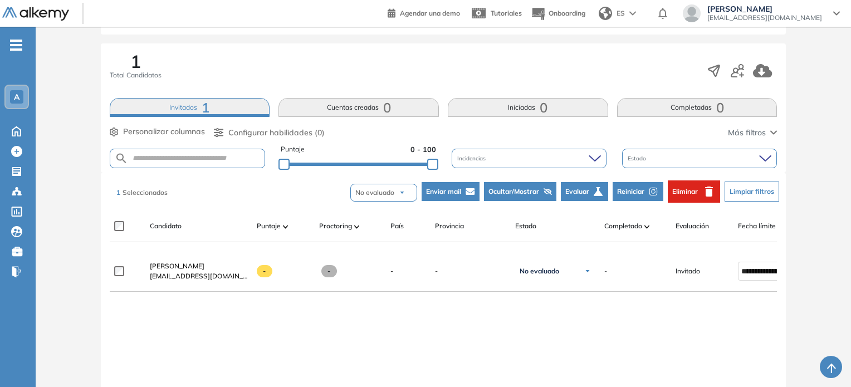
scroll to position [74, 0]
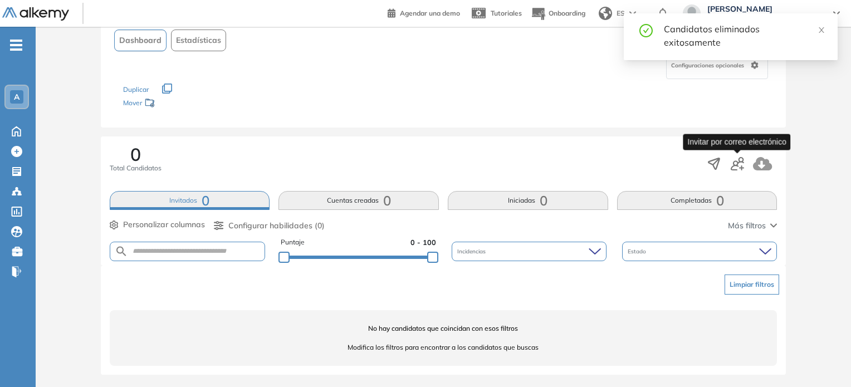
click at [737, 166] on icon "button" at bounding box center [736, 163] width 13 height 13
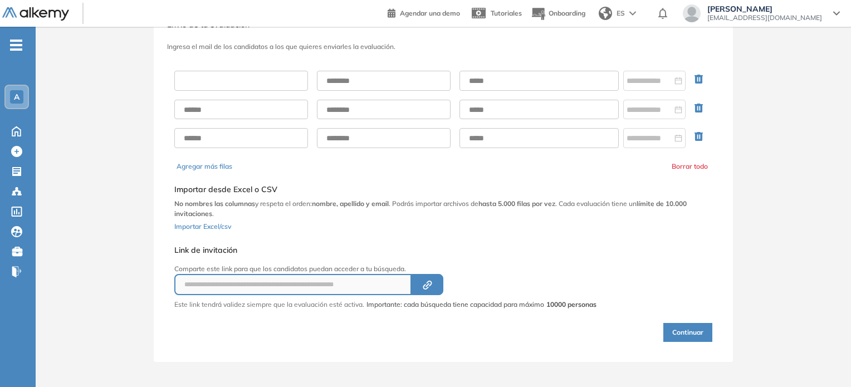
click at [229, 80] on input "text" at bounding box center [241, 81] width 134 height 20
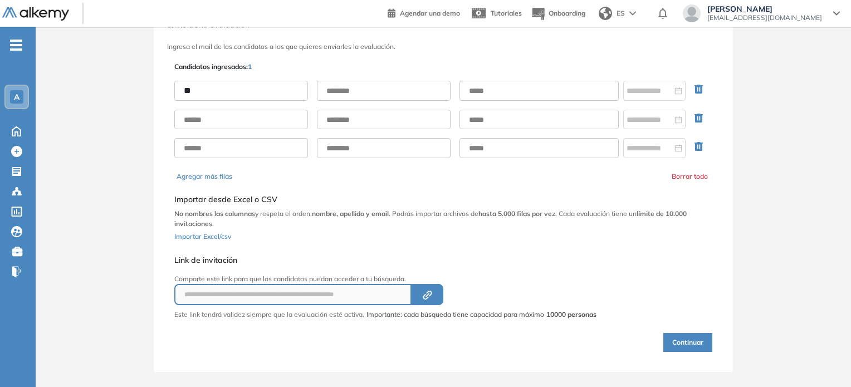
type input "*"
type input "*****"
type input "********"
type input "**********"
click at [660, 87] on input at bounding box center [649, 91] width 46 height 12
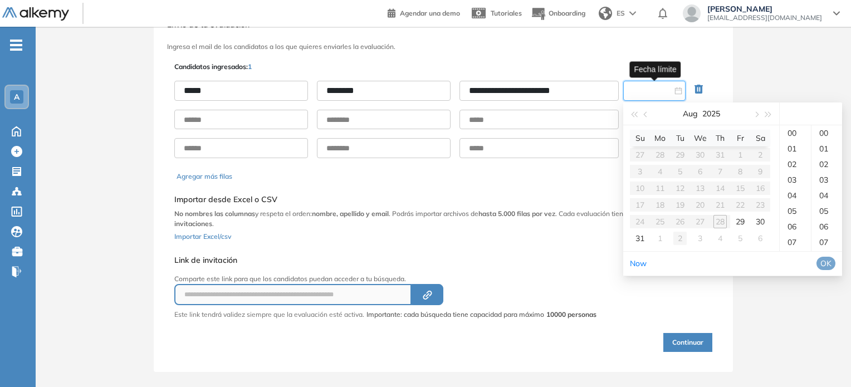
type input "**********"
click at [679, 237] on div "2" at bounding box center [679, 238] width 13 height 13
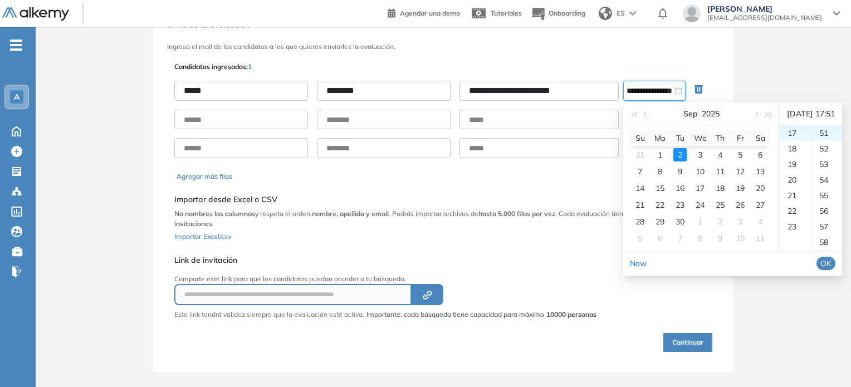
click at [831, 269] on span "OK" at bounding box center [825, 263] width 11 height 12
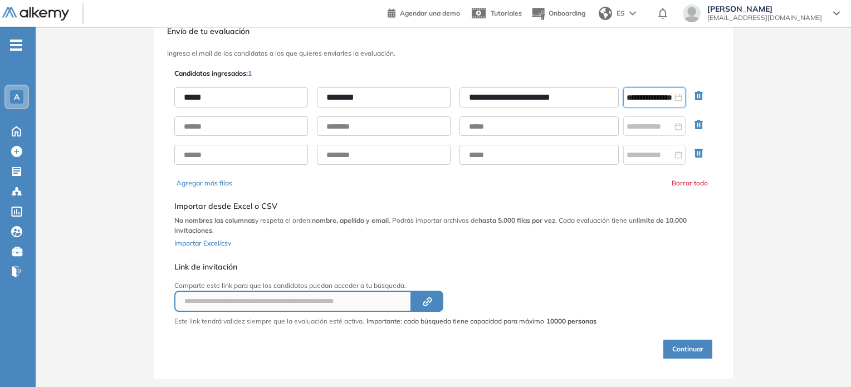
scroll to position [52, 0]
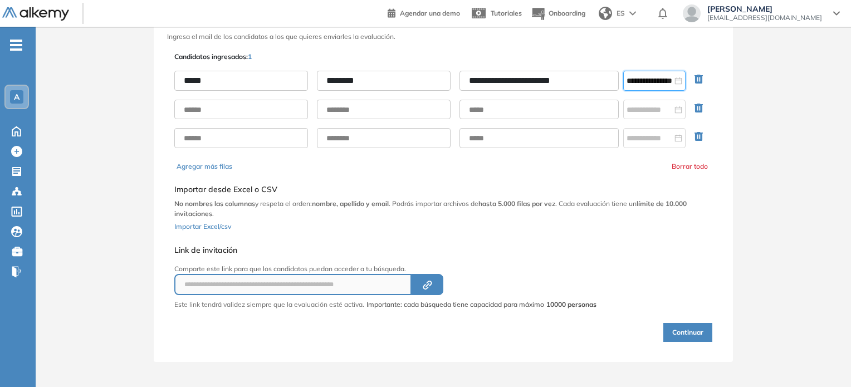
click at [695, 324] on button "Continuar" at bounding box center [687, 332] width 49 height 19
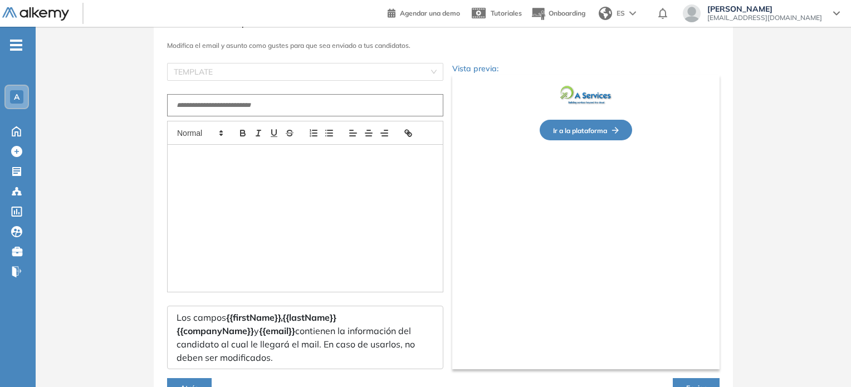
type input "**********"
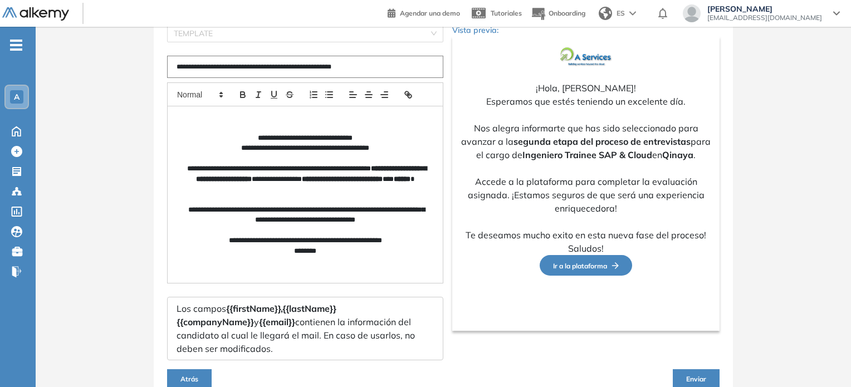
scroll to position [131, 0]
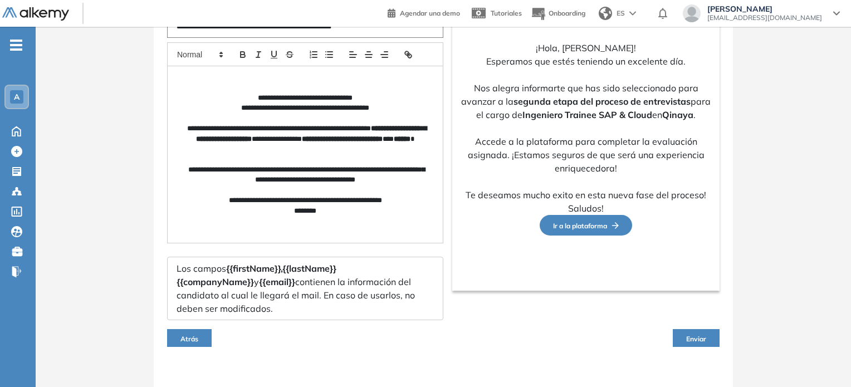
click at [704, 335] on span "Enviar" at bounding box center [696, 339] width 20 height 8
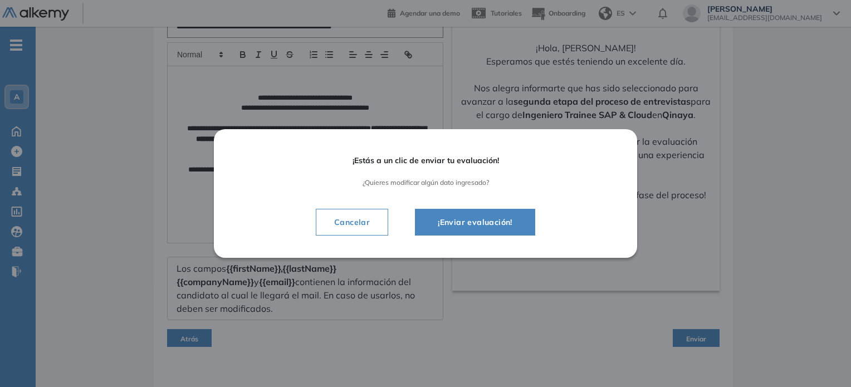
click at [476, 222] on span "¡Enviar evaluación!" at bounding box center [475, 221] width 92 height 13
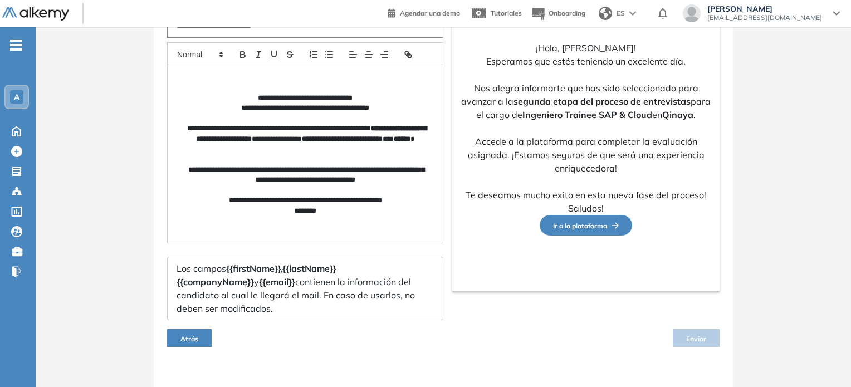
scroll to position [104, 0]
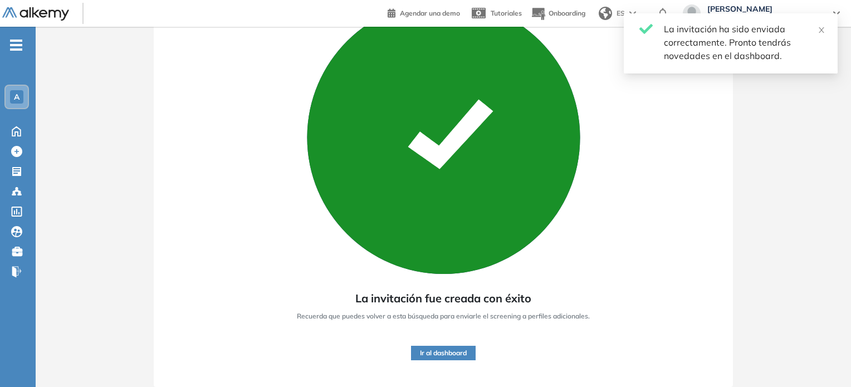
click at [425, 353] on button "Ir al dashboard" at bounding box center [443, 353] width 65 height 14
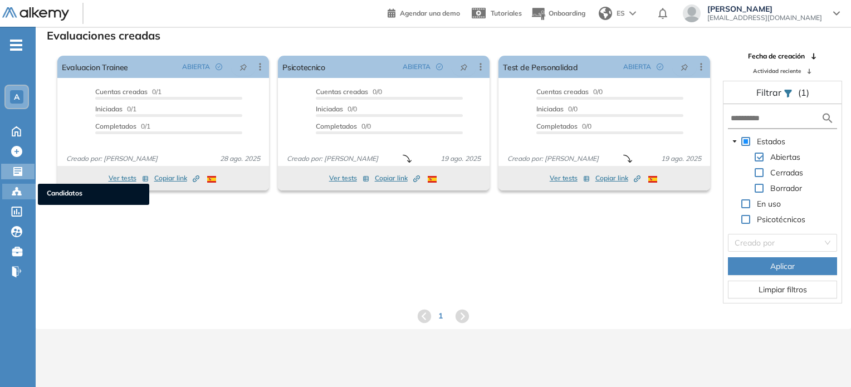
click at [12, 188] on icon at bounding box center [16, 191] width 11 height 11
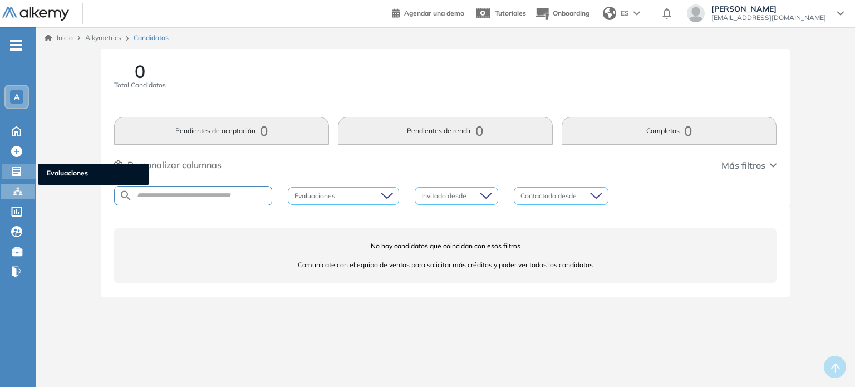
click at [18, 171] on icon at bounding box center [16, 171] width 9 height 9
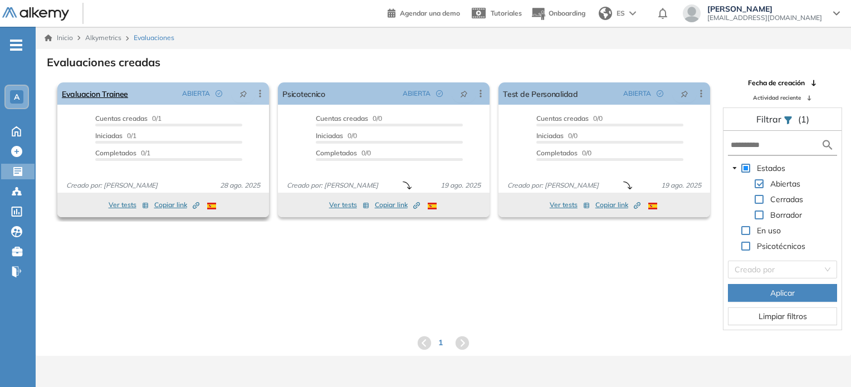
click at [257, 92] on icon at bounding box center [259, 93] width 11 height 11
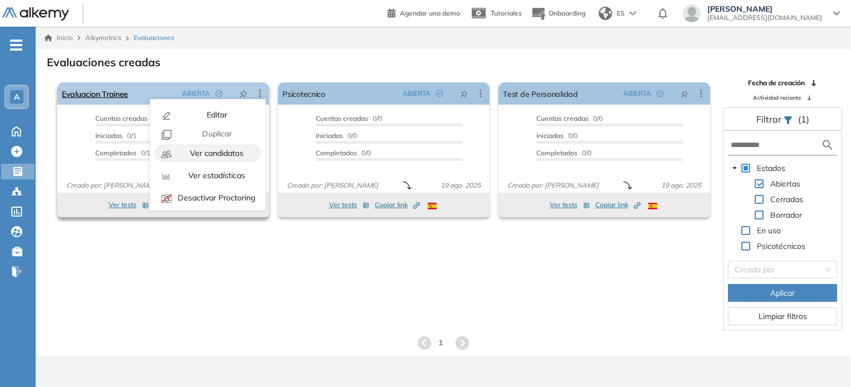
click at [218, 150] on span "Ver candidatos" at bounding box center [216, 153] width 56 height 10
click at [217, 173] on span "Ver estadísticas" at bounding box center [215, 175] width 59 height 10
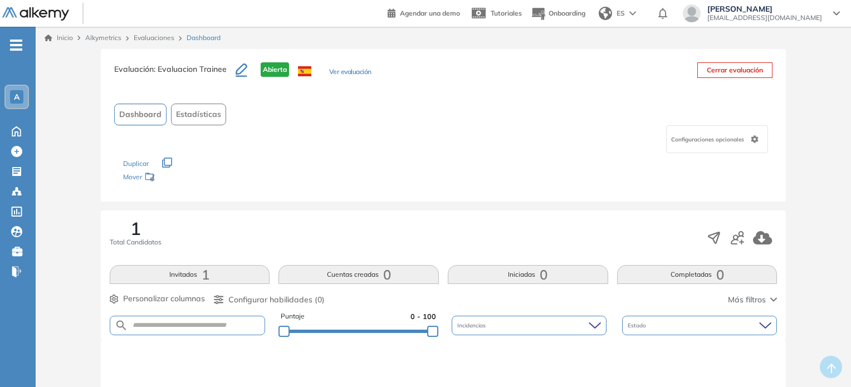
click at [762, 135] on div "Configuraciones opcionales" at bounding box center [717, 139] width 102 height 28
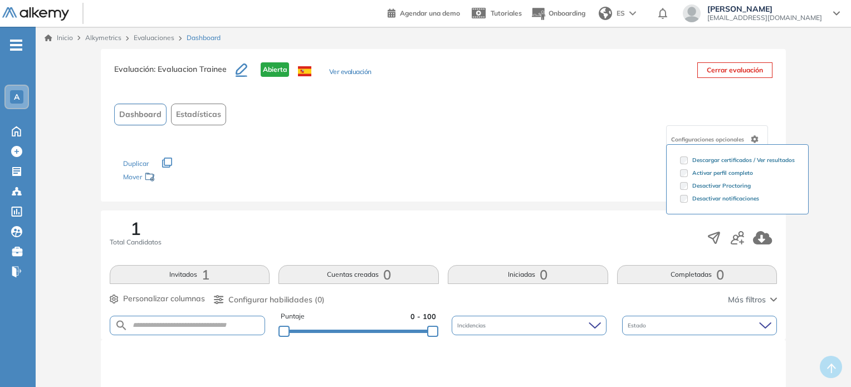
click at [801, 114] on div "Evaluación : Evaluacion Trainee Abierta Ver evaluación Cerrar evaluación Dashbo…" at bounding box center [443, 363] width 806 height 628
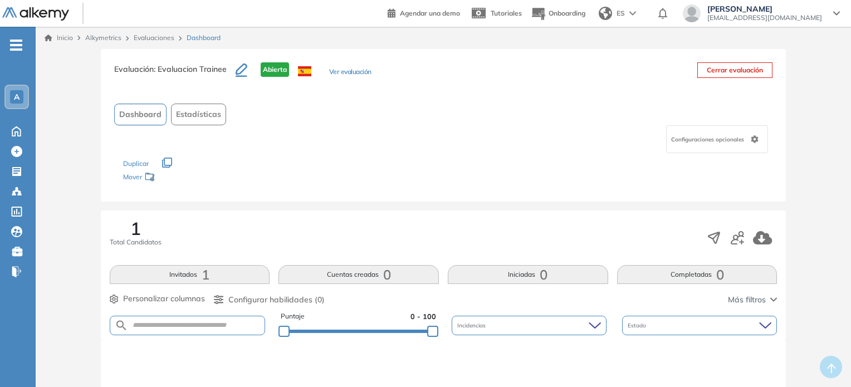
click at [139, 114] on span "Dashboard" at bounding box center [140, 115] width 42 height 12
click at [194, 111] on span "Estadísticas" at bounding box center [198, 115] width 45 height 12
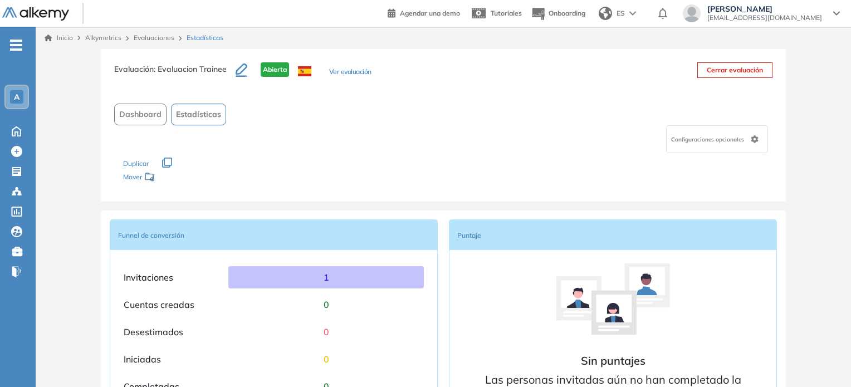
click at [139, 113] on span "Dashboard" at bounding box center [140, 115] width 42 height 12
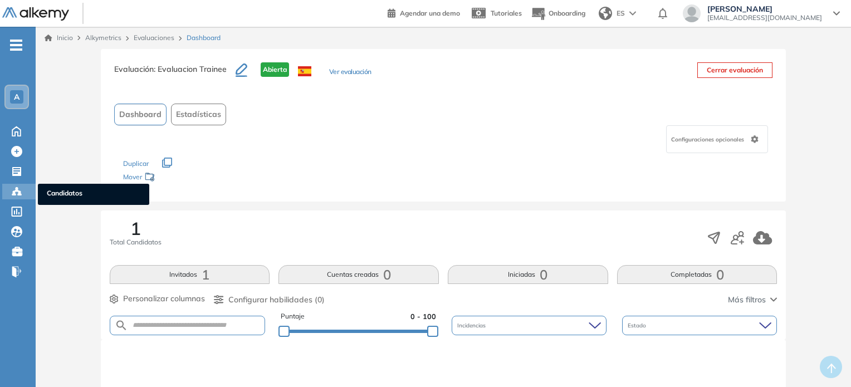
click at [13, 191] on circle at bounding box center [14, 192] width 2 height 2
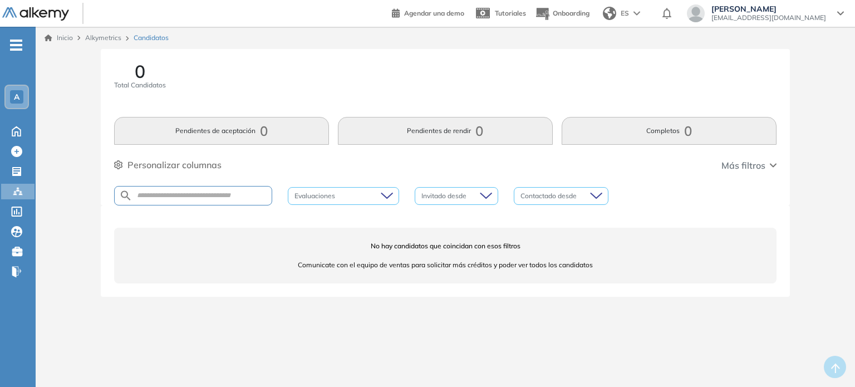
click at [224, 129] on button "Pendientes de aceptación 0" at bounding box center [221, 131] width 215 height 28
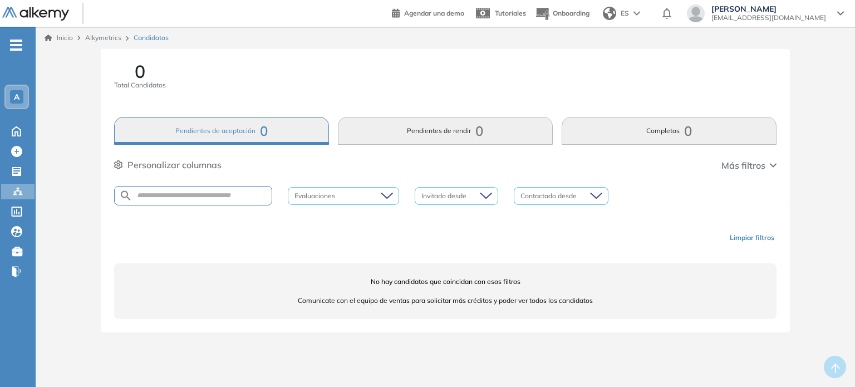
click at [169, 164] on span "Personalizar columnas" at bounding box center [174, 164] width 94 height 13
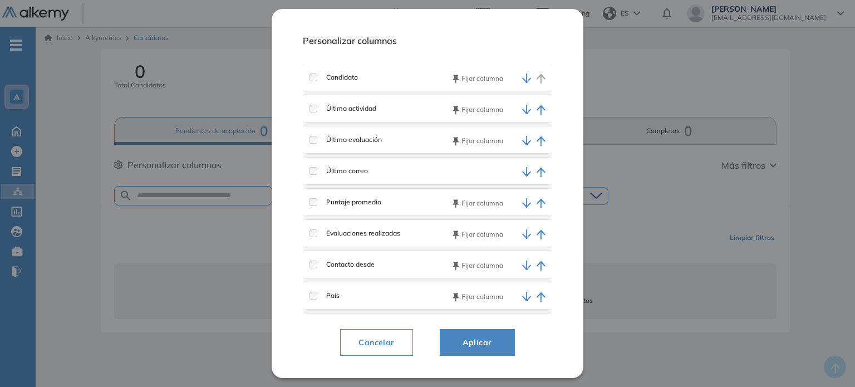
click at [379, 352] on button "Cancelar" at bounding box center [376, 342] width 72 height 27
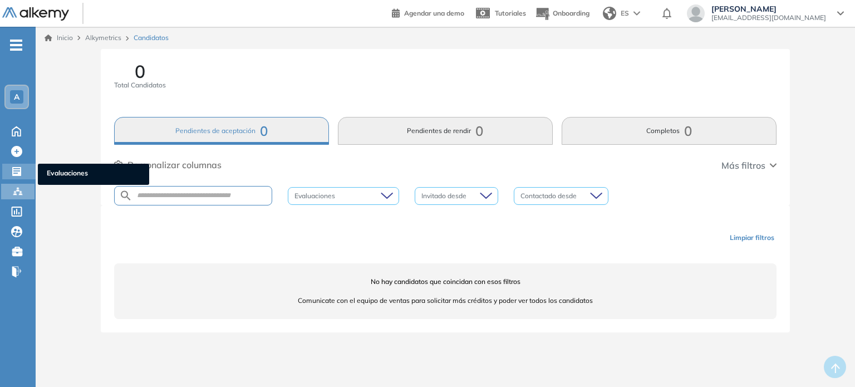
click at [17, 166] on icon at bounding box center [16, 171] width 11 height 11
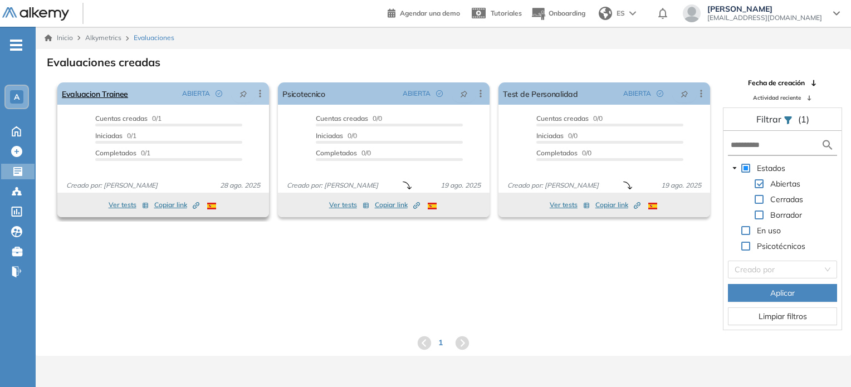
click at [261, 95] on icon at bounding box center [259, 93] width 11 height 11
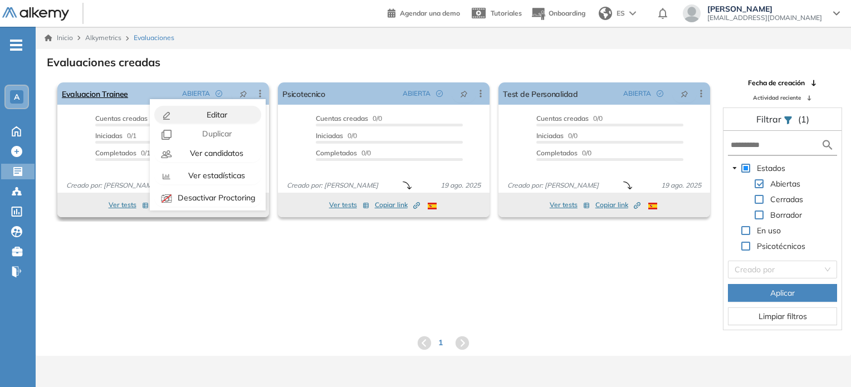
click at [225, 115] on div "Editar" at bounding box center [216, 115] width 82 height 12
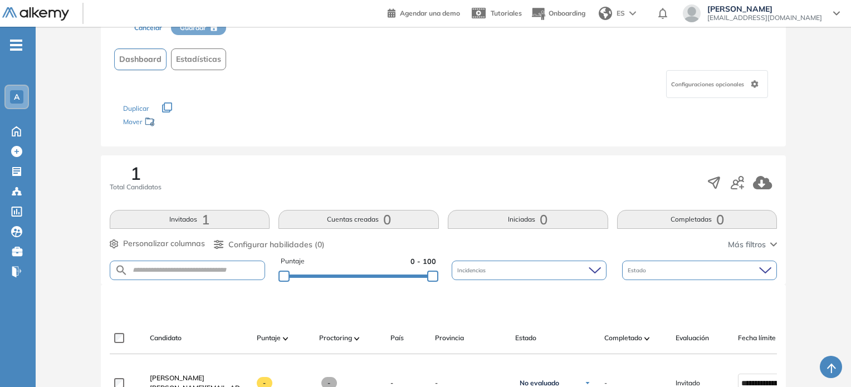
scroll to position [167, 0]
